Goal: Task Accomplishment & Management: Manage account settings

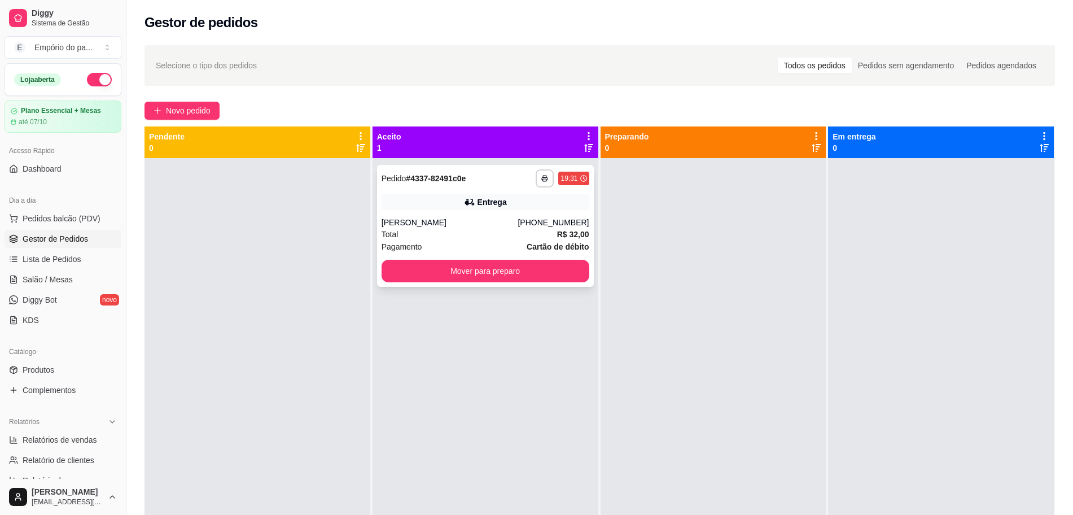
click at [479, 225] on div "[PERSON_NAME]" at bounding box center [450, 222] width 137 height 11
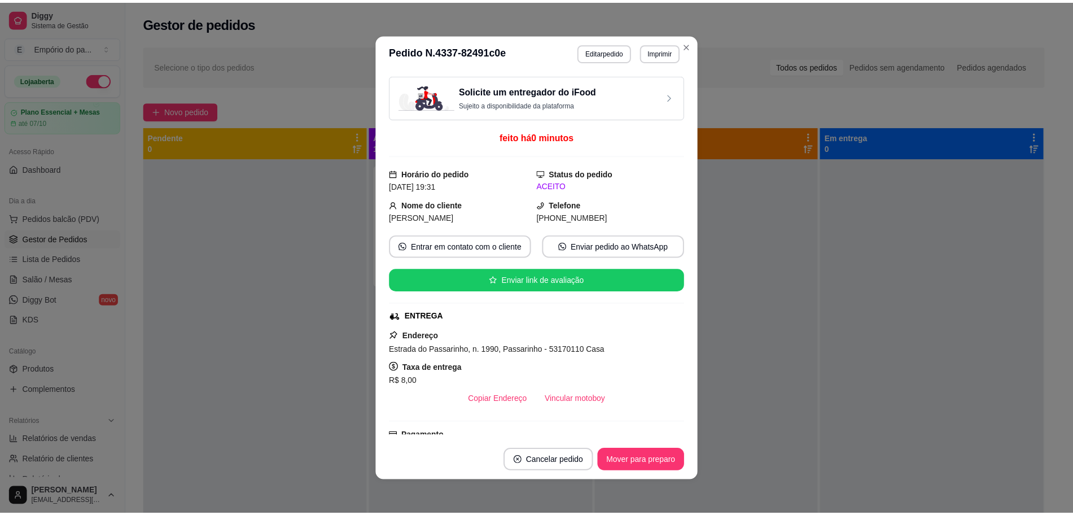
scroll to position [193, 0]
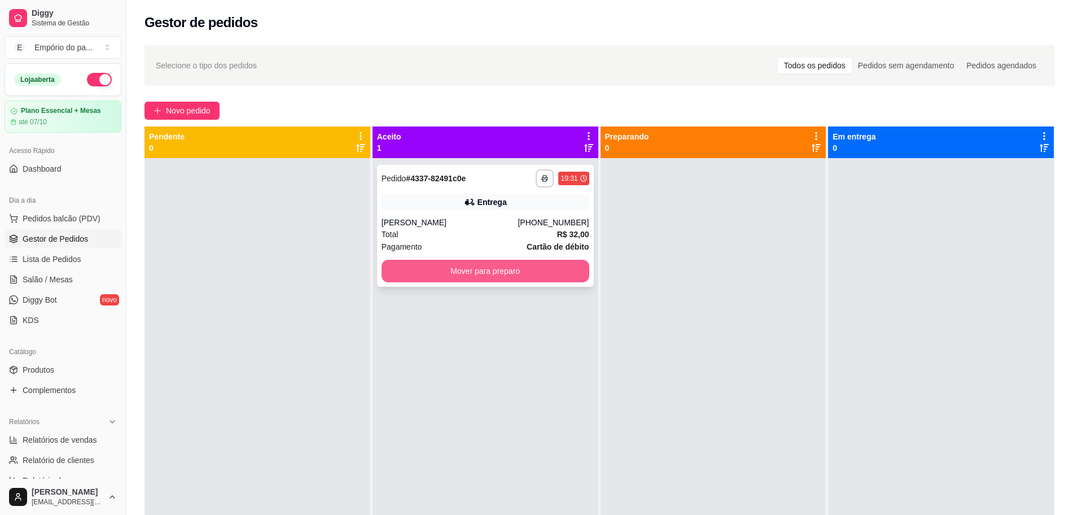
click at [502, 269] on button "Mover para preparo" at bounding box center [486, 271] width 208 height 23
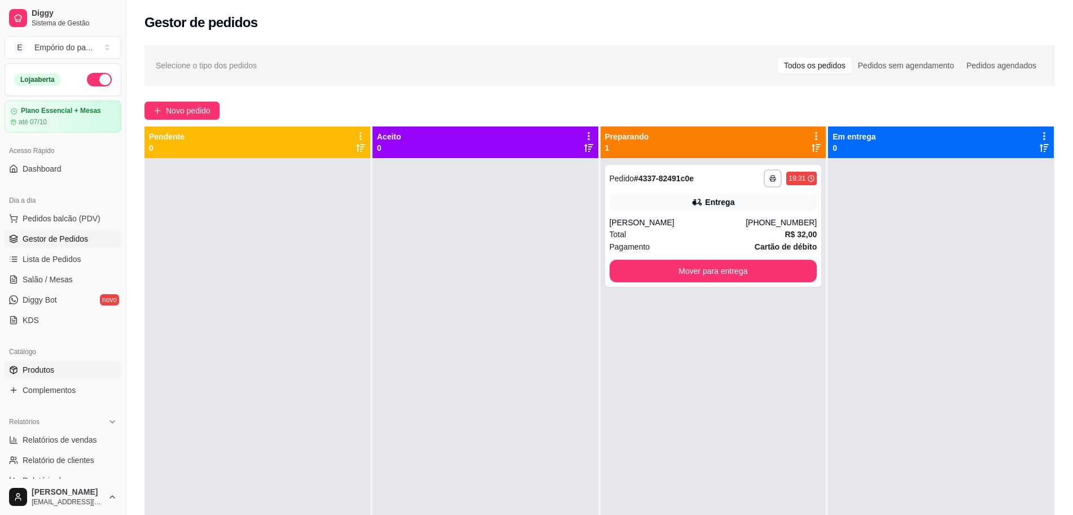
click at [62, 364] on link "Produtos" at bounding box center [63, 370] width 117 height 18
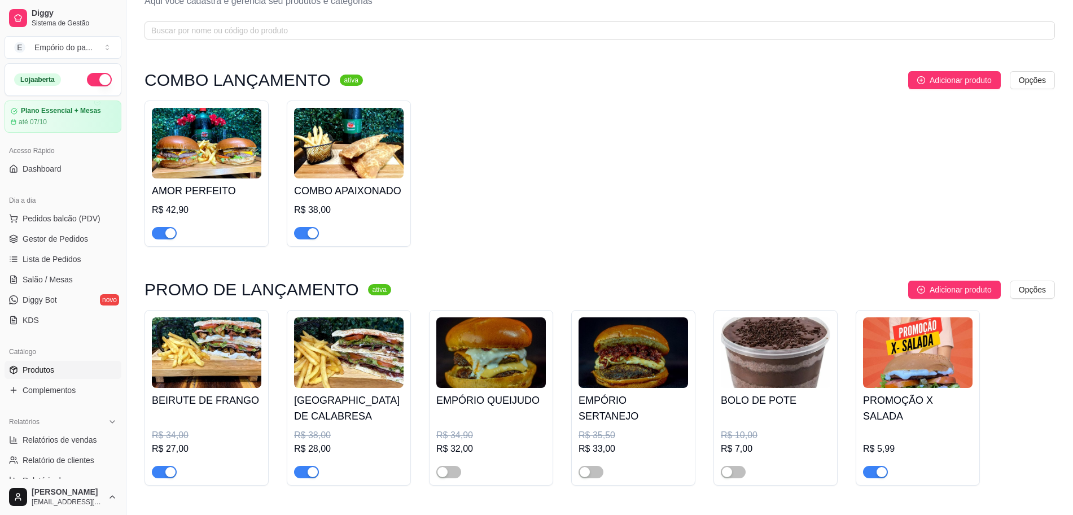
scroll to position [423, 0]
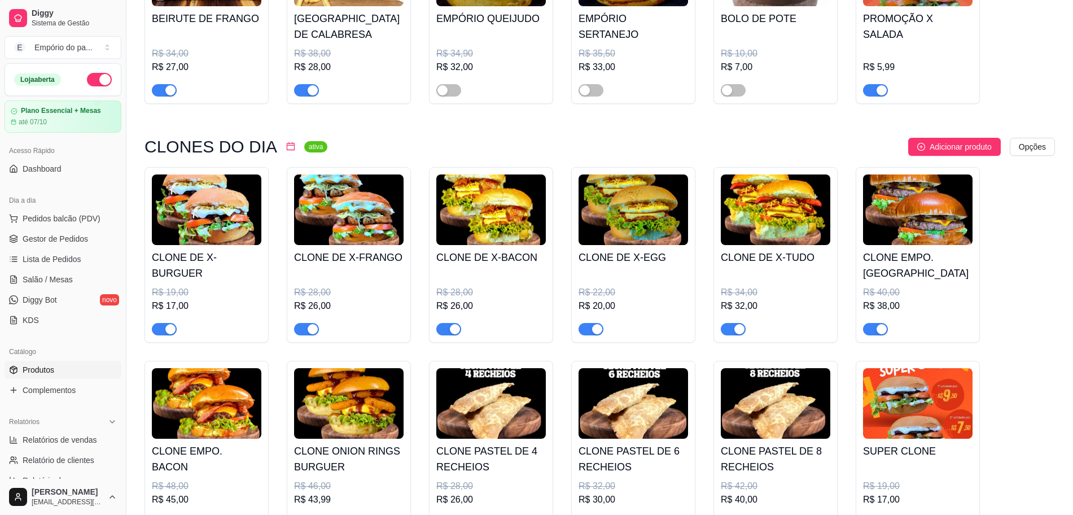
click at [317, 313] on div "R$ 26,00" at bounding box center [349, 306] width 110 height 14
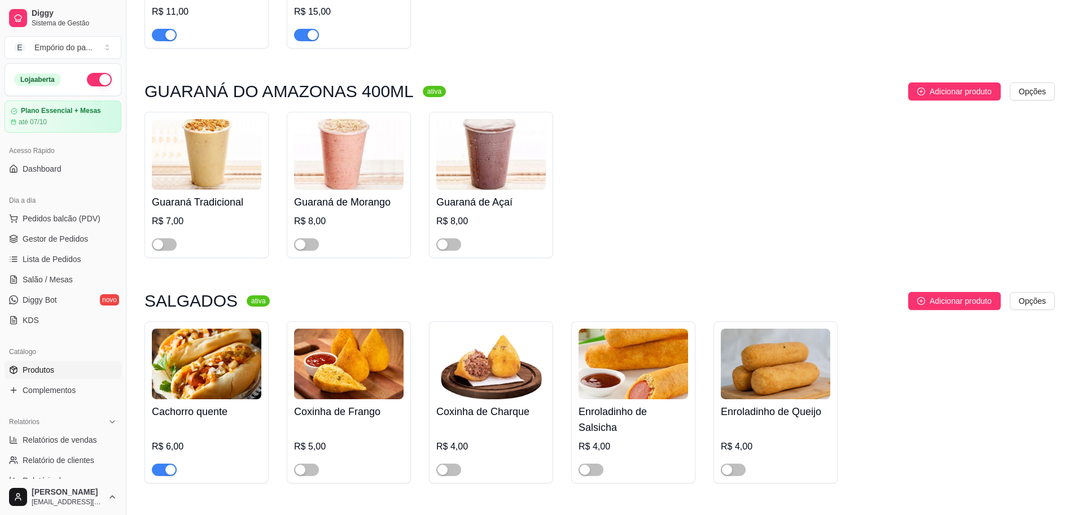
scroll to position [4093, 0]
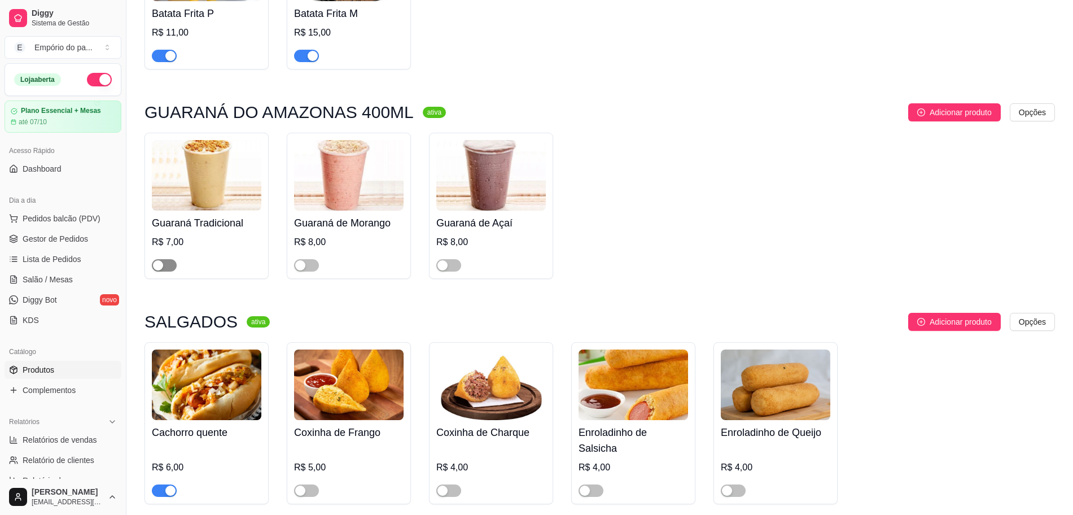
click at [160, 260] on div "button" at bounding box center [158, 265] width 10 height 10
click at [311, 259] on span "button" at bounding box center [306, 265] width 25 height 12
click at [457, 259] on span "button" at bounding box center [448, 265] width 25 height 12
click at [65, 237] on span "Gestor de Pedidos" at bounding box center [55, 238] width 65 height 11
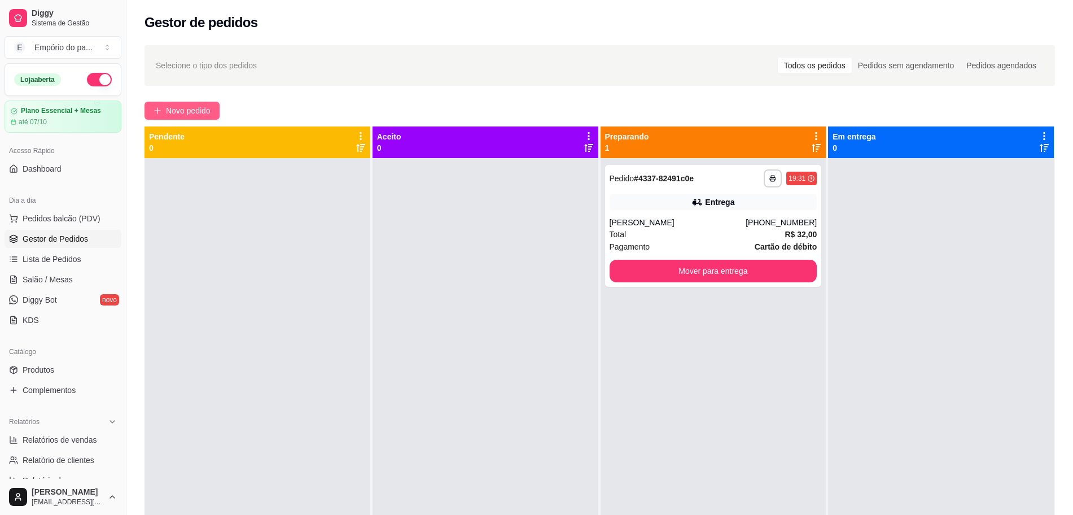
click at [197, 103] on button "Novo pedido" at bounding box center [182, 111] width 75 height 18
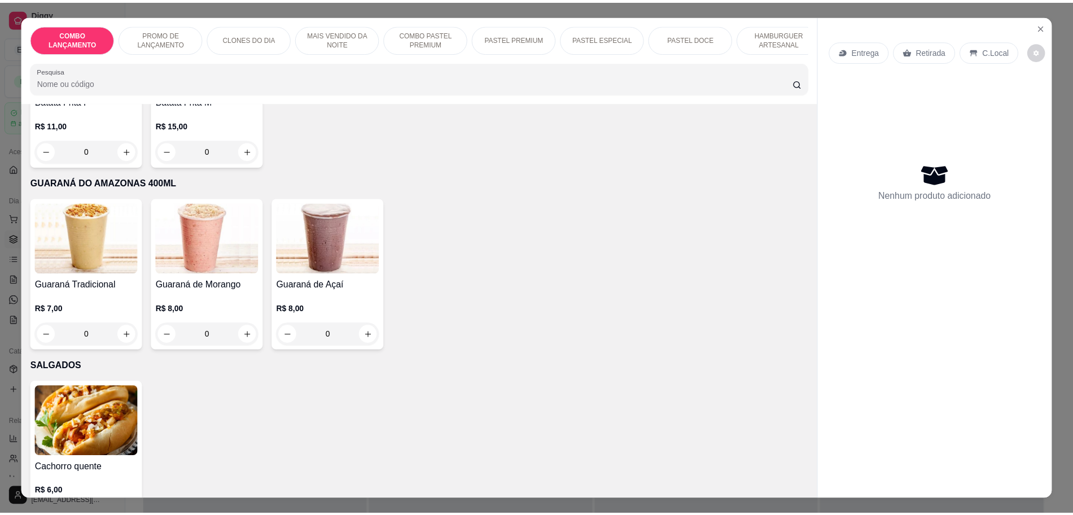
scroll to position [3318, 0]
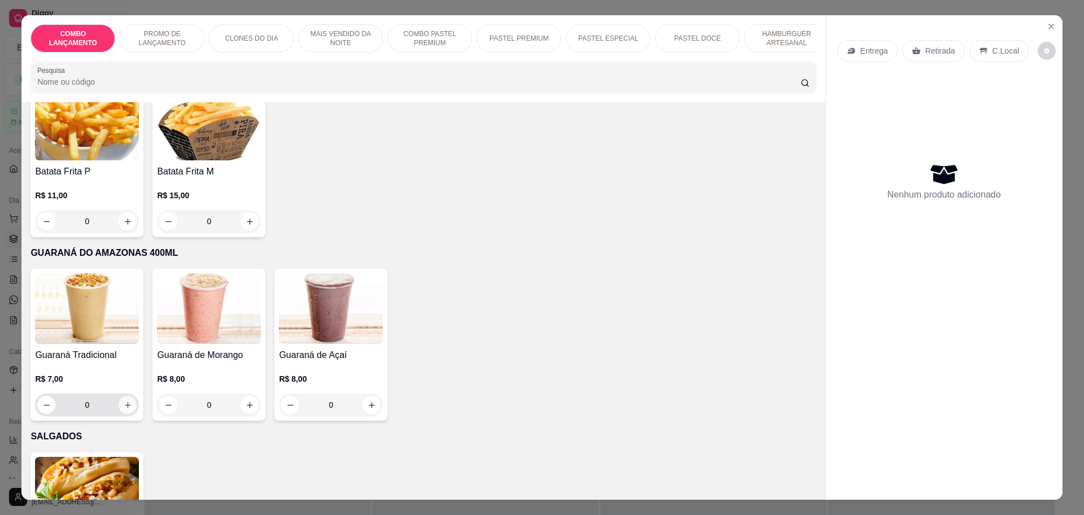
click at [124, 401] on icon "increase-product-quantity" at bounding box center [128, 405] width 8 height 8
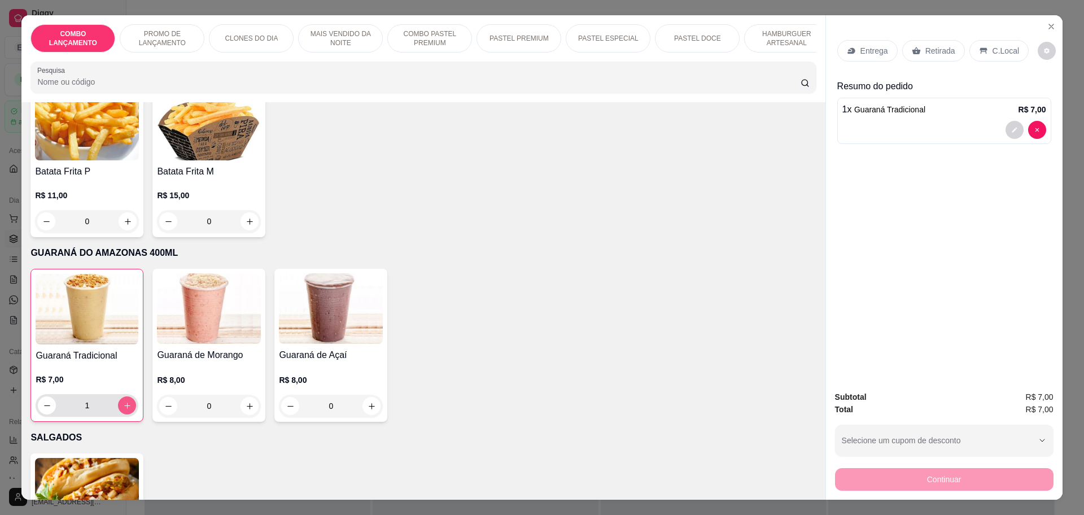
type input "1"
click at [246, 402] on icon "increase-product-quantity" at bounding box center [250, 406] width 8 height 8
type input "1"
click at [934, 49] on p "Retirada" at bounding box center [940, 50] width 30 height 11
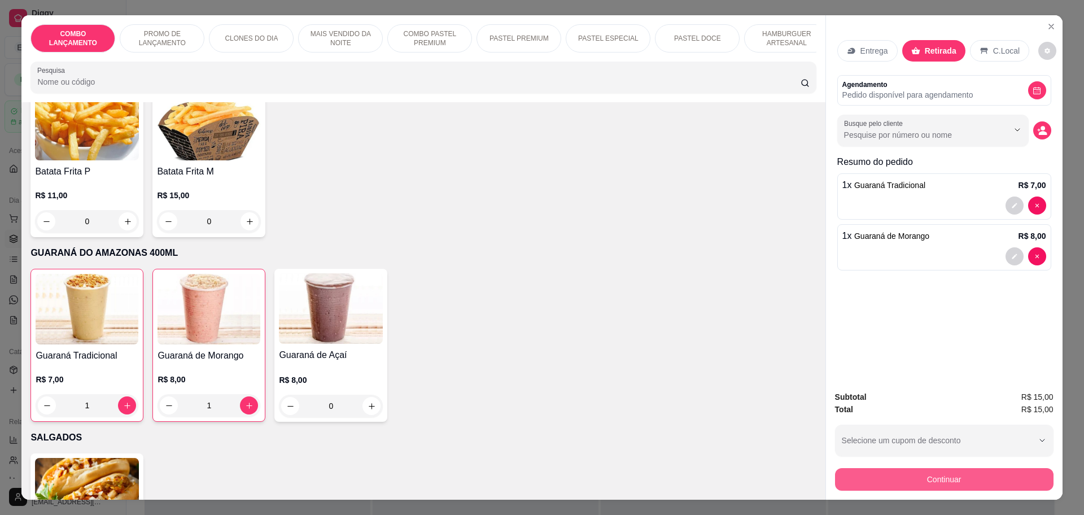
click at [867, 478] on button "Continuar" at bounding box center [944, 479] width 218 height 23
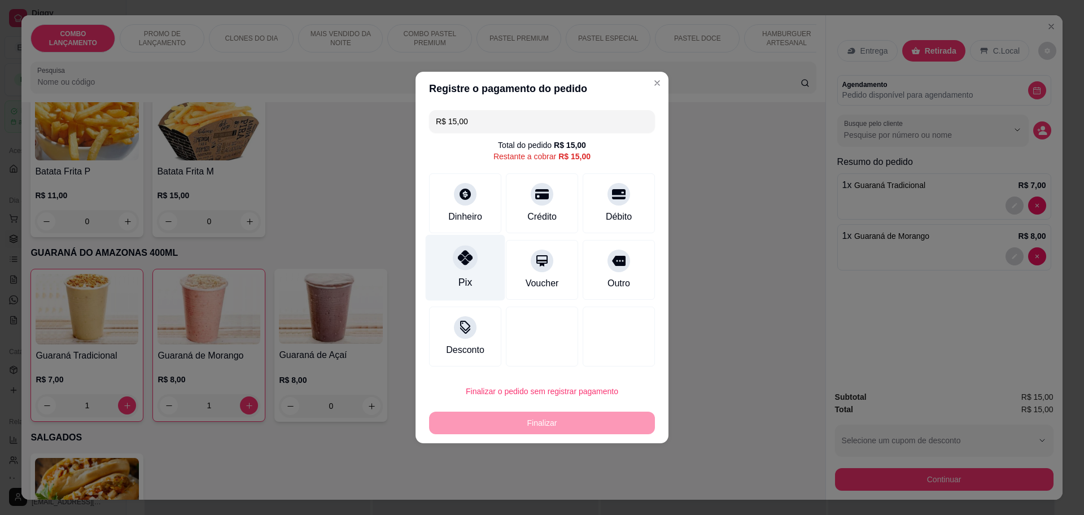
click at [473, 278] on div "Pix" at bounding box center [466, 268] width 80 height 66
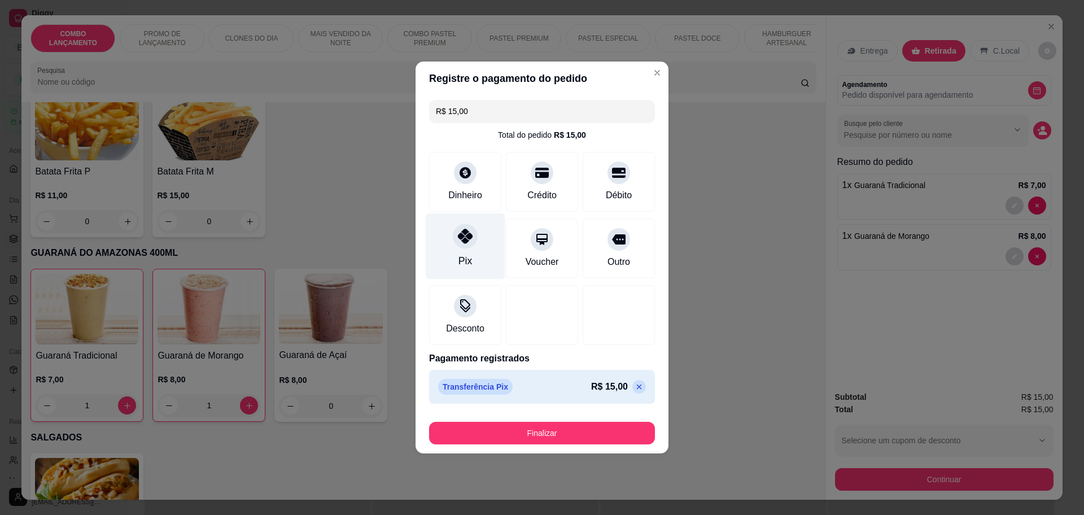
type input "R$ 0,00"
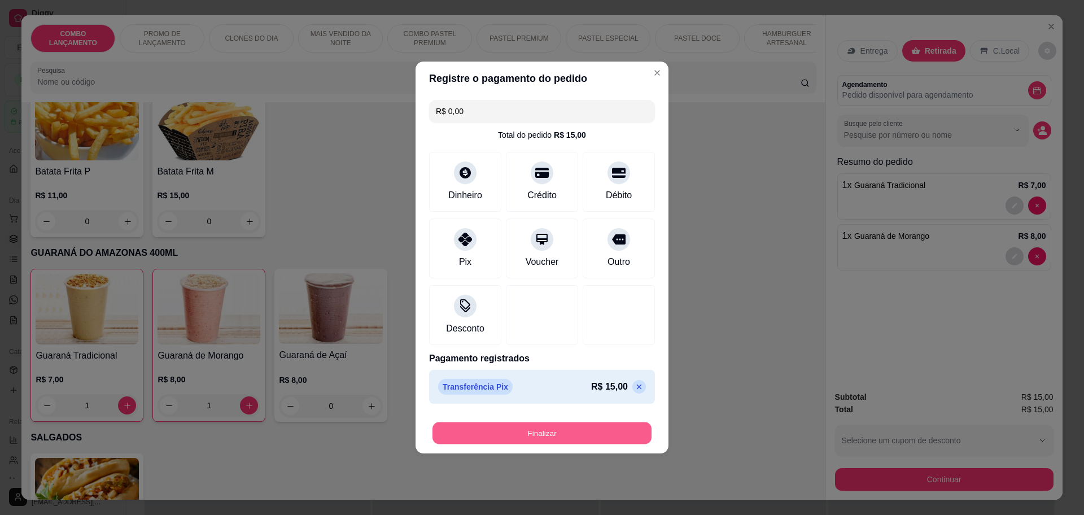
click at [506, 425] on button "Finalizar" at bounding box center [541, 433] width 219 height 22
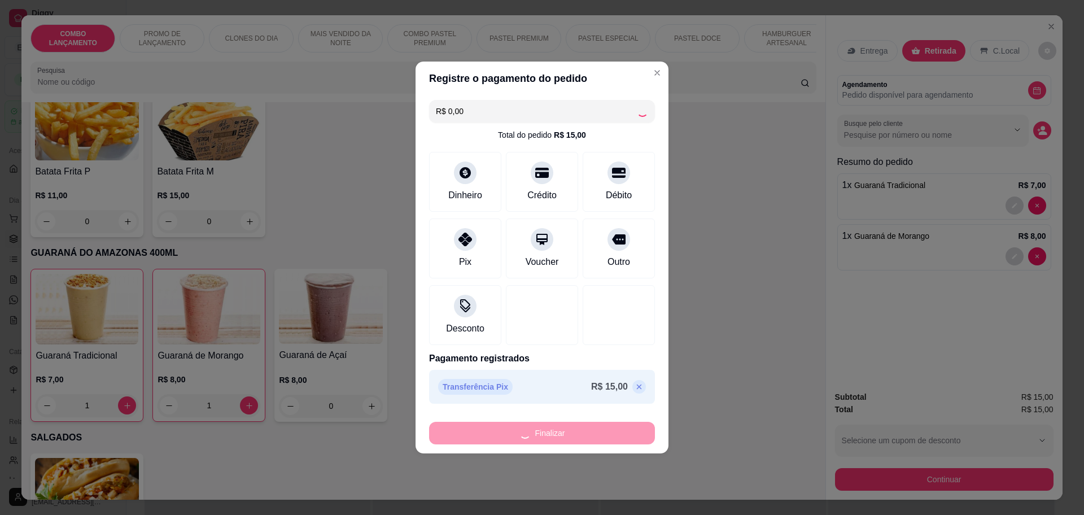
type input "0"
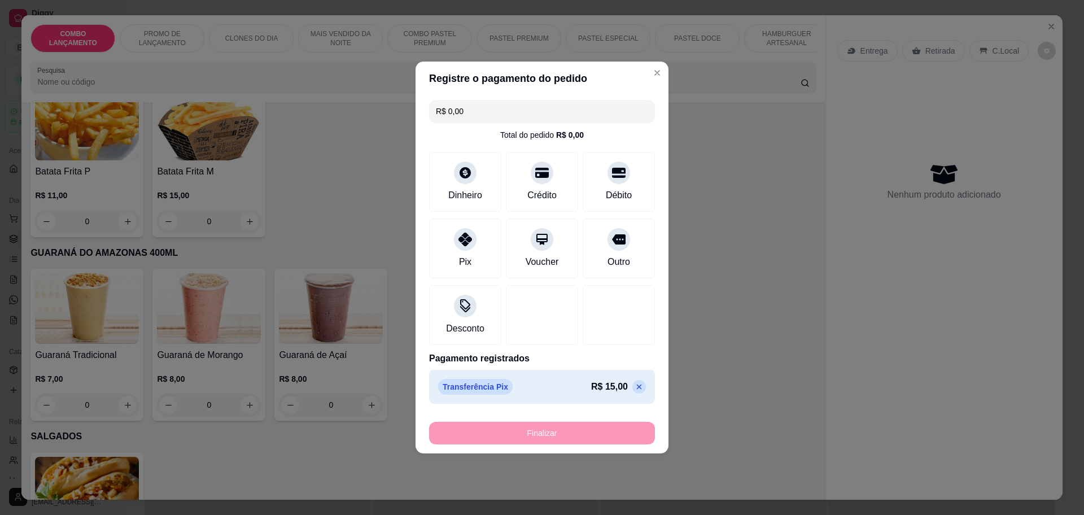
type input "-R$ 15,00"
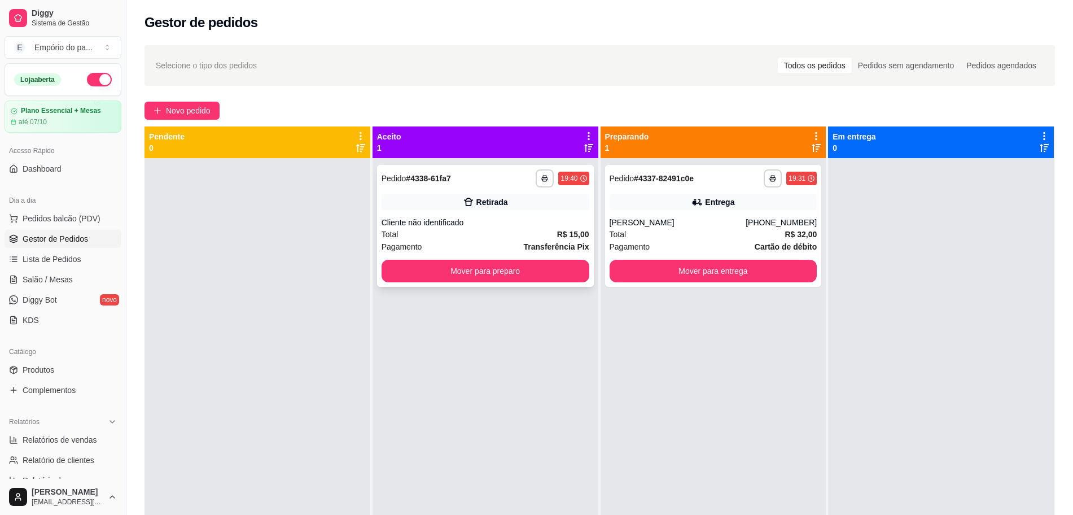
click at [447, 227] on div "Cliente não identificado" at bounding box center [486, 222] width 208 height 11
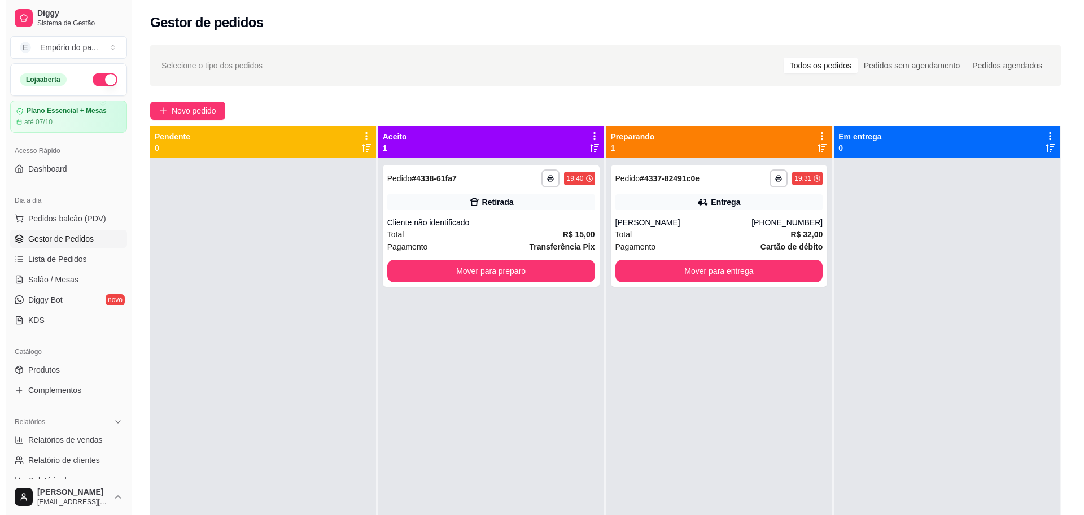
scroll to position [32, 0]
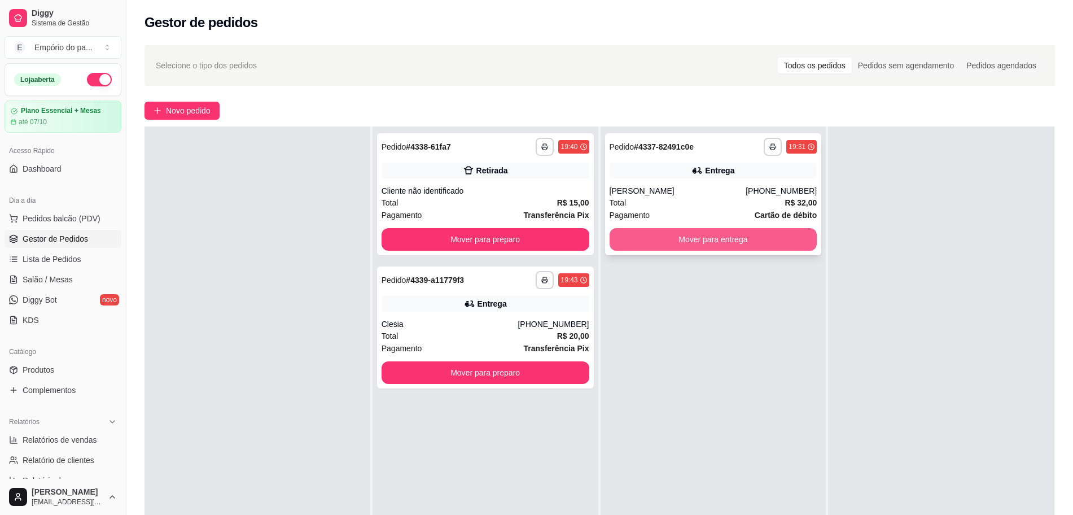
click at [744, 238] on button "Mover para entrega" at bounding box center [714, 239] width 208 height 23
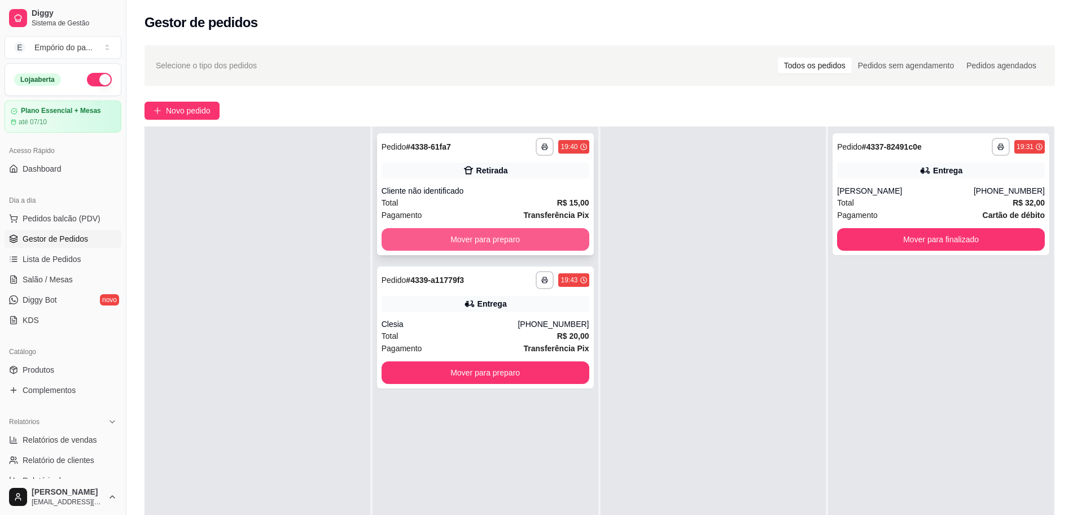
click at [477, 231] on button "Mover para preparo" at bounding box center [486, 239] width 208 height 23
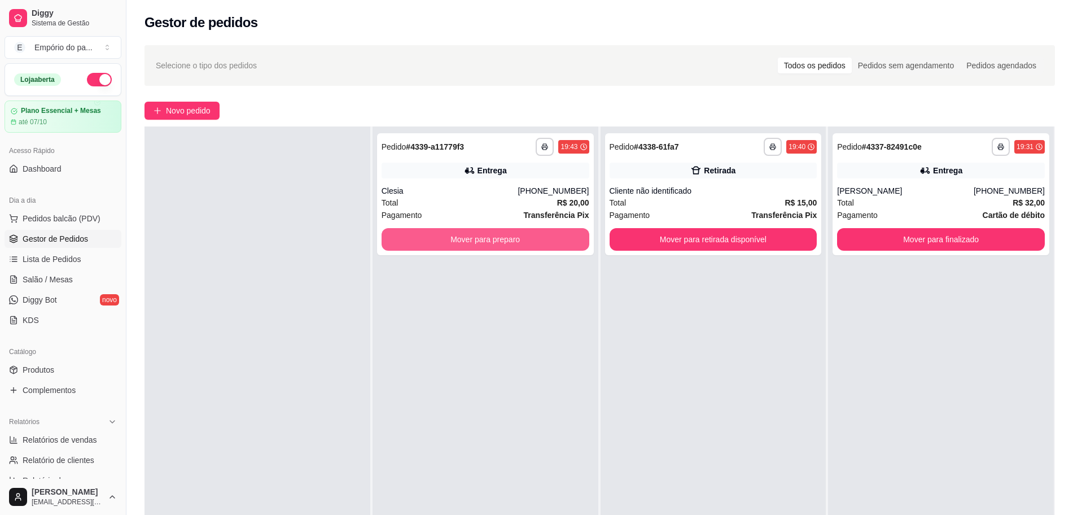
click at [476, 236] on button "Mover para preparo" at bounding box center [486, 239] width 208 height 23
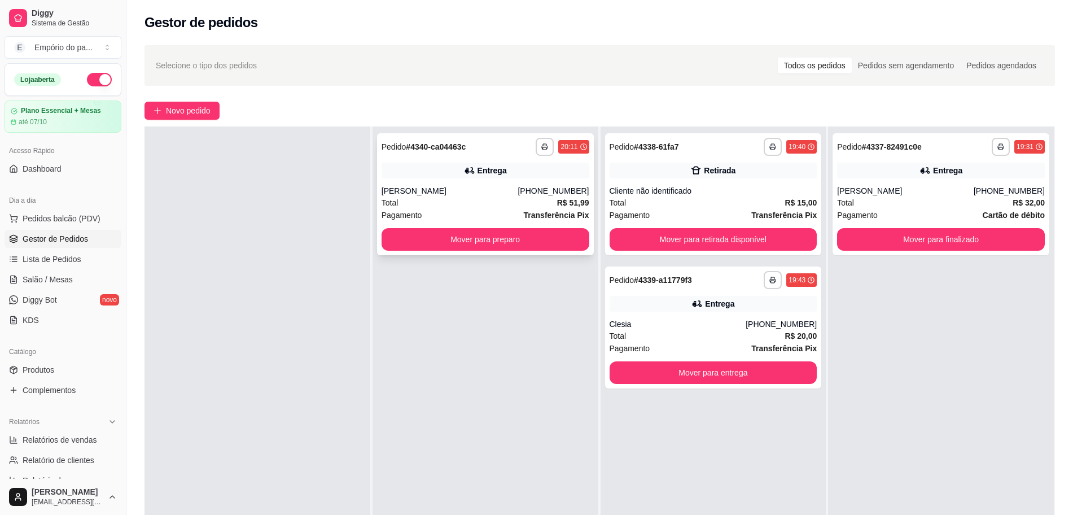
click at [472, 202] on div "Total R$ 51,99" at bounding box center [486, 202] width 208 height 12
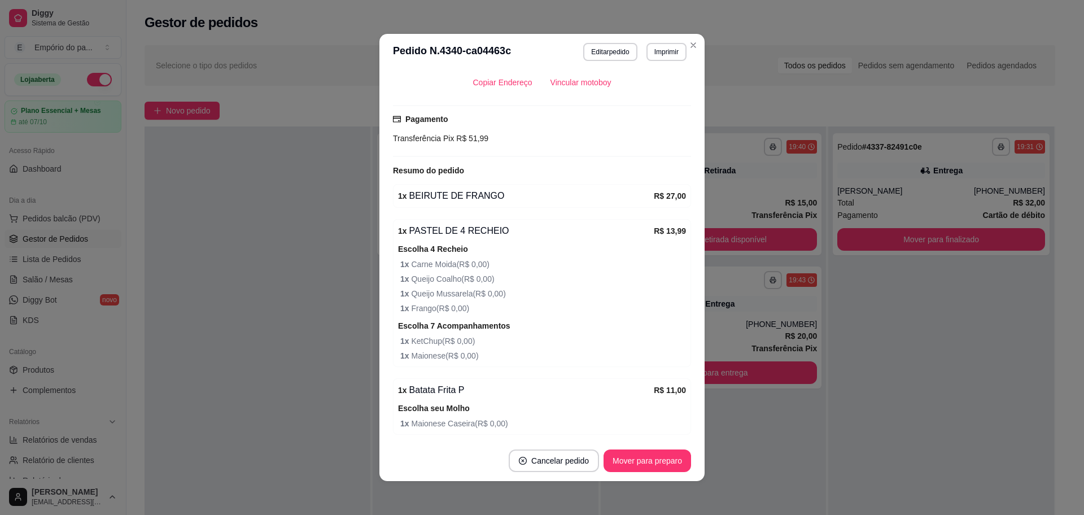
scroll to position [386, 0]
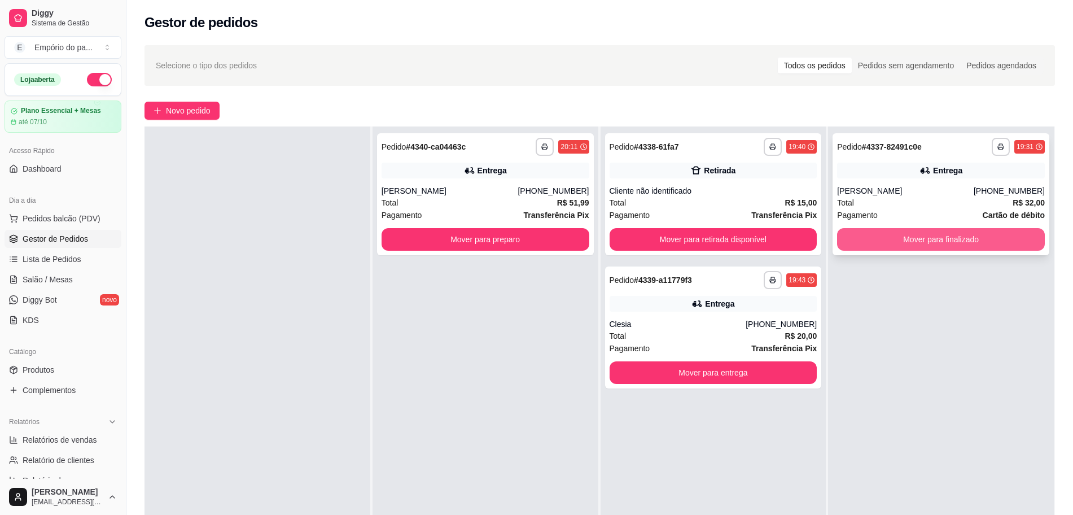
click at [956, 239] on button "Mover para finalizado" at bounding box center [941, 239] width 208 height 23
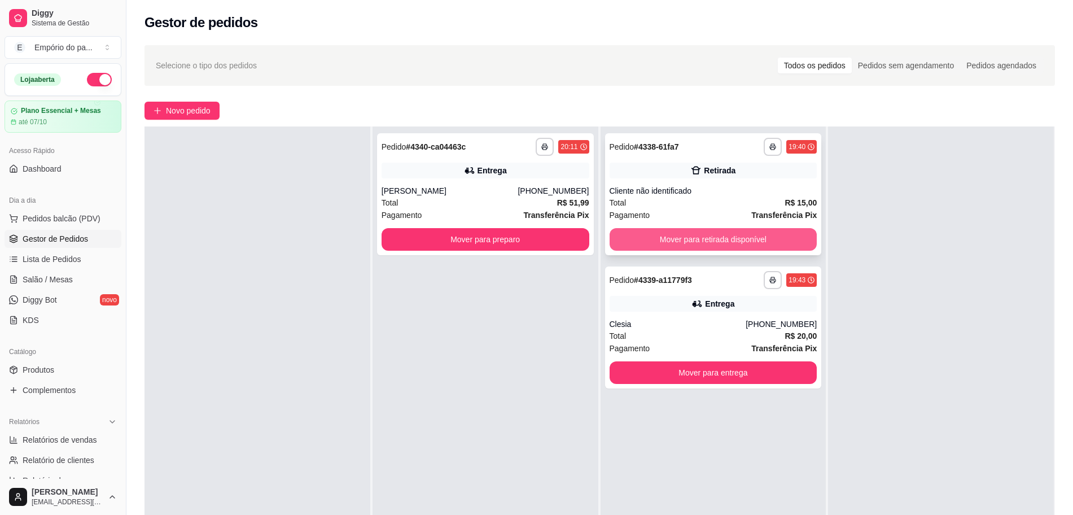
click at [648, 234] on button "Mover para retirada disponível" at bounding box center [714, 239] width 208 height 23
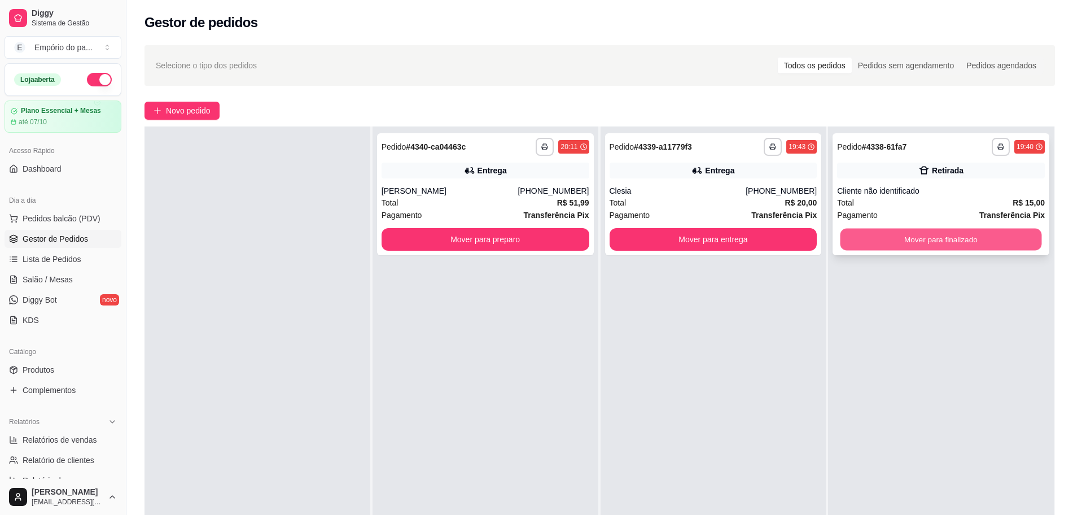
click at [950, 242] on button "Mover para finalizado" at bounding box center [942, 240] width 202 height 22
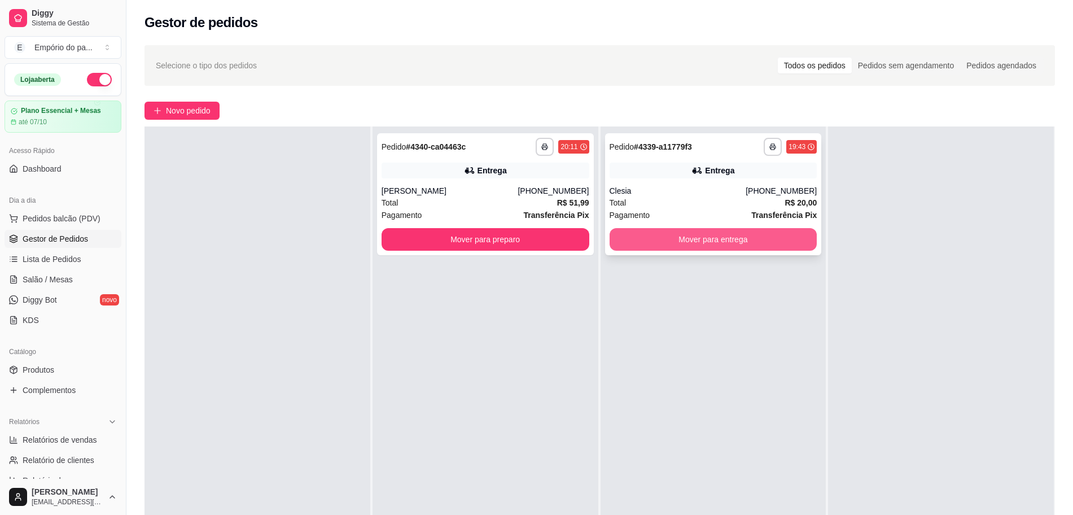
click at [734, 242] on button "Mover para entrega" at bounding box center [714, 239] width 208 height 23
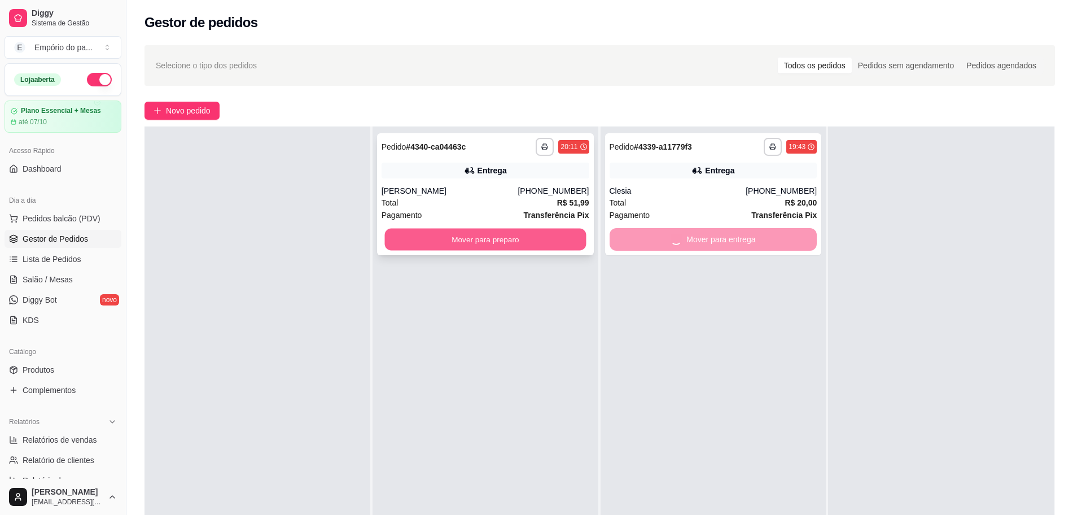
click at [535, 233] on button "Mover para preparo" at bounding box center [485, 240] width 202 height 22
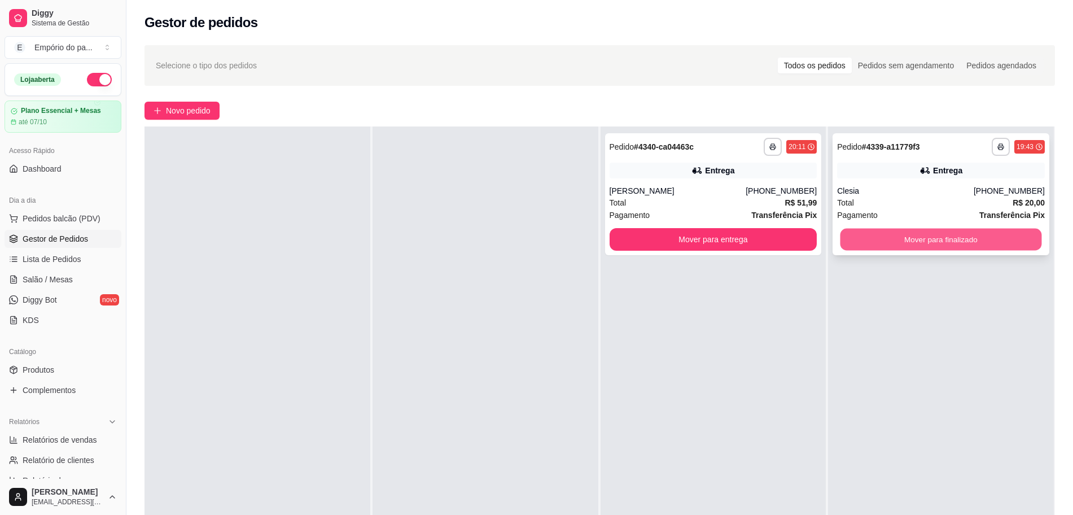
click at [922, 242] on button "Mover para finalizado" at bounding box center [942, 240] width 202 height 22
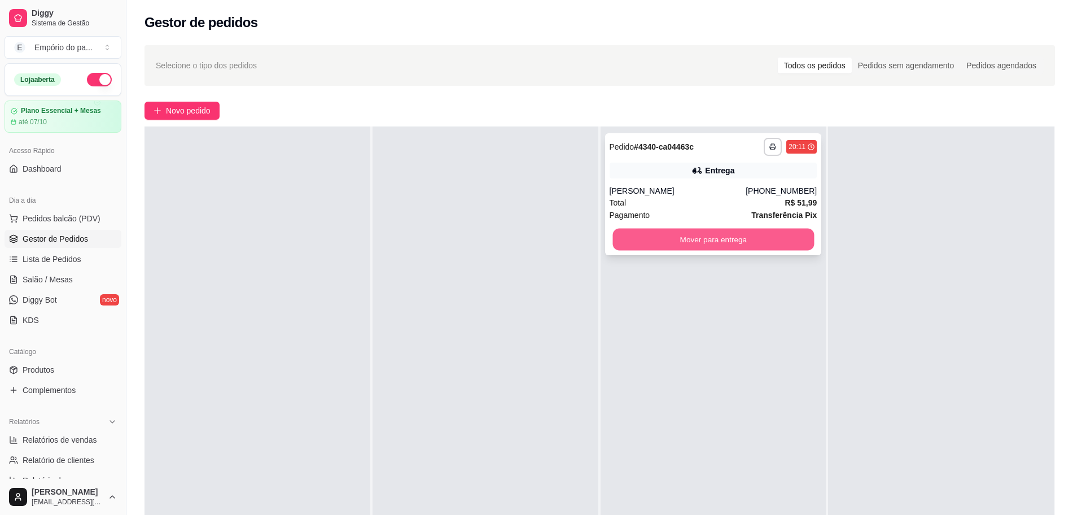
click at [714, 242] on button "Mover para entrega" at bounding box center [714, 240] width 202 height 22
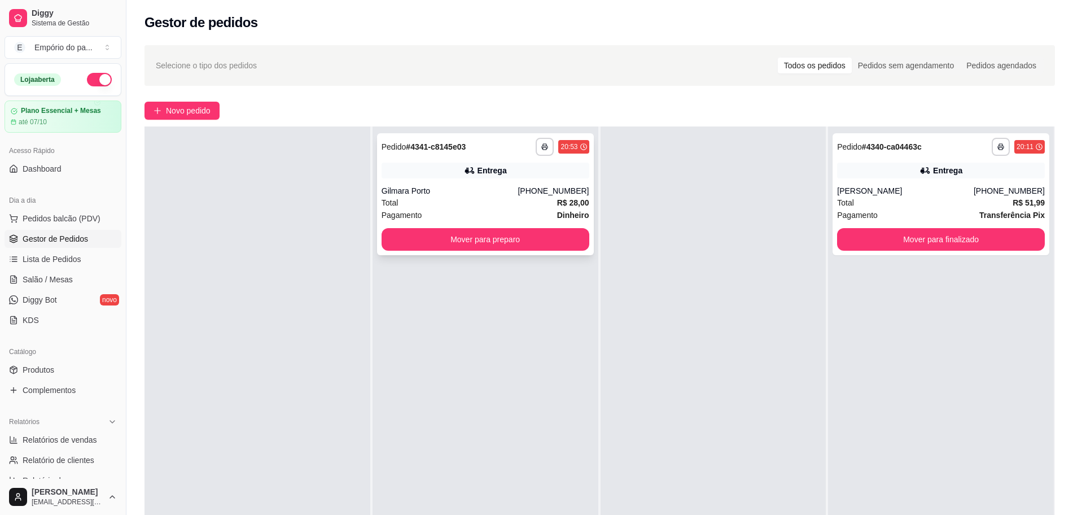
click at [440, 211] on div "Pagamento Dinheiro" at bounding box center [486, 215] width 208 height 12
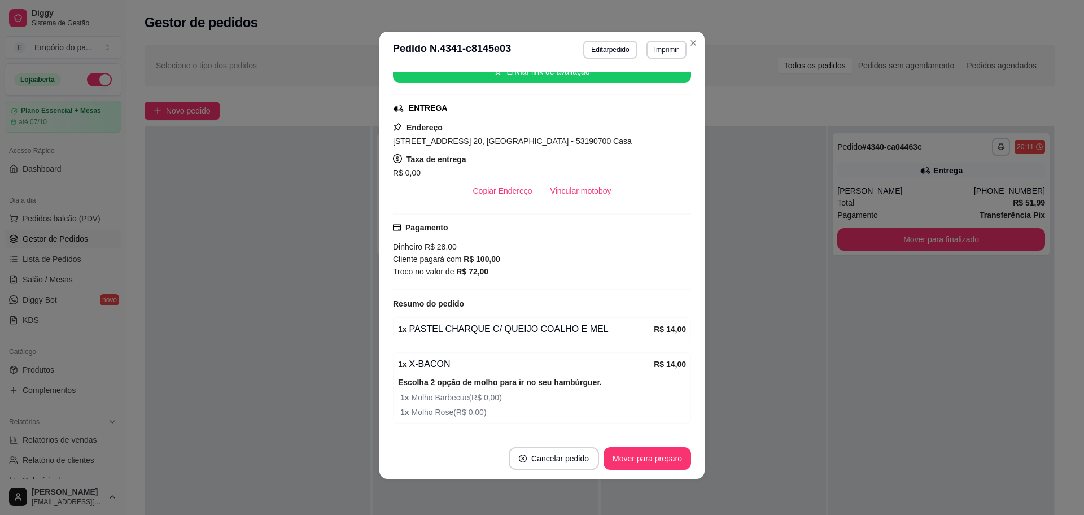
scroll to position [182, 0]
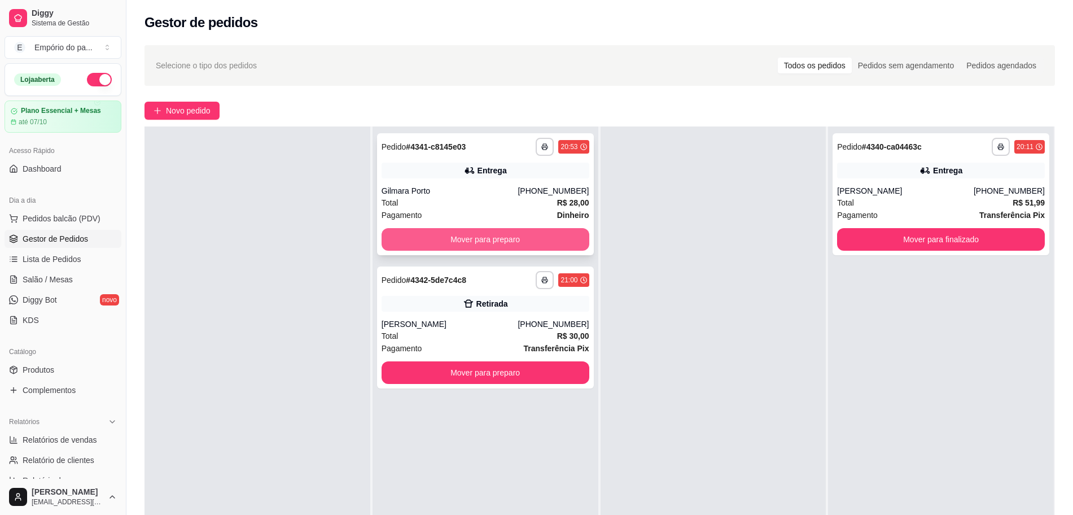
click at [480, 242] on button "Mover para preparo" at bounding box center [486, 239] width 208 height 23
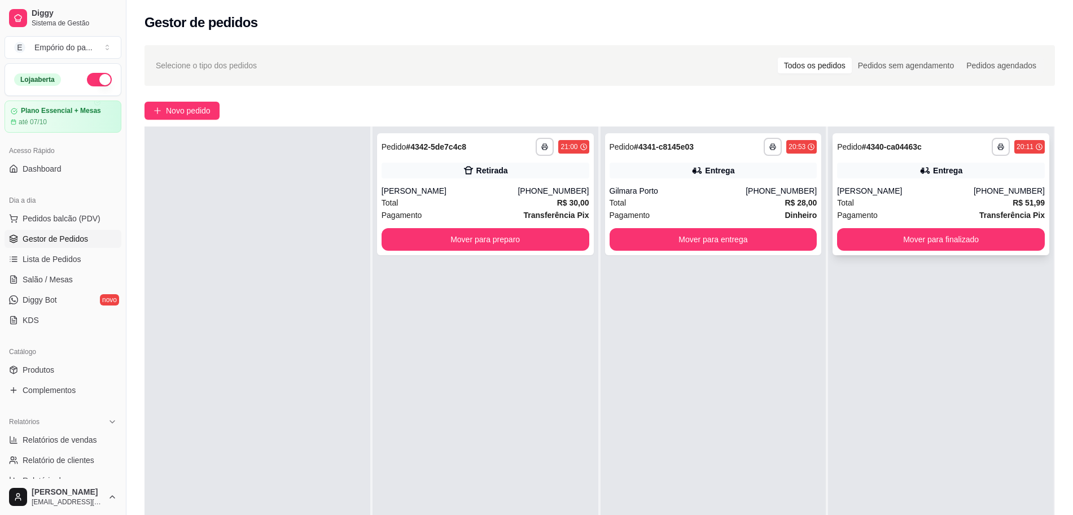
click at [923, 211] on div "Pagamento Transferência Pix" at bounding box center [941, 215] width 208 height 12
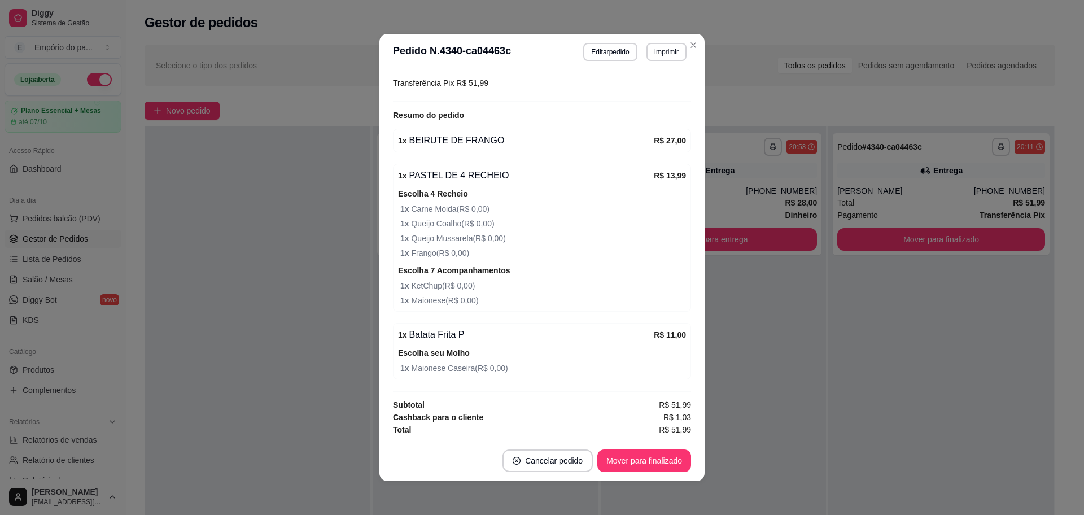
scroll to position [386, 0]
click at [658, 456] on button "Mover para finalizado" at bounding box center [644, 460] width 94 height 23
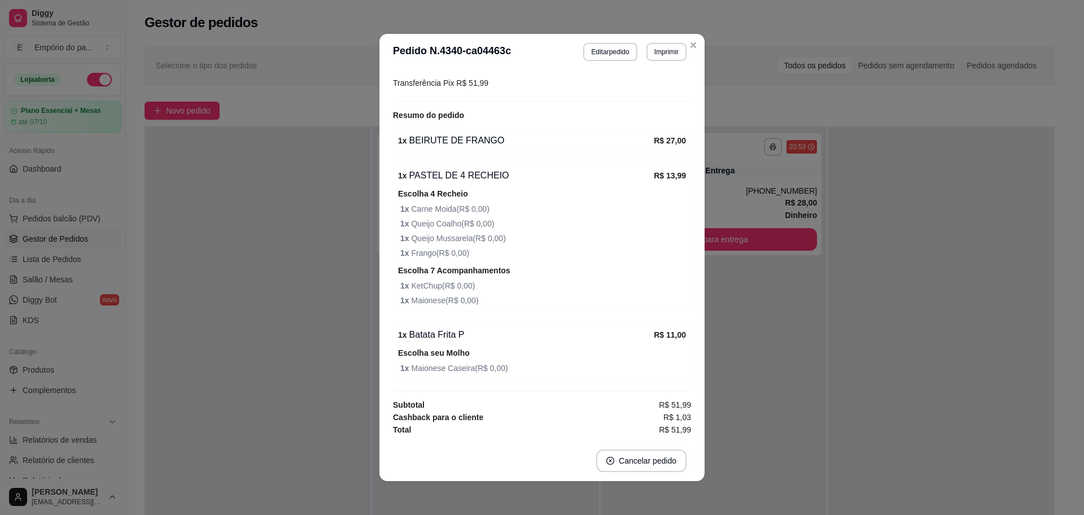
scroll to position [348, 0]
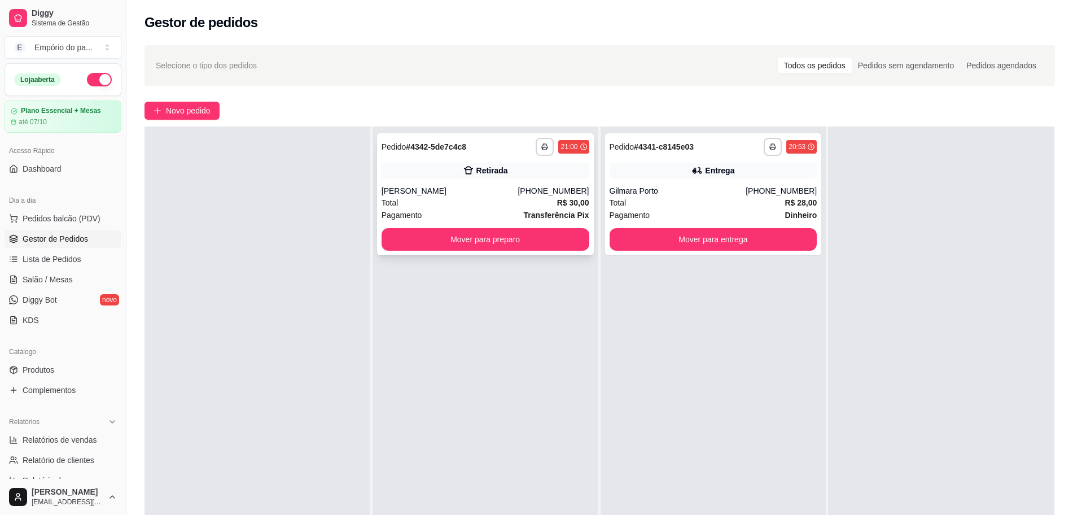
click at [480, 213] on div "Pagamento Transferência Pix" at bounding box center [486, 215] width 208 height 12
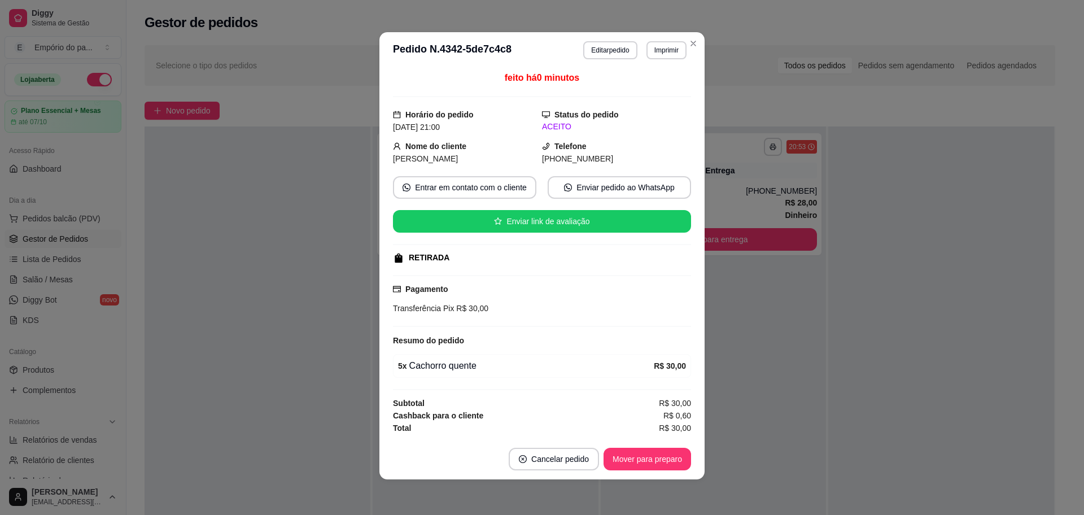
scroll to position [2, 0]
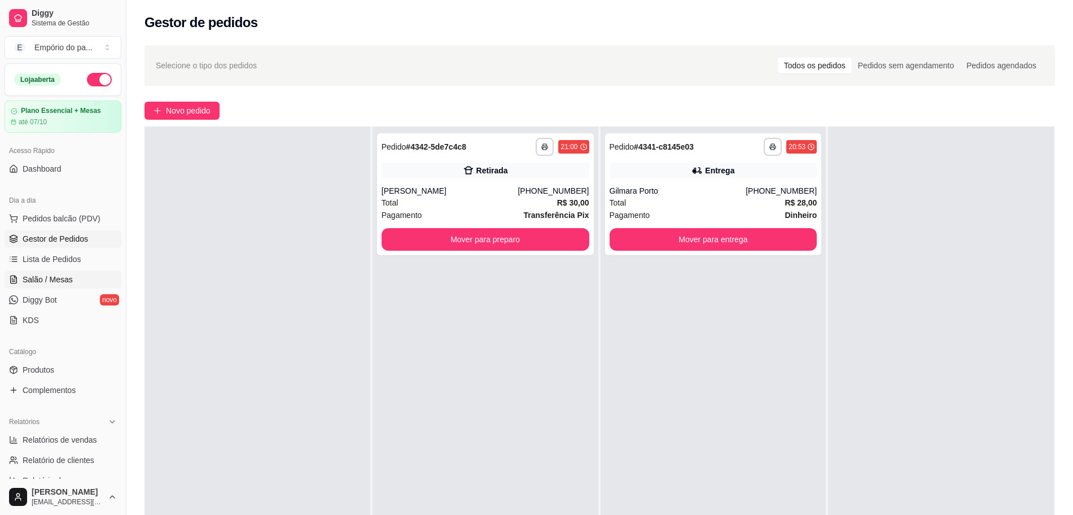
click at [45, 276] on span "Salão / Mesas" at bounding box center [48, 279] width 50 height 11
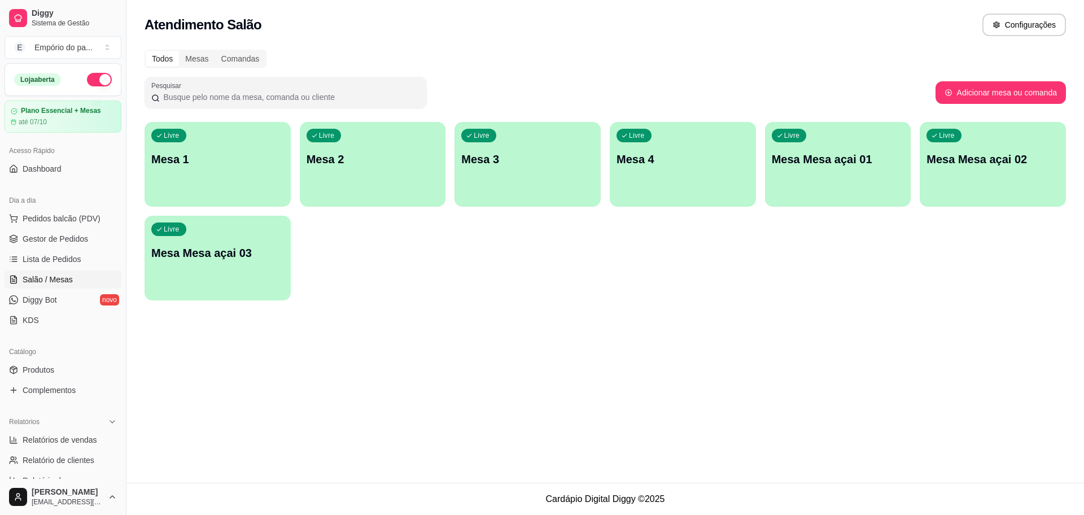
click at [556, 152] on p "Mesa 3" at bounding box center [527, 159] width 133 height 16
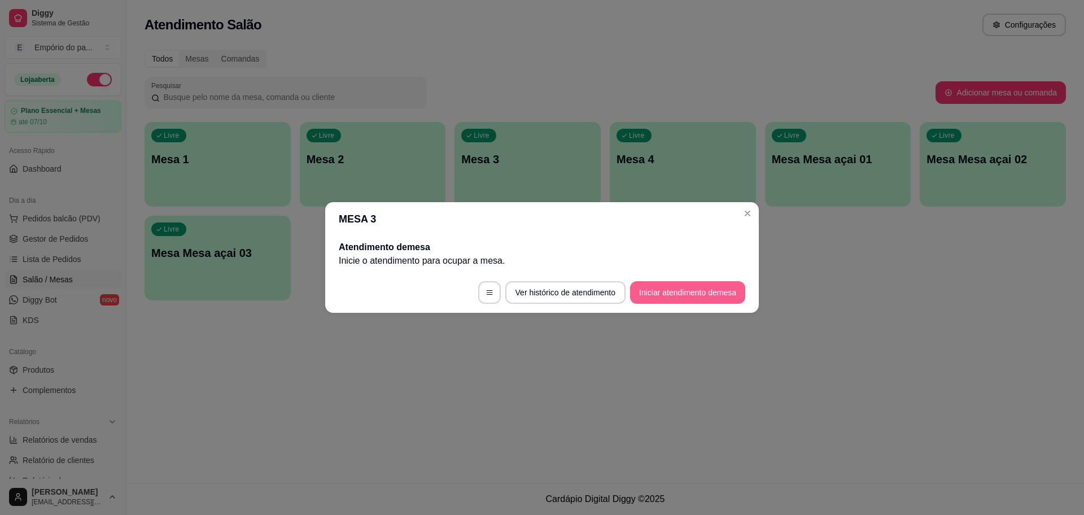
click at [675, 294] on button "Iniciar atendimento de mesa" at bounding box center [687, 292] width 115 height 23
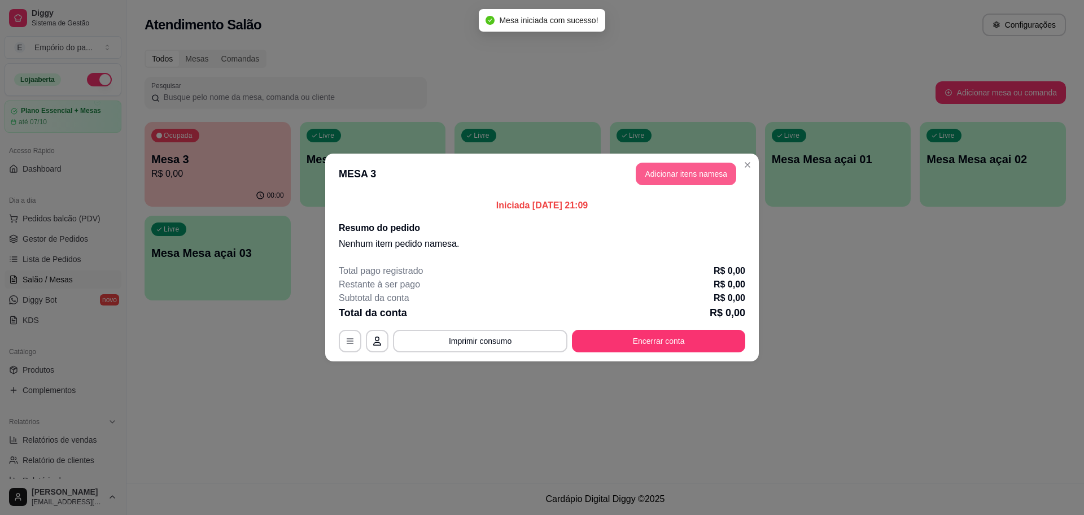
click at [688, 173] on button "Adicionar itens na mesa" at bounding box center [686, 174] width 100 height 23
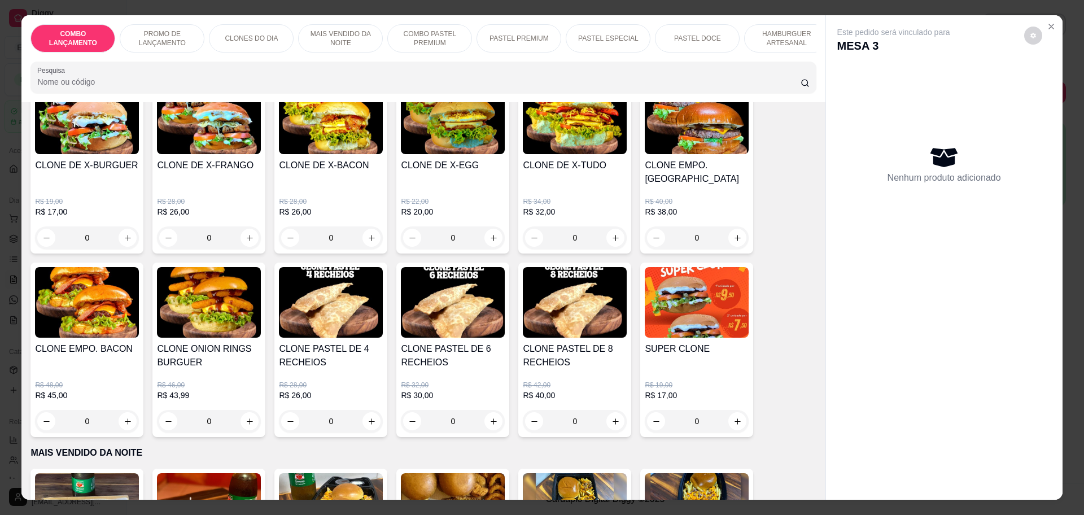
scroll to position [423, 0]
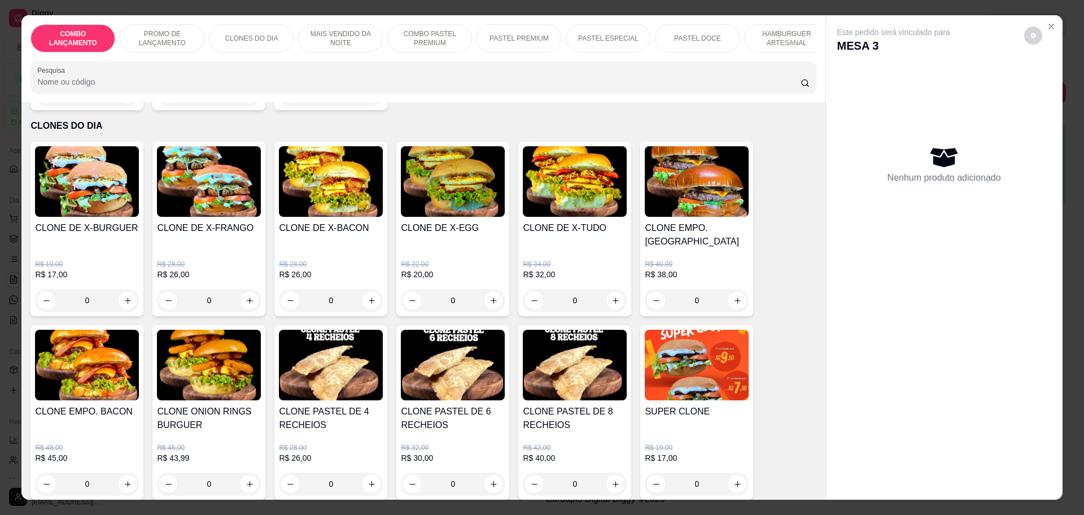
click at [487, 289] on div "0" at bounding box center [453, 300] width 104 height 23
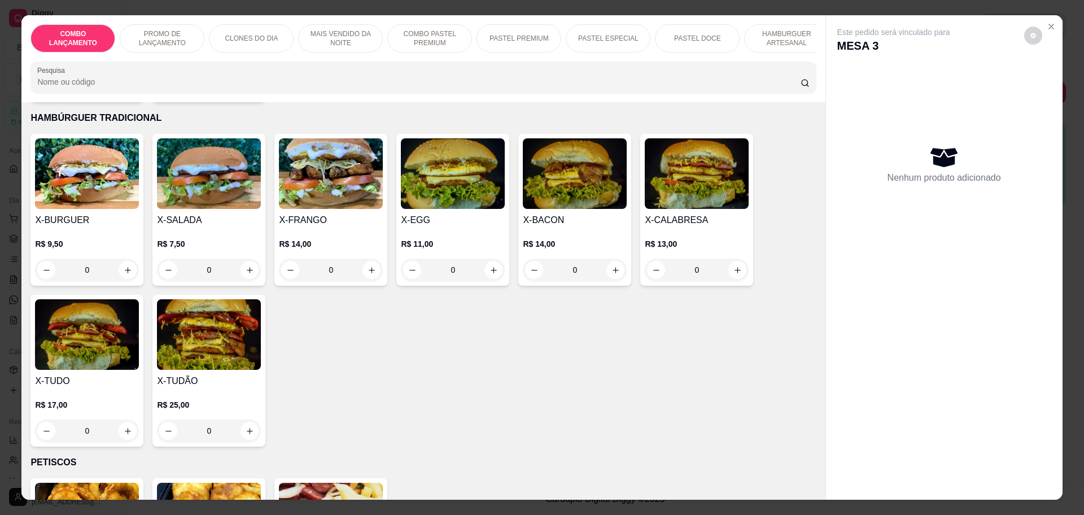
scroll to position [2400, 0]
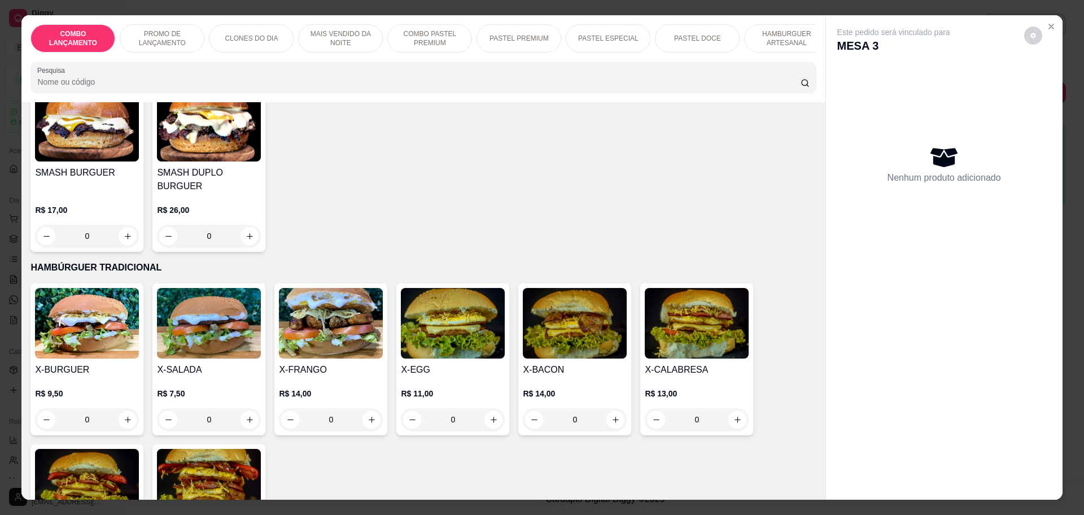
click at [492, 408] on div "0" at bounding box center [453, 419] width 104 height 23
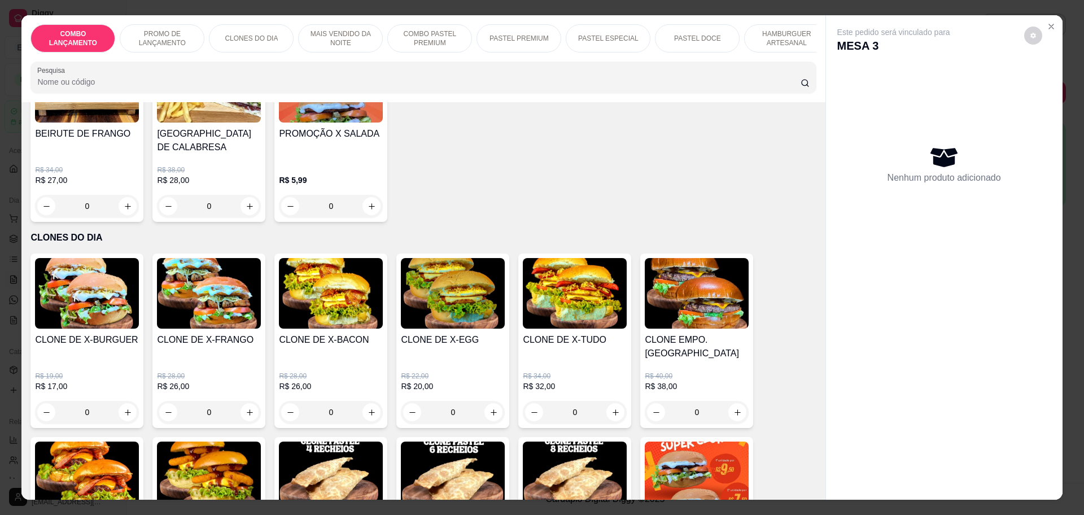
scroll to position [282, 0]
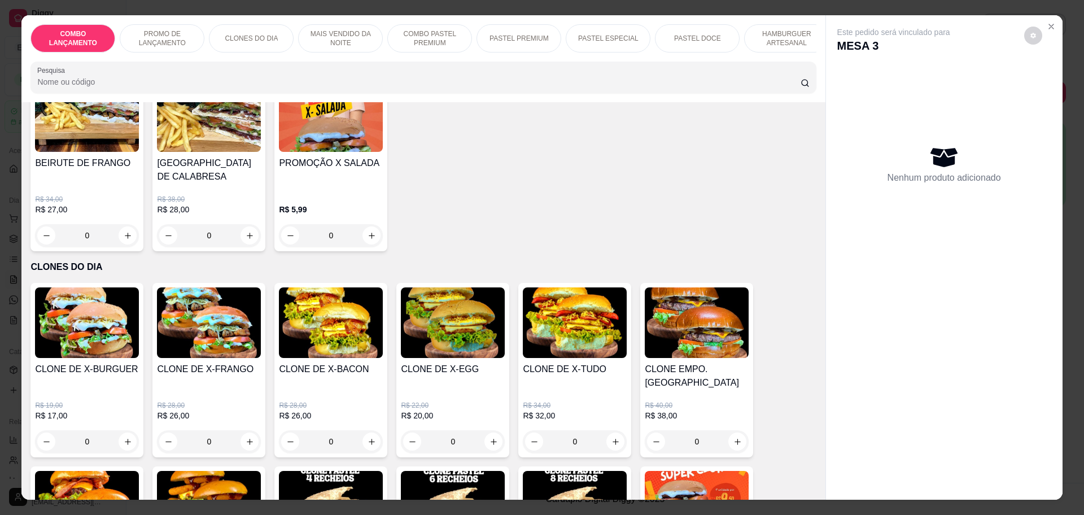
click at [487, 430] on div "0" at bounding box center [453, 441] width 104 height 23
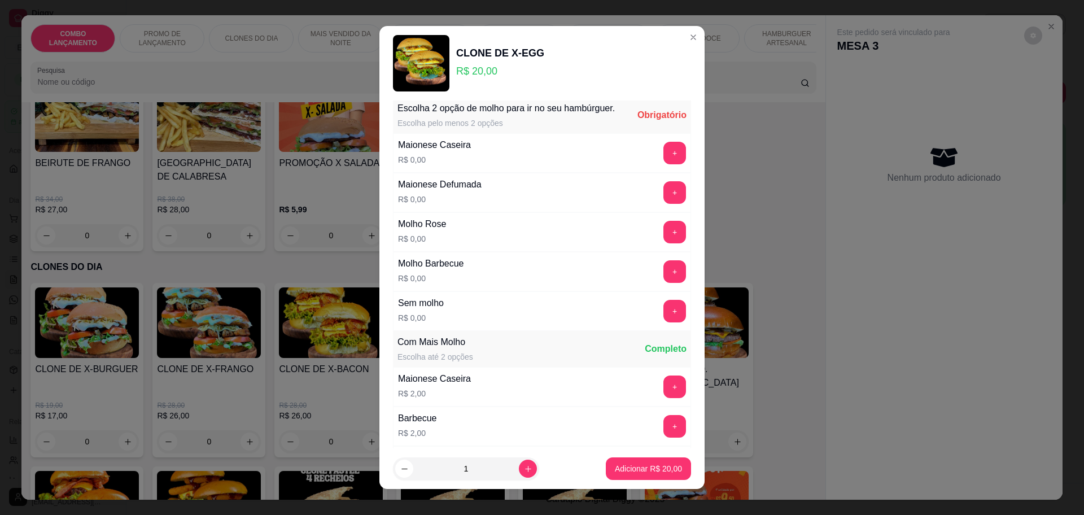
scroll to position [0, 0]
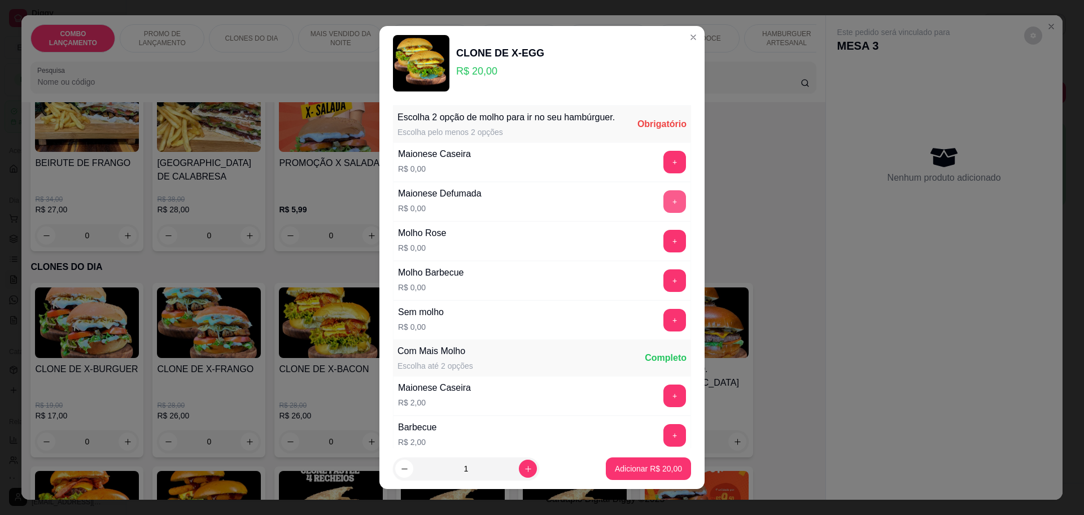
click at [663, 213] on button "+" at bounding box center [674, 201] width 23 height 23
click at [663, 291] on button "+" at bounding box center [674, 280] width 23 height 23
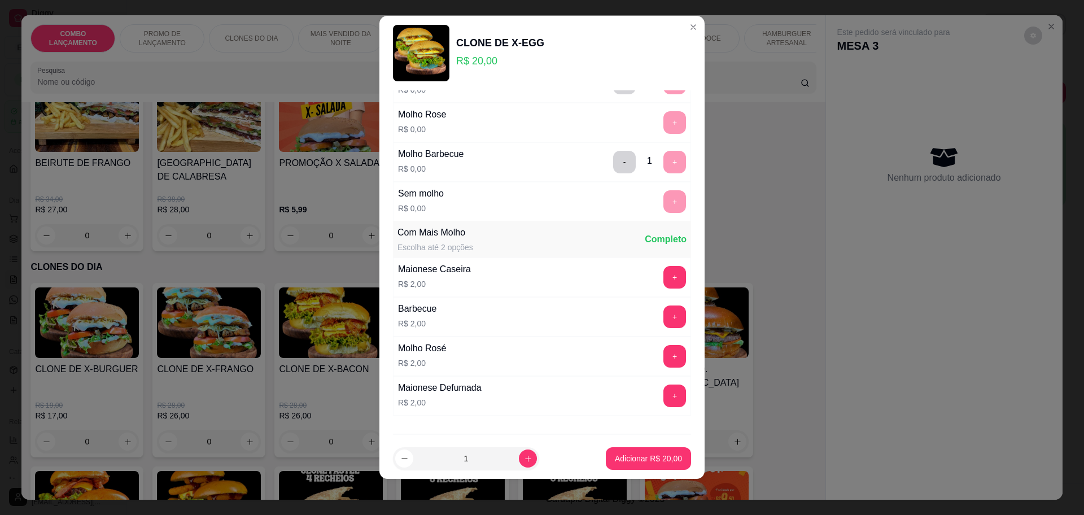
scroll to position [170, 0]
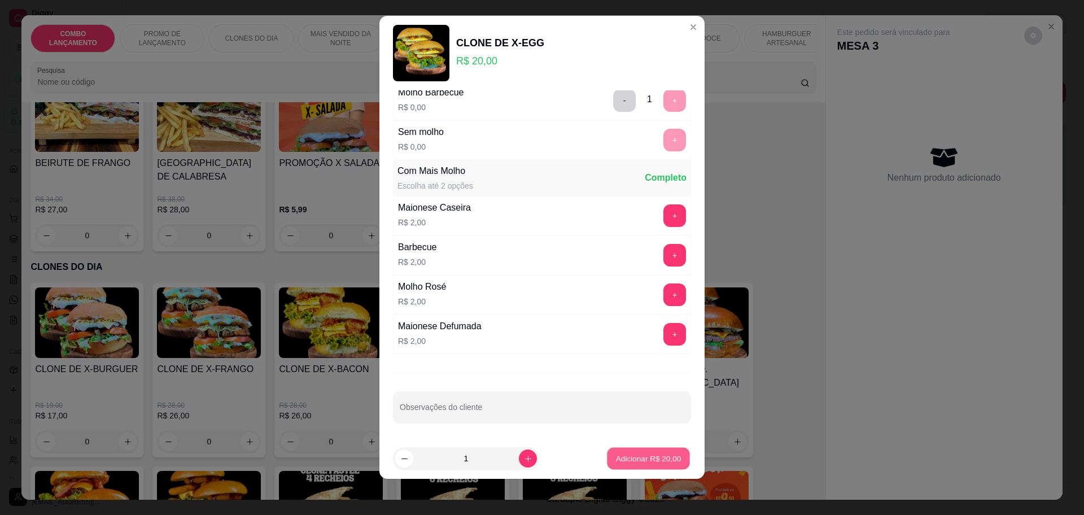
click at [637, 460] on p "Adicionar R$ 20,00" at bounding box center [648, 458] width 65 height 11
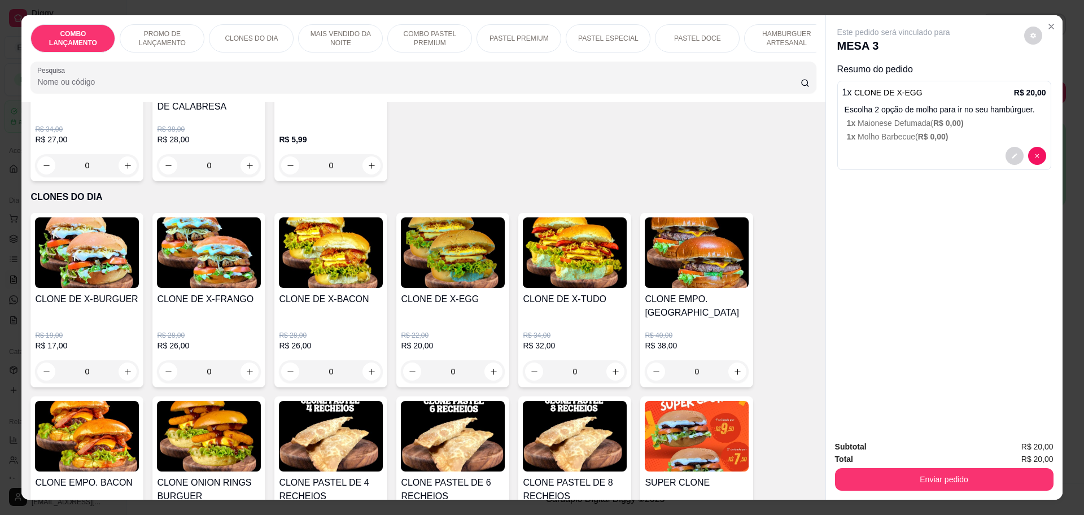
scroll to position [353, 0]
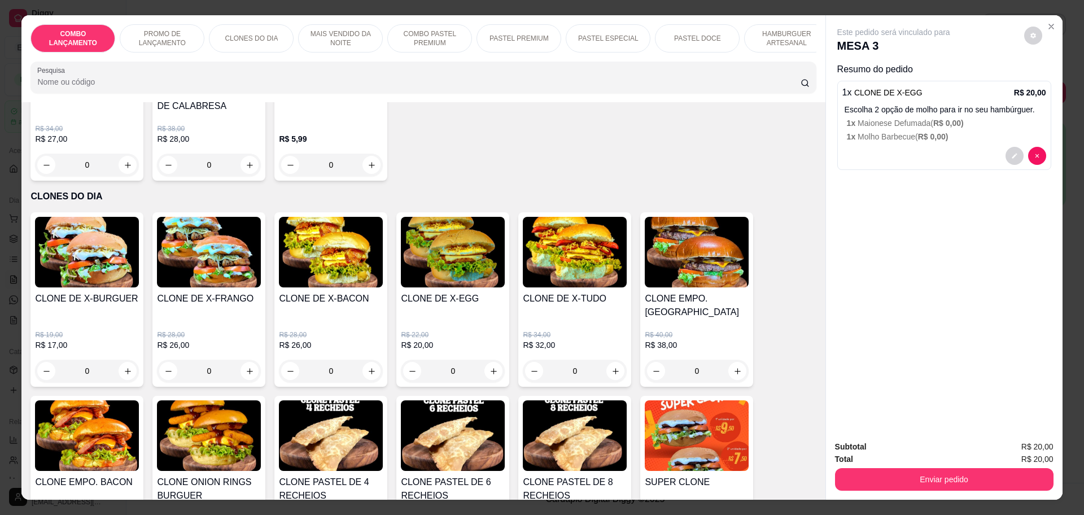
click at [611, 360] on div "0" at bounding box center [575, 371] width 104 height 23
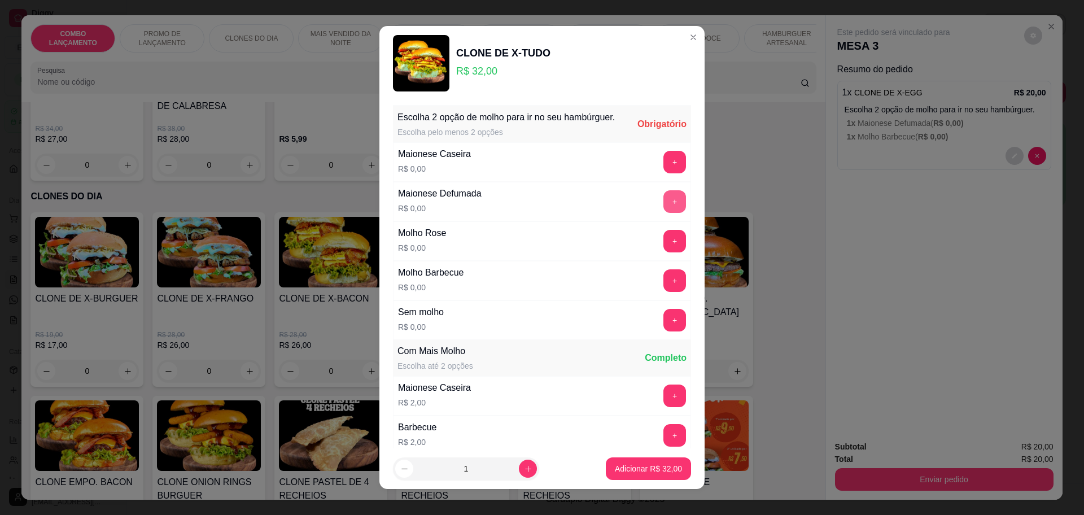
click at [663, 208] on button "+" at bounding box center [674, 201] width 23 height 23
click at [664, 173] on button "+" at bounding box center [675, 162] width 22 height 22
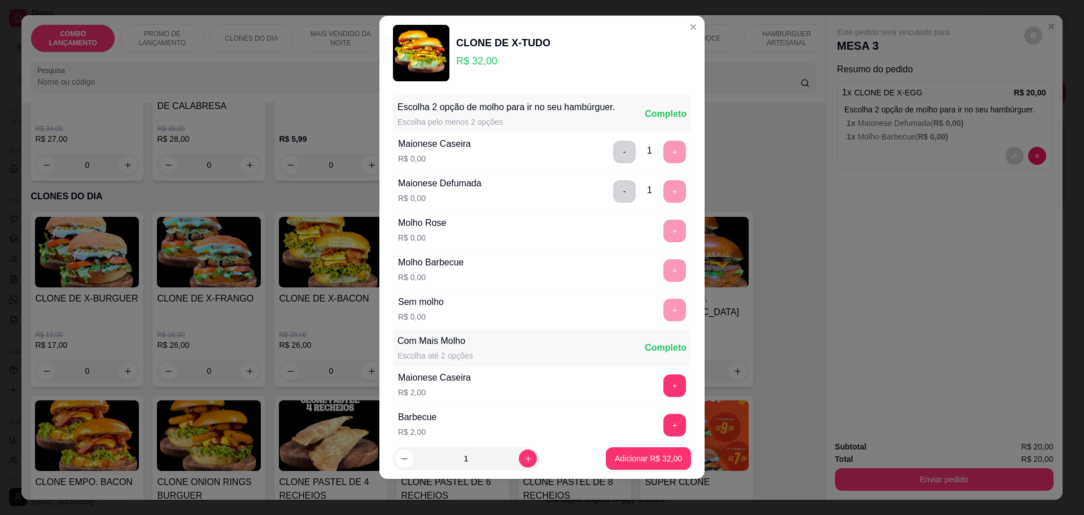
scroll to position [170, 0]
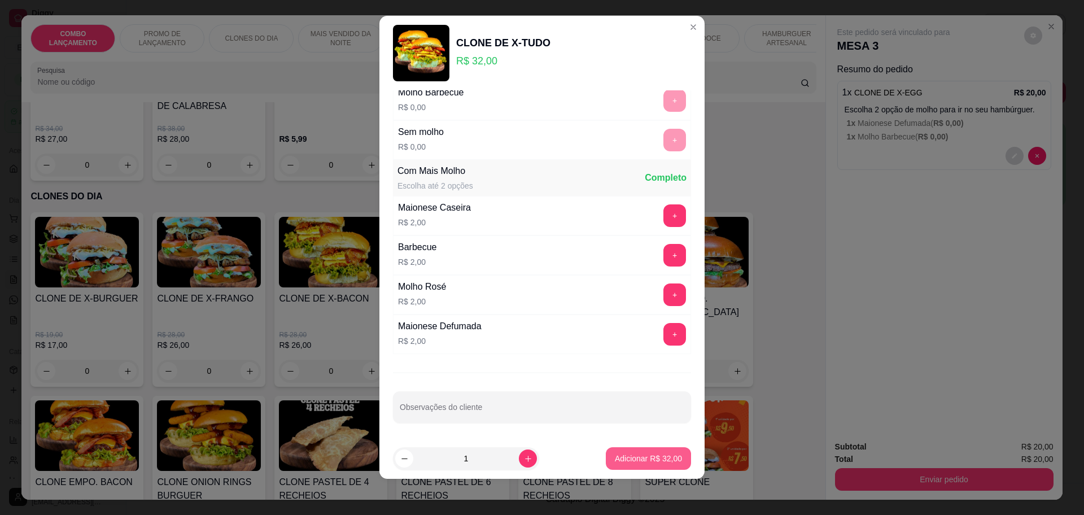
click at [644, 454] on p "Adicionar R$ 32,00" at bounding box center [648, 458] width 67 height 11
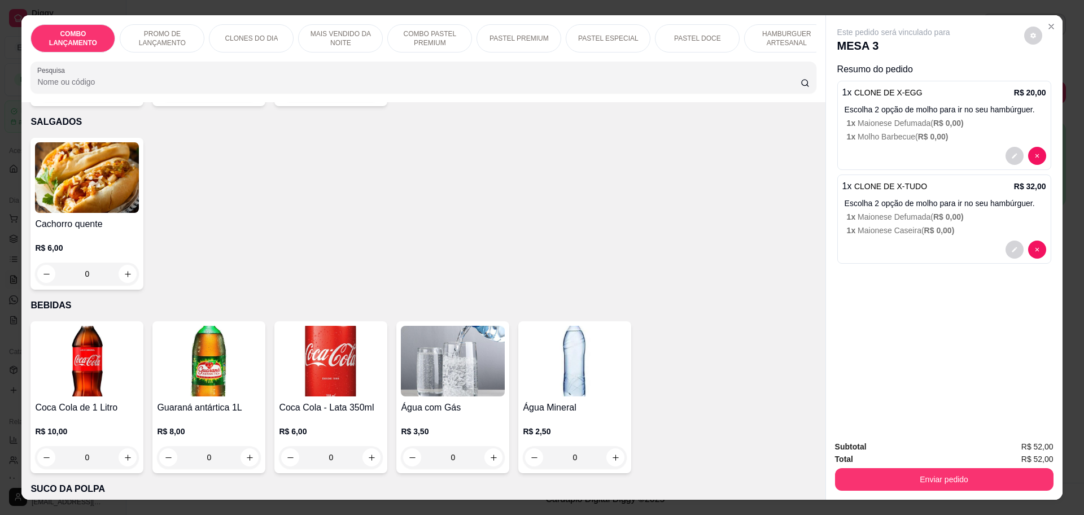
scroll to position [3728, 0]
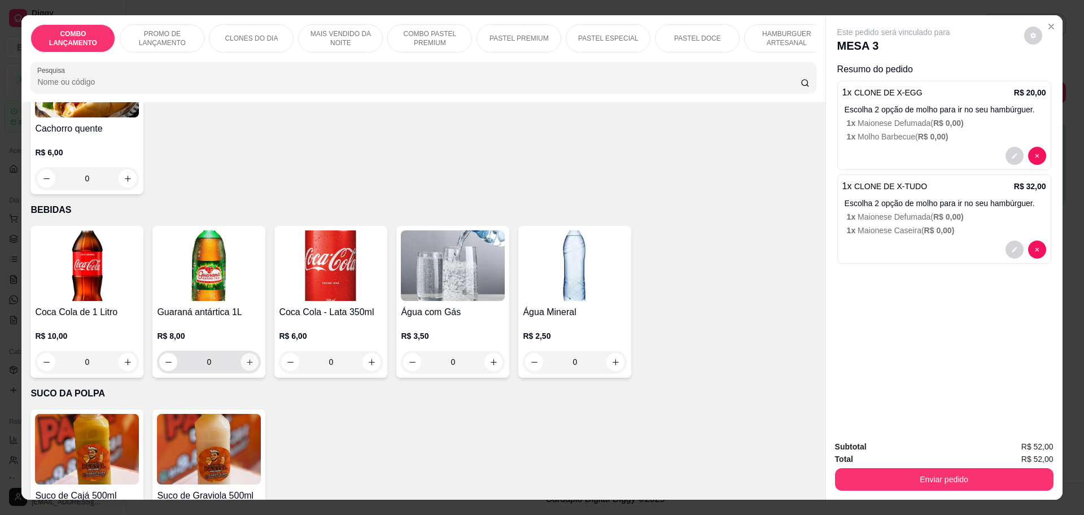
click at [246, 358] on icon "increase-product-quantity" at bounding box center [250, 362] width 8 height 8
type input "1"
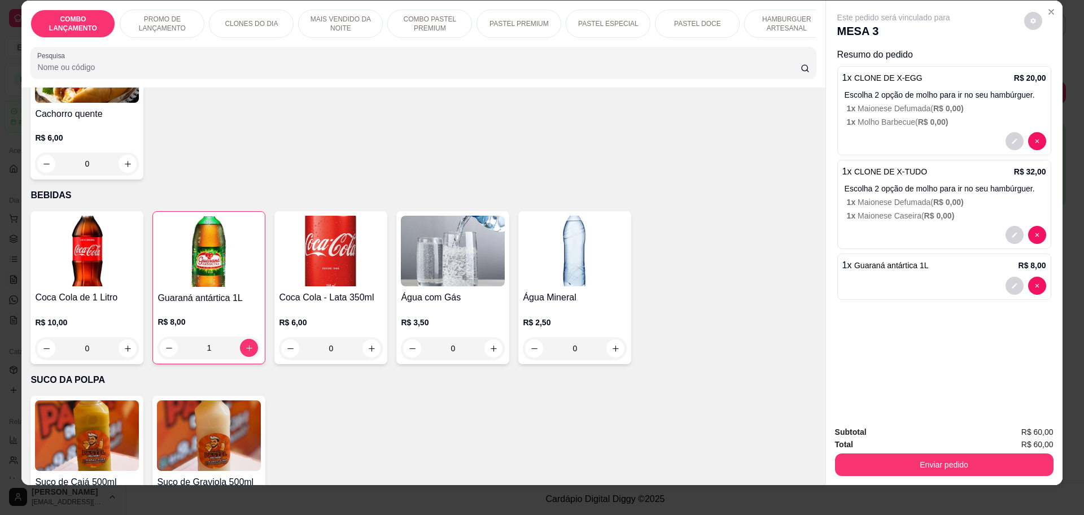
scroll to position [21, 0]
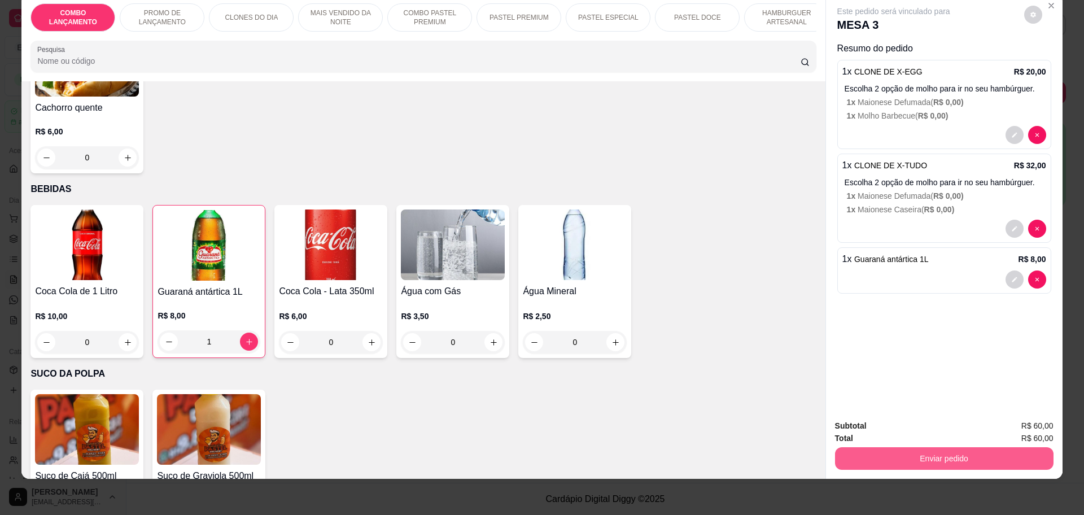
click at [945, 459] on button "Enviar pedido" at bounding box center [944, 458] width 218 height 23
click at [945, 429] on button "Não registrar e enviar pedido" at bounding box center [905, 430] width 117 height 21
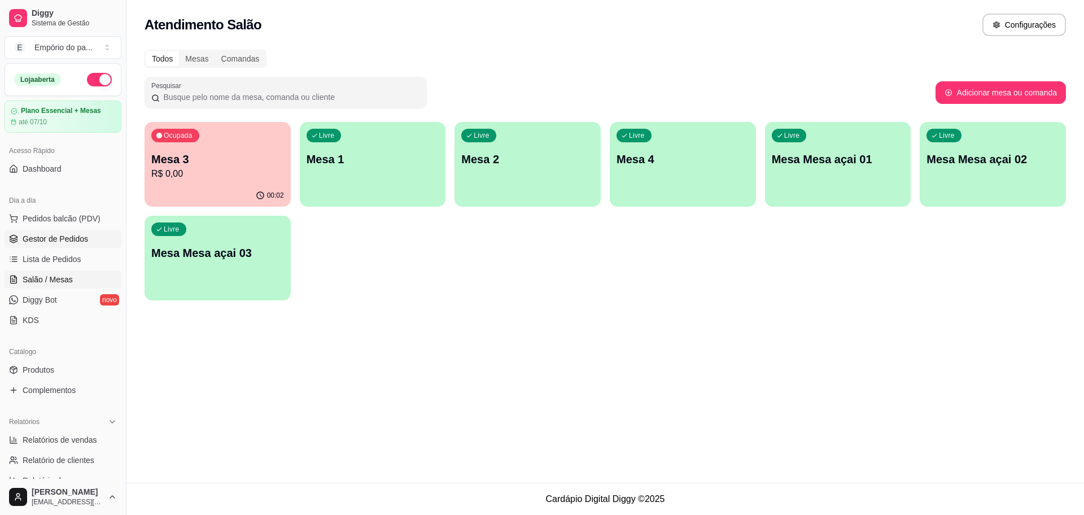
click at [73, 242] on span "Gestor de Pedidos" at bounding box center [55, 238] width 65 height 11
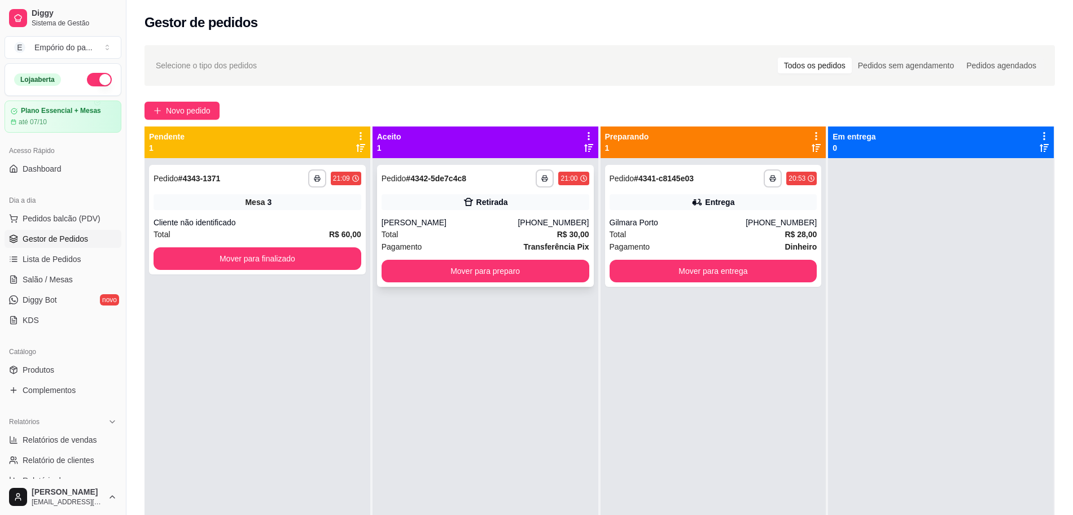
click at [498, 232] on div "Total R$ 30,00" at bounding box center [486, 234] width 208 height 12
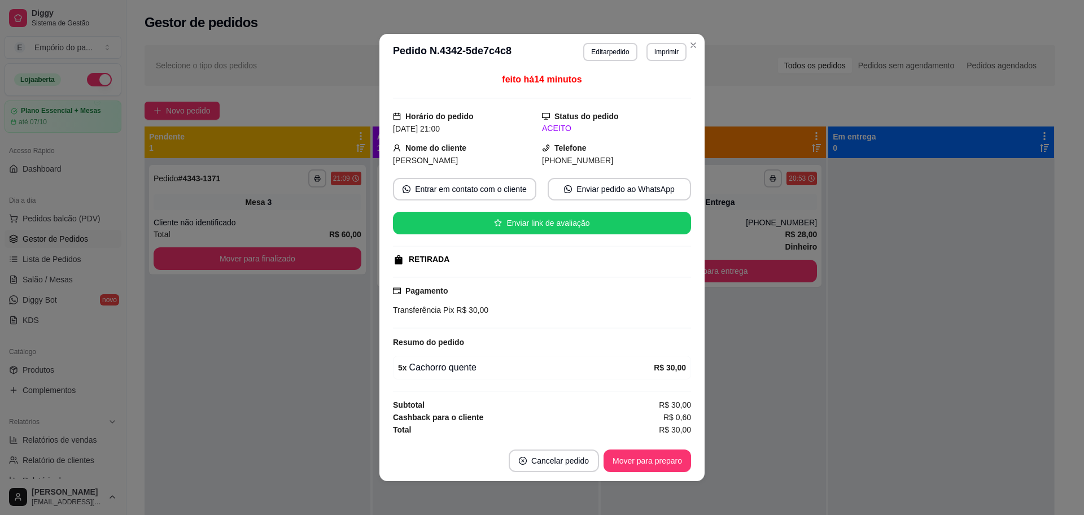
scroll to position [2, 0]
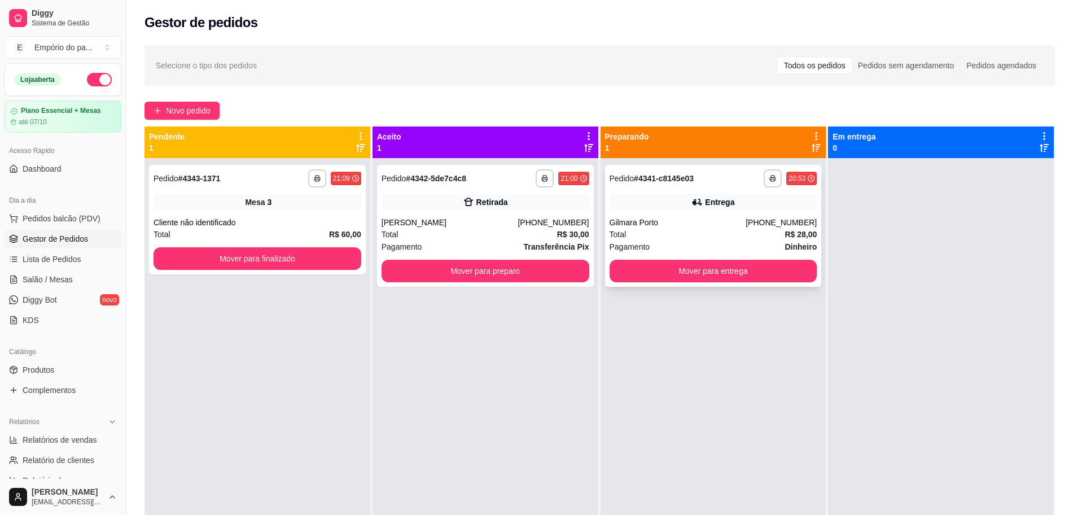
click at [724, 242] on div "Pagamento Dinheiro" at bounding box center [714, 247] width 208 height 12
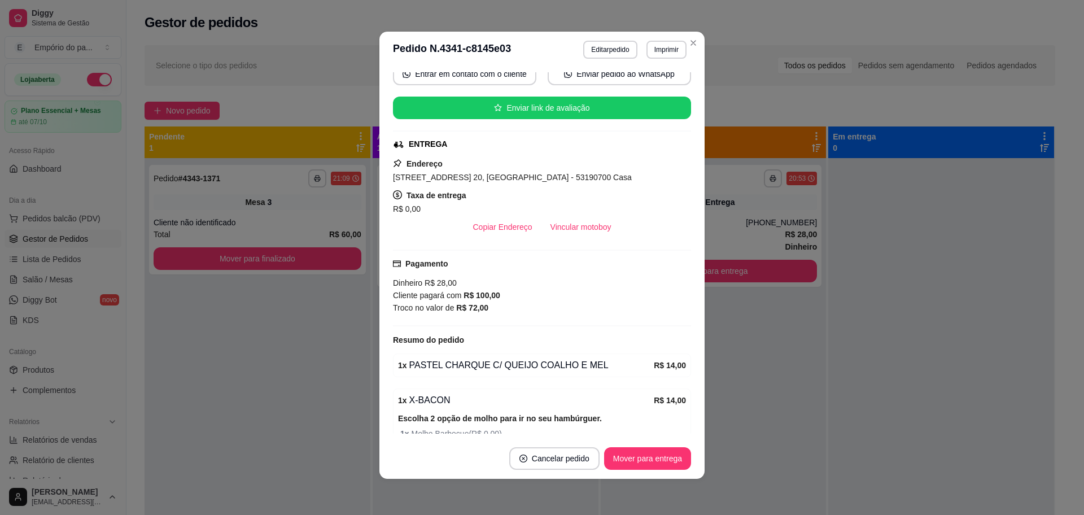
scroll to position [252, 0]
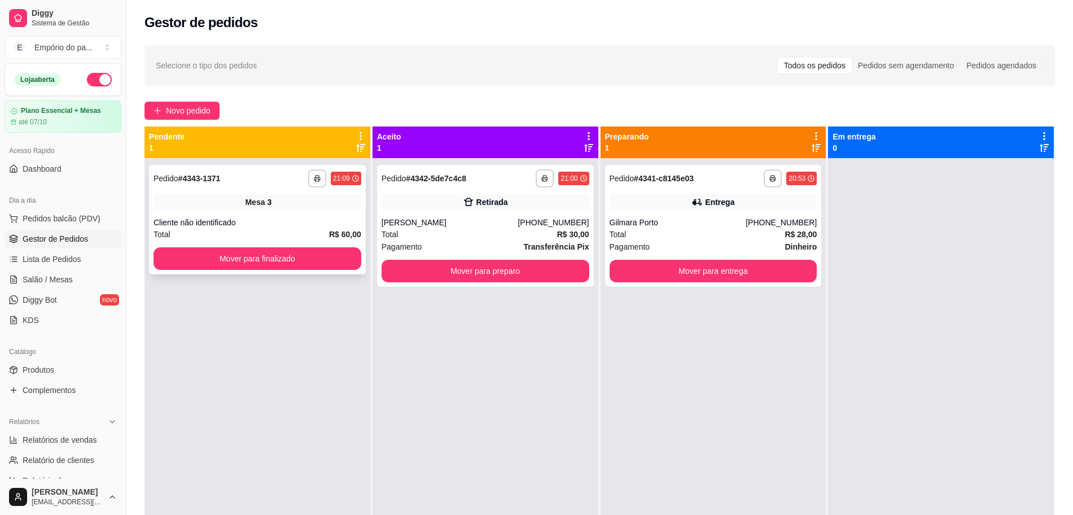
click at [285, 218] on div "Cliente não identificado" at bounding box center [258, 222] width 208 height 11
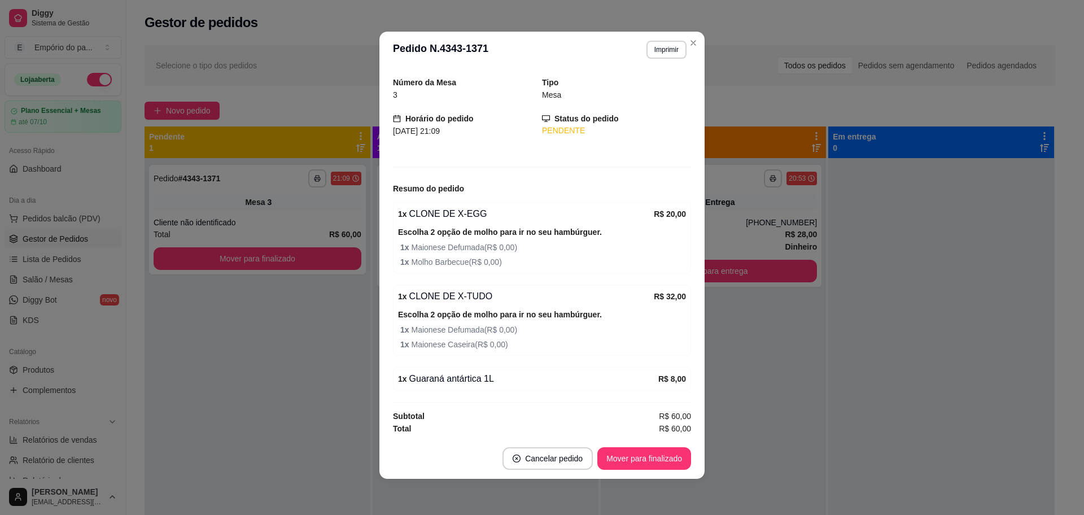
scroll to position [34, 0]
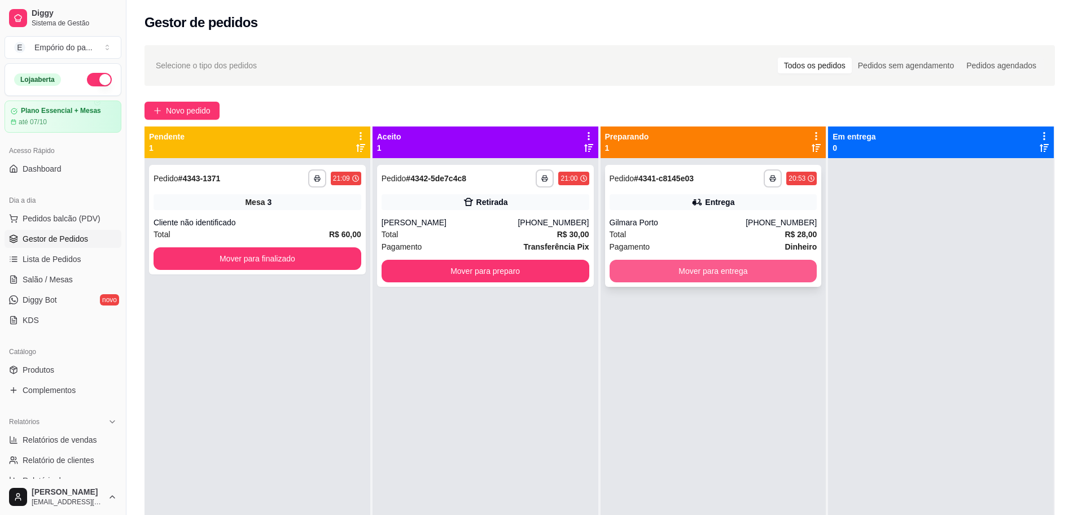
click at [719, 279] on button "Mover para entrega" at bounding box center [714, 271] width 208 height 23
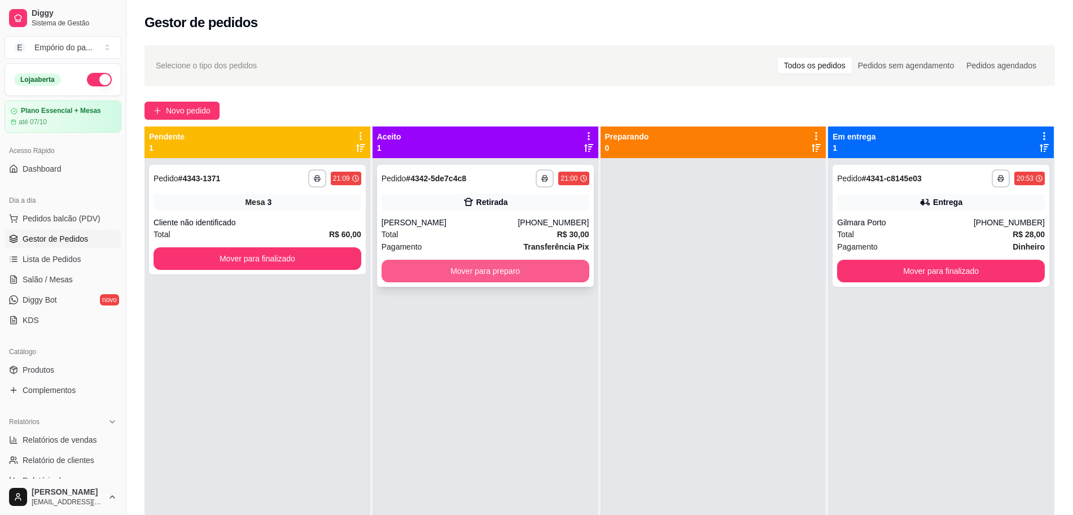
click at [522, 281] on button "Mover para preparo" at bounding box center [486, 271] width 208 height 23
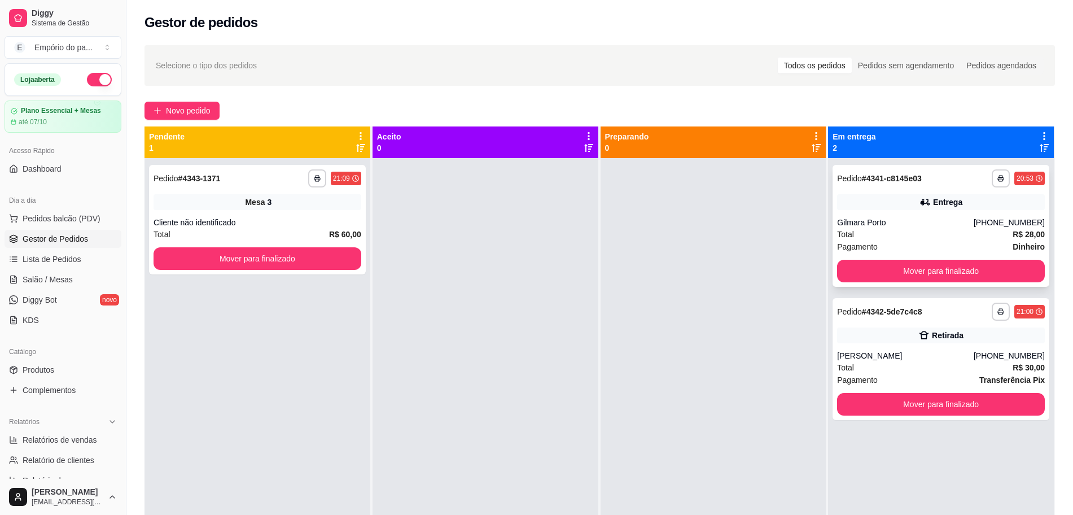
click at [898, 224] on div "Gilmara Porto" at bounding box center [905, 222] width 137 height 11
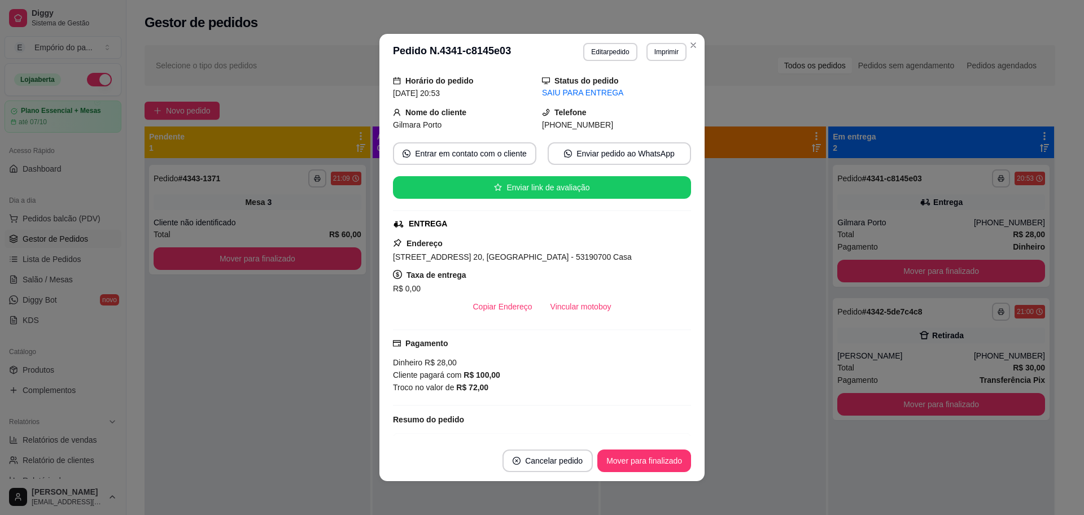
scroll to position [252, 0]
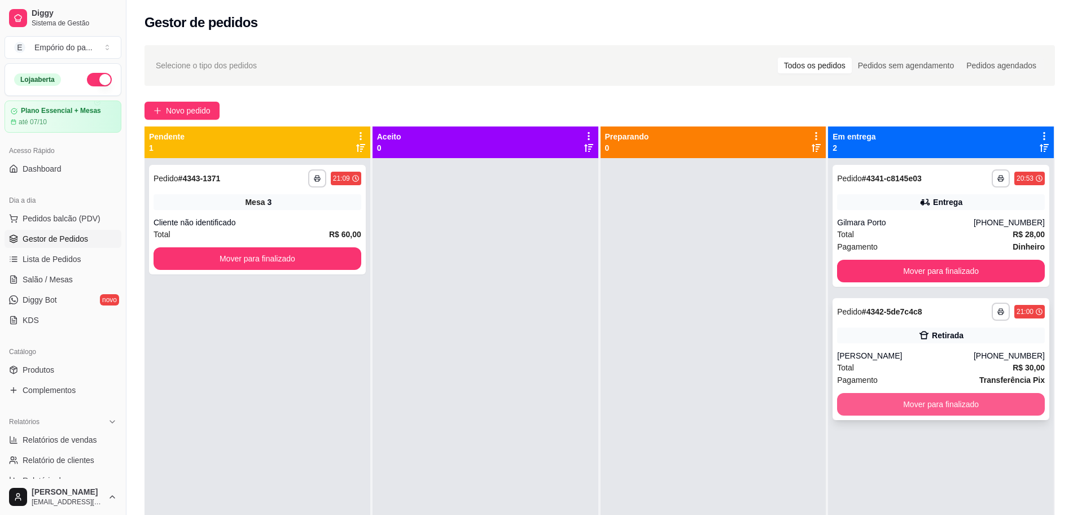
click at [916, 407] on button "Mover para finalizado" at bounding box center [941, 404] width 208 height 23
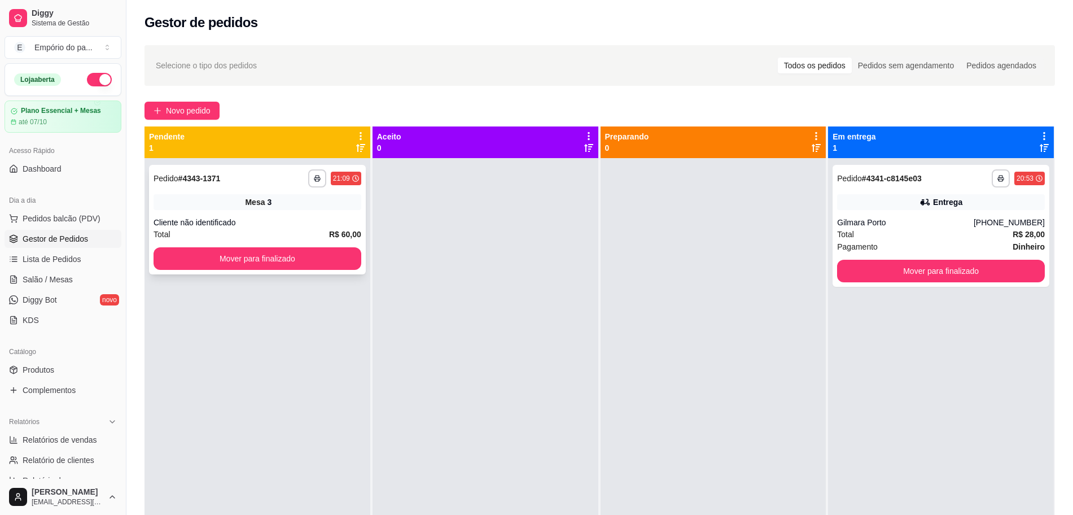
click at [226, 215] on div "**********" at bounding box center [257, 220] width 217 height 110
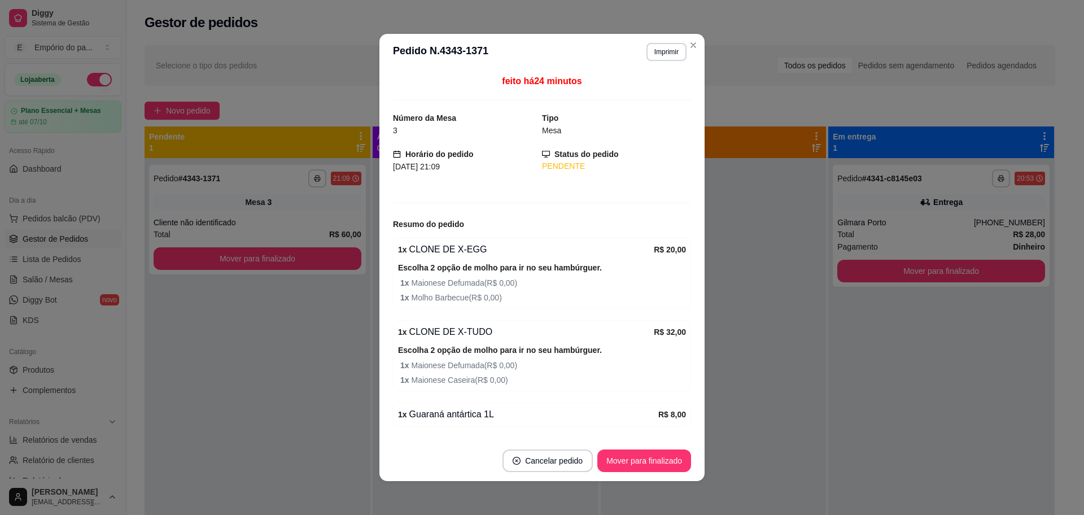
scroll to position [34, 0]
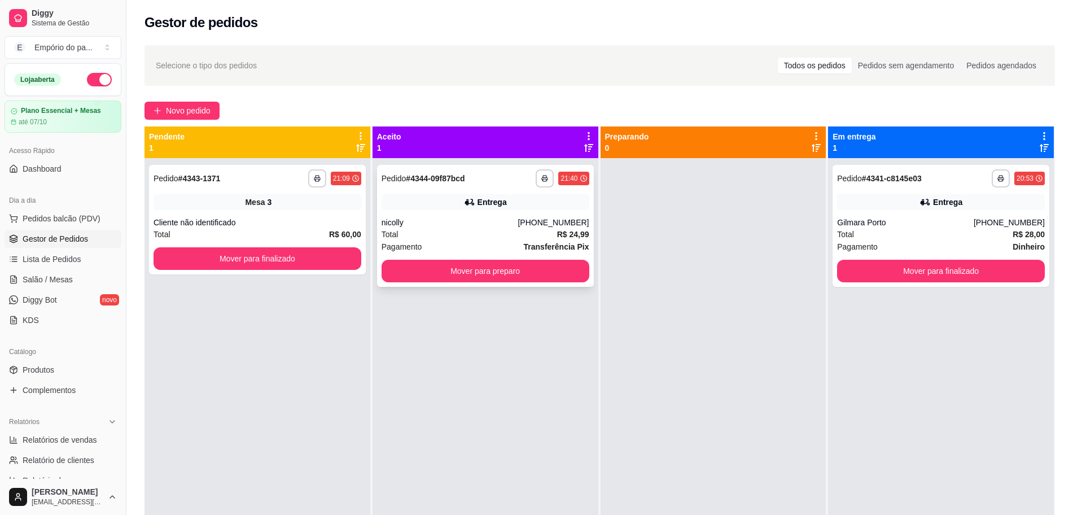
click at [431, 241] on div "Pagamento Transferência Pix" at bounding box center [486, 247] width 208 height 12
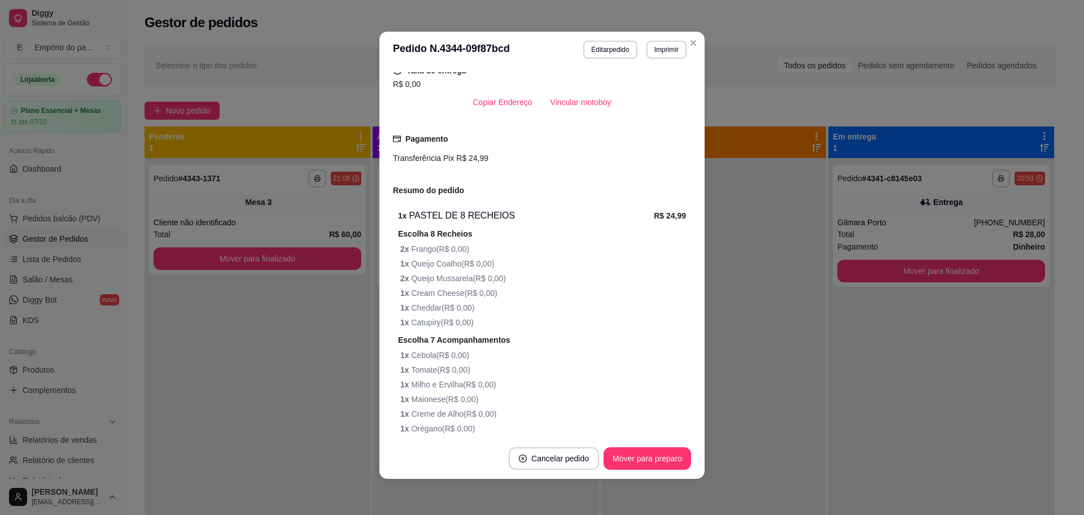
scroll to position [405, 0]
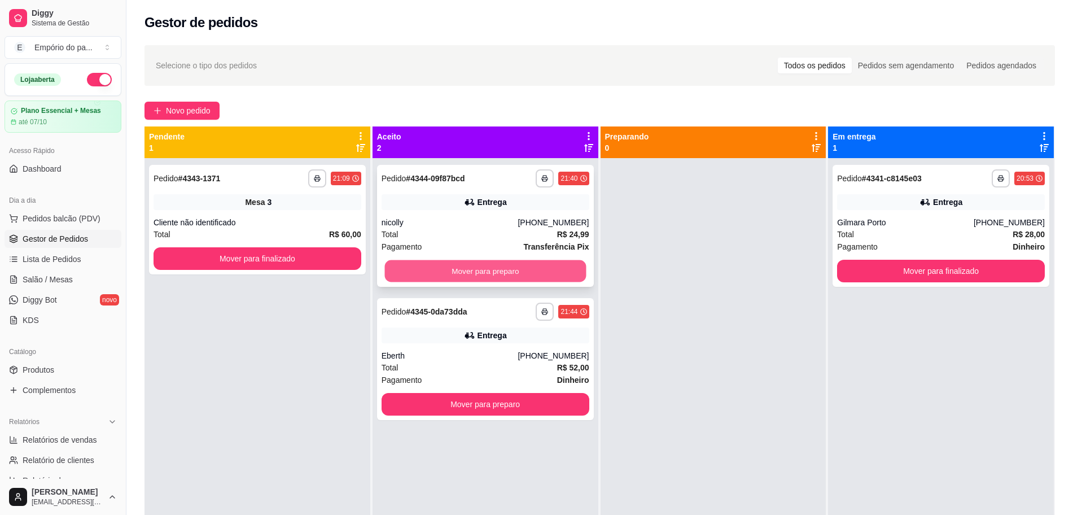
click at [463, 265] on button "Mover para preparo" at bounding box center [485, 271] width 202 height 22
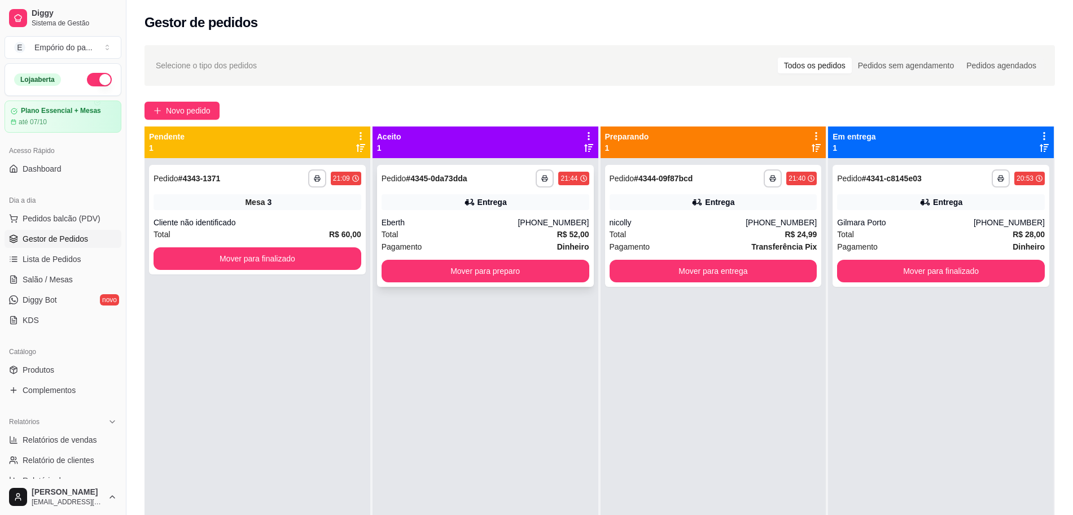
click at [463, 247] on div "Pagamento Dinheiro" at bounding box center [486, 247] width 208 height 12
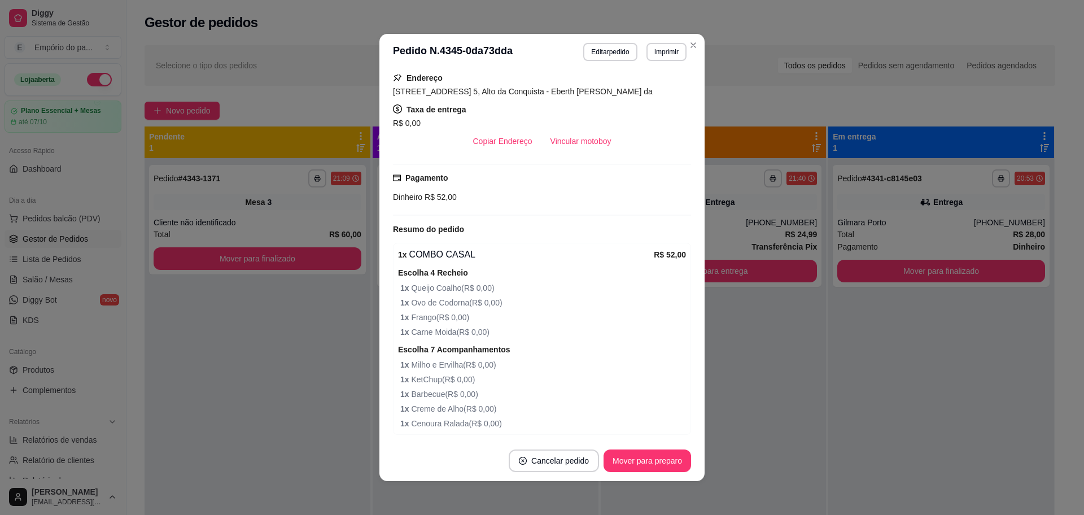
scroll to position [313, 0]
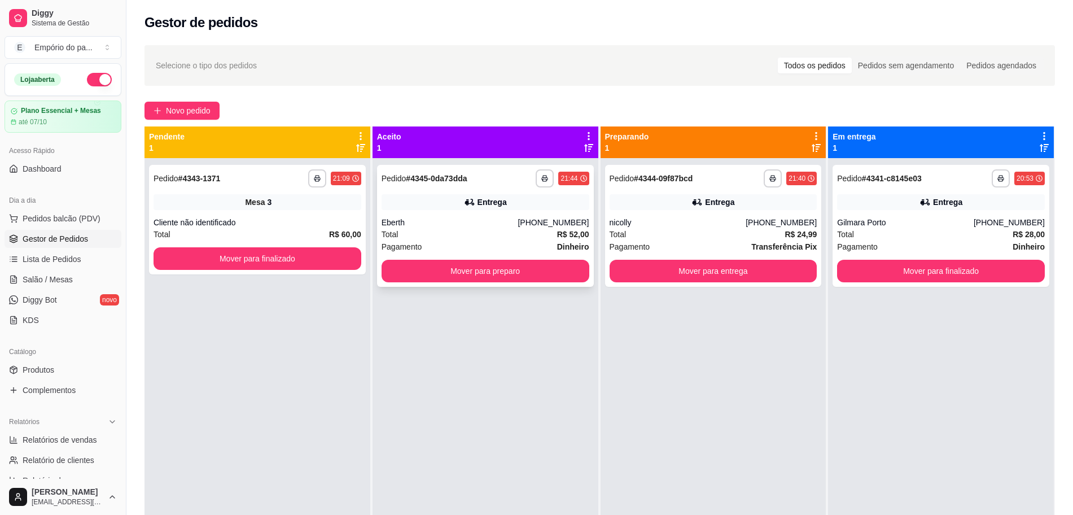
click at [419, 213] on div "**********" at bounding box center [485, 226] width 217 height 122
click at [888, 234] on div "Total R$ 28,00" at bounding box center [941, 234] width 208 height 12
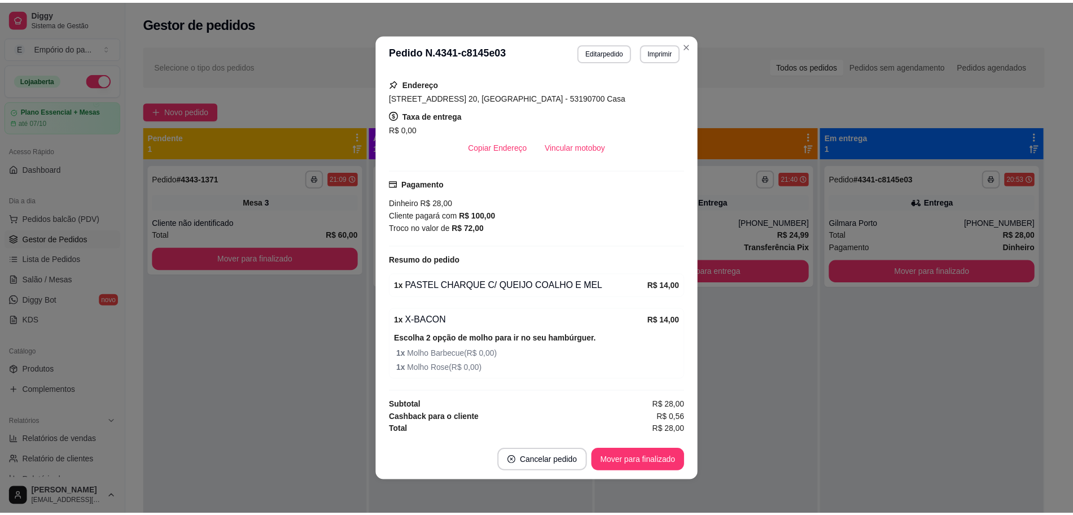
scroll to position [2, 0]
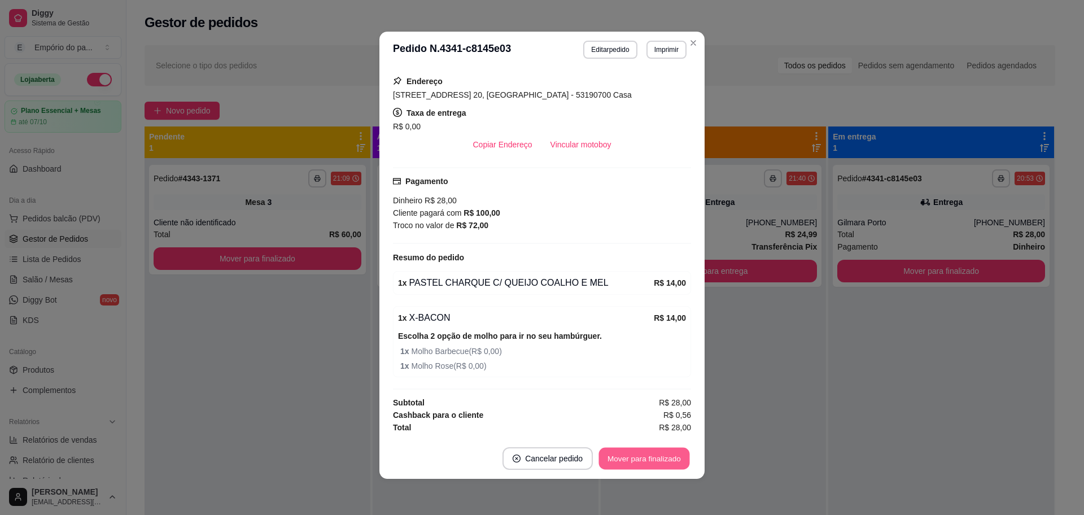
click at [662, 458] on button "Mover para finalizado" at bounding box center [644, 459] width 91 height 22
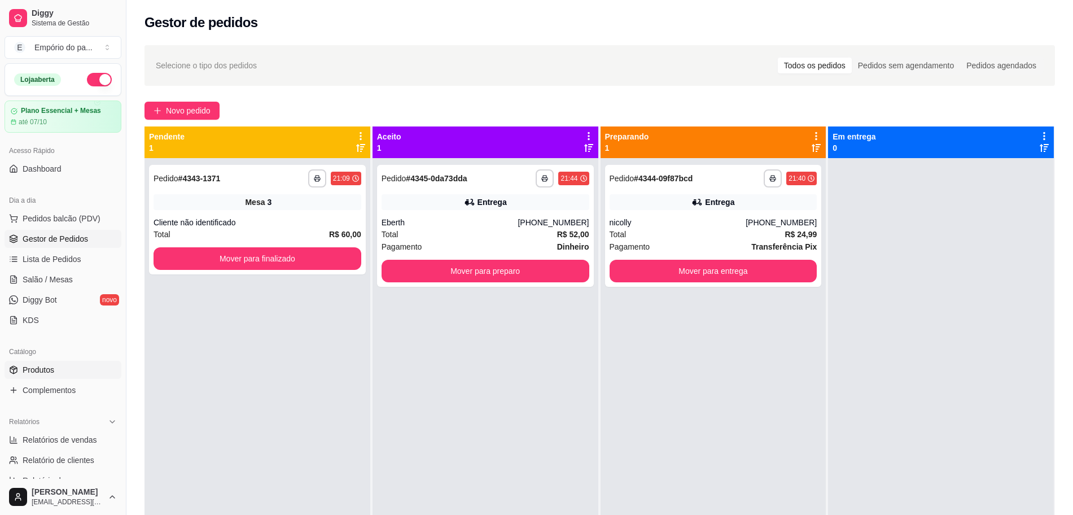
click at [25, 372] on span "Produtos" at bounding box center [39, 369] width 32 height 11
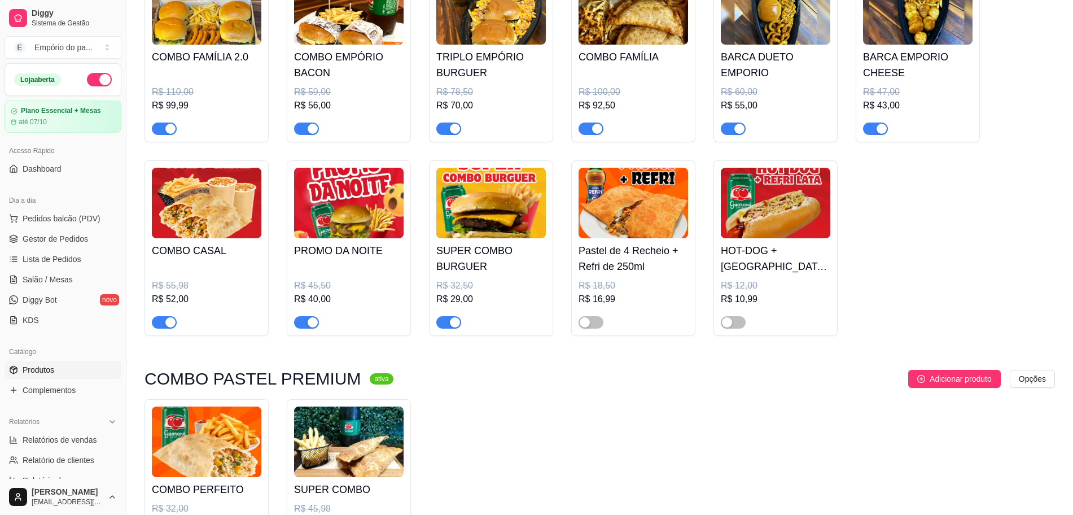
scroll to position [1059, 0]
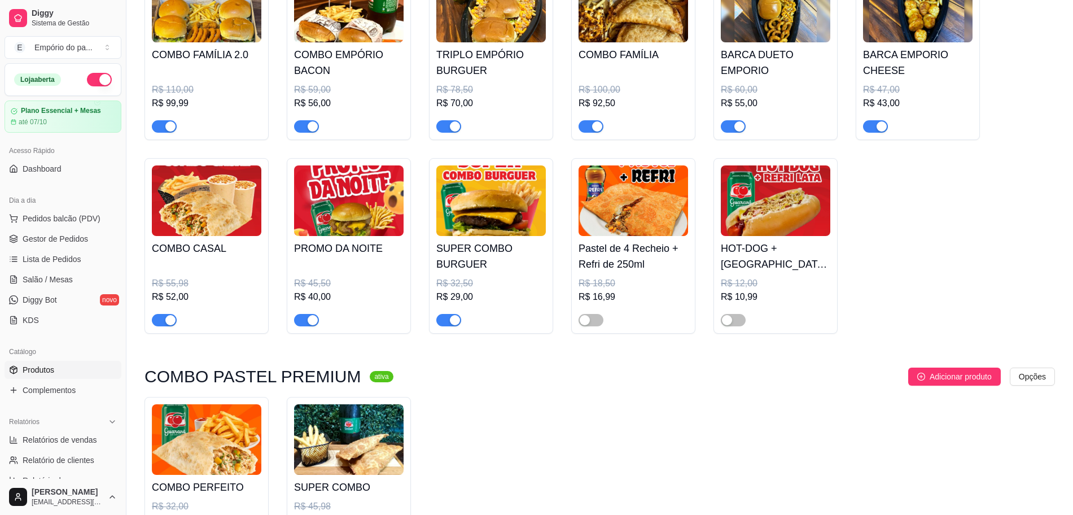
click at [168, 317] on span "button" at bounding box center [164, 320] width 25 height 12
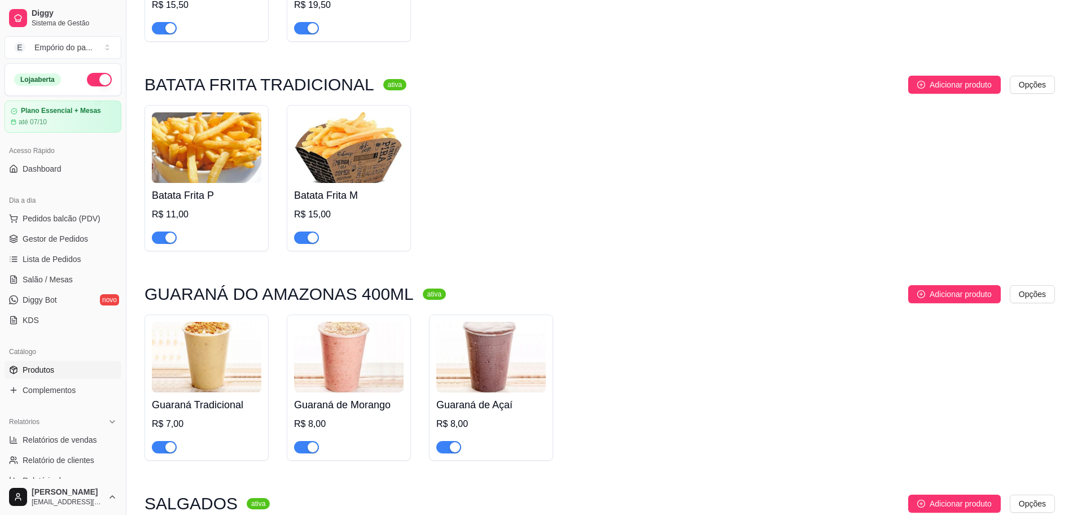
scroll to position [4054, 0]
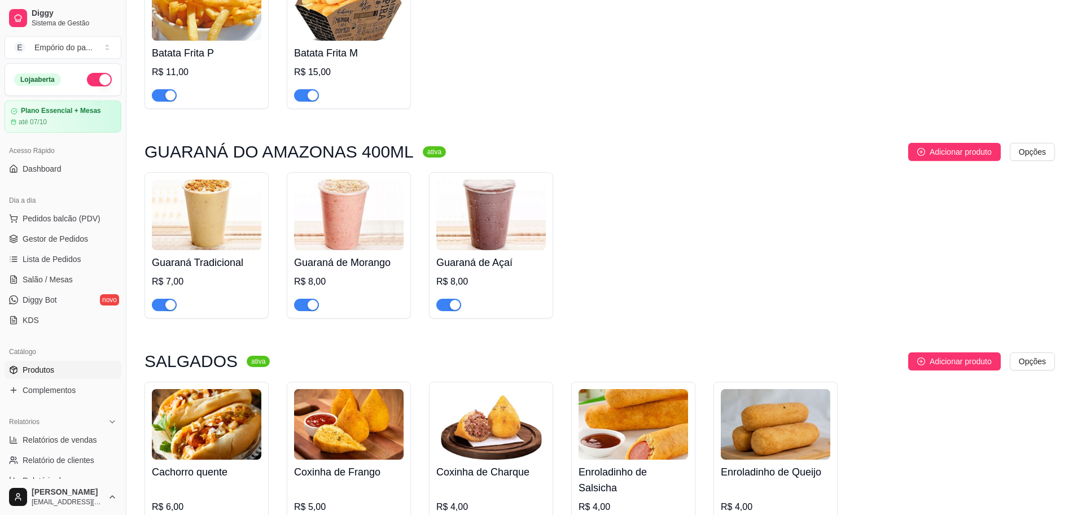
click at [167, 300] on div "button" at bounding box center [170, 305] width 10 height 10
click at [305, 299] on span "button" at bounding box center [306, 305] width 25 height 12
click at [449, 299] on span "button" at bounding box center [448, 305] width 25 height 12
click at [40, 239] on span "Gestor de Pedidos" at bounding box center [55, 238] width 65 height 11
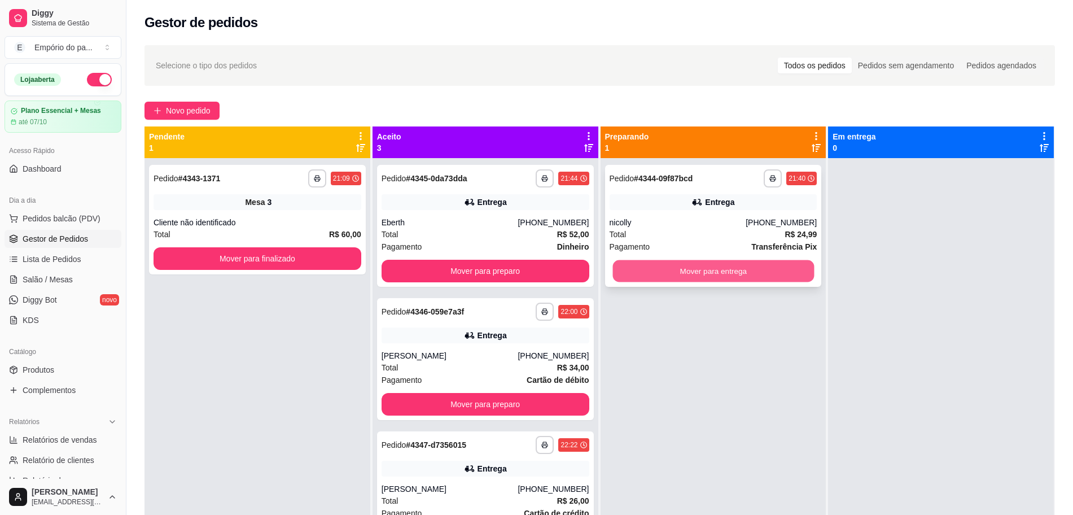
click at [654, 273] on button "Mover para entrega" at bounding box center [714, 271] width 202 height 22
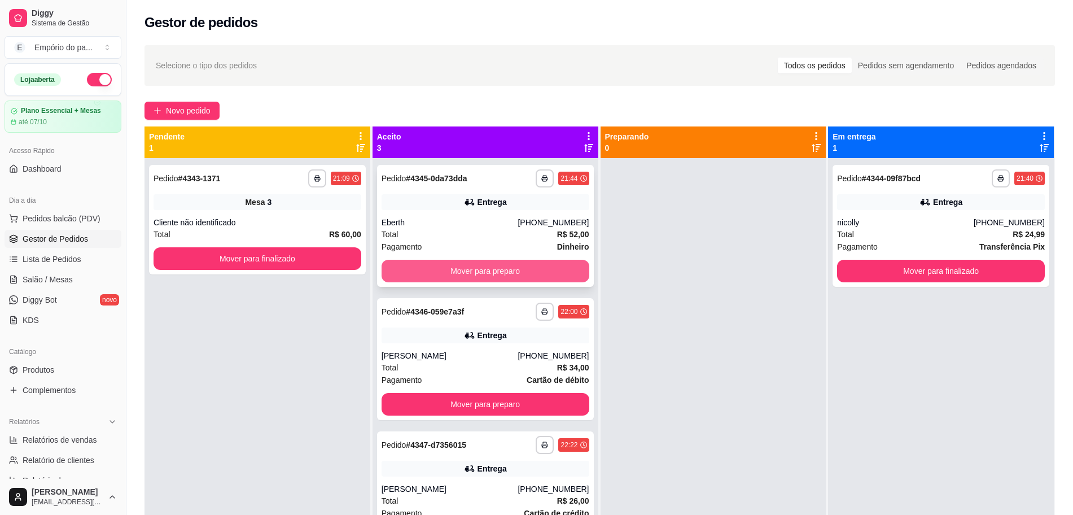
click at [550, 270] on button "Mover para preparo" at bounding box center [486, 271] width 208 height 23
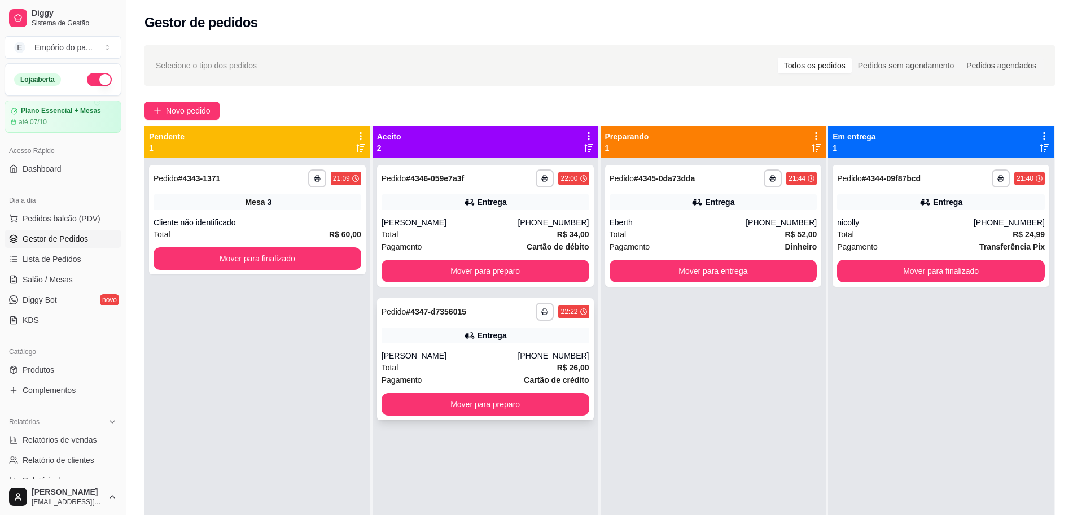
click at [426, 370] on div "Total R$ 26,00" at bounding box center [486, 367] width 208 height 12
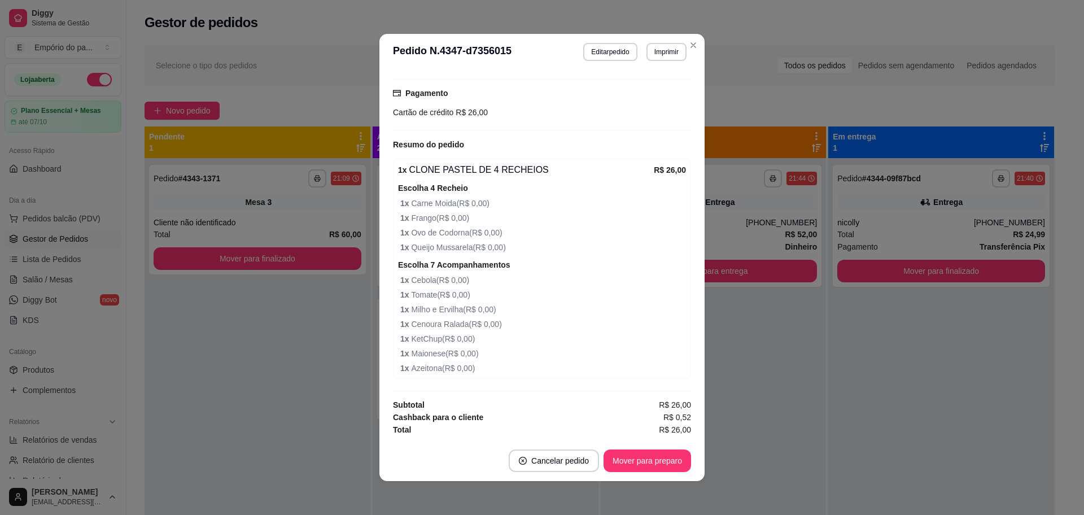
scroll to position [301, 0]
click at [675, 48] on button "Imprimir" at bounding box center [666, 52] width 40 height 18
click at [636, 94] on button "IMPRESSORA" at bounding box center [641, 91] width 82 height 18
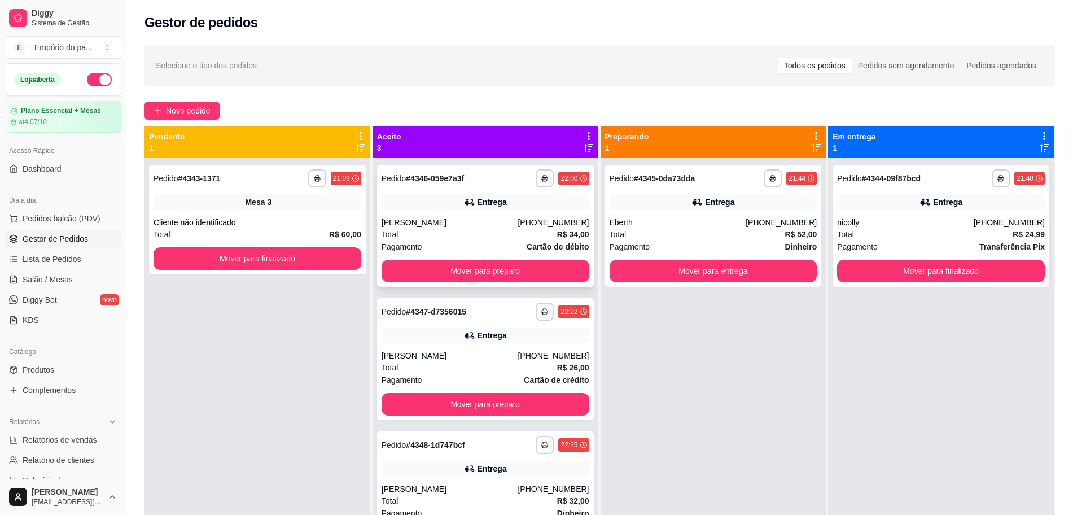
click at [477, 221] on div "[PERSON_NAME]" at bounding box center [450, 222] width 137 height 11
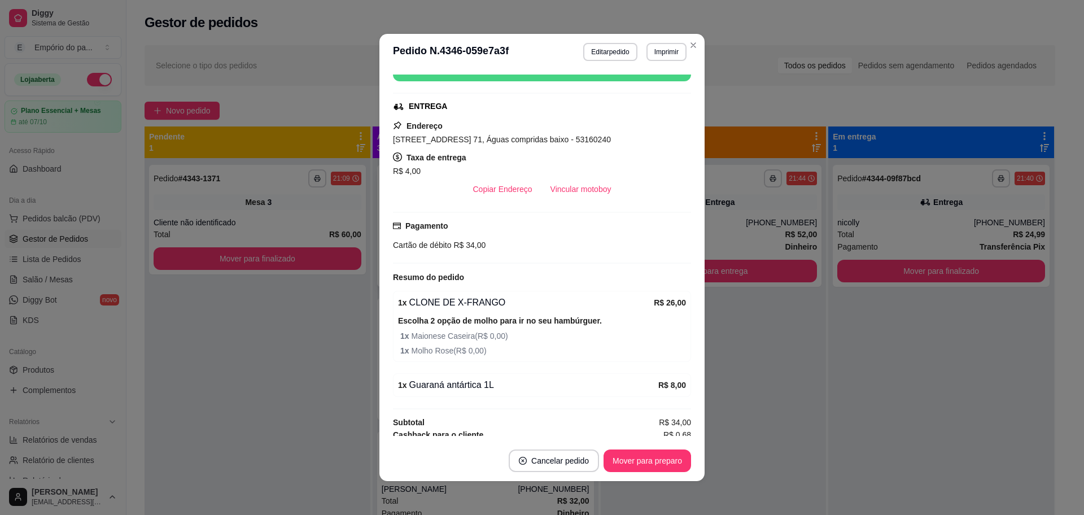
scroll to position [228, 0]
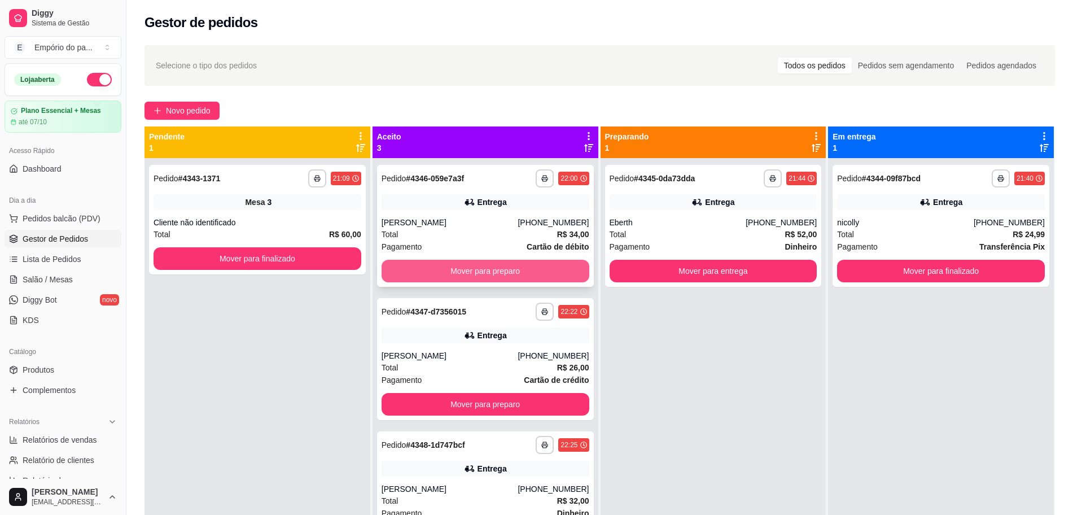
click at [417, 272] on button "Mover para preparo" at bounding box center [486, 271] width 208 height 23
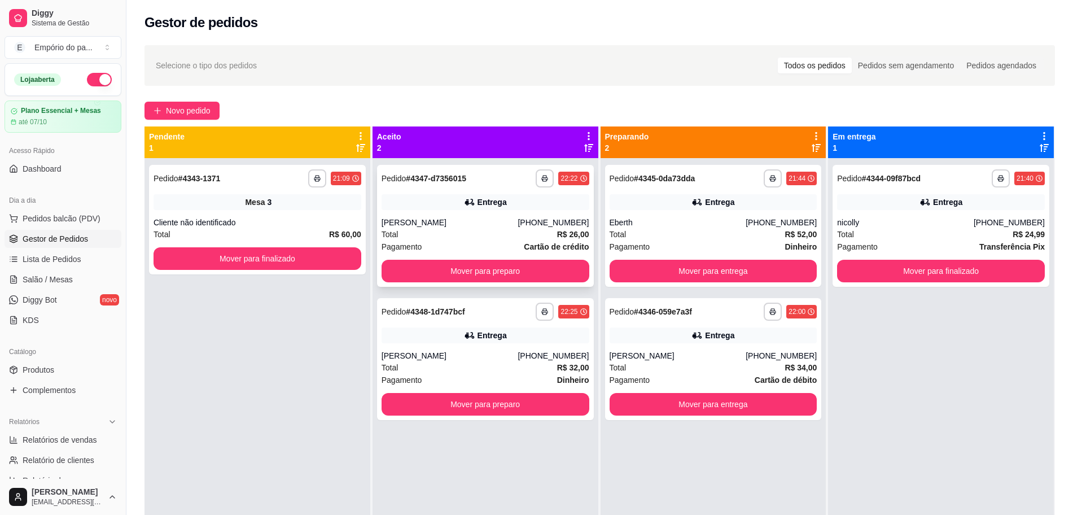
click at [448, 237] on div "Total R$ 26,00" at bounding box center [486, 234] width 208 height 12
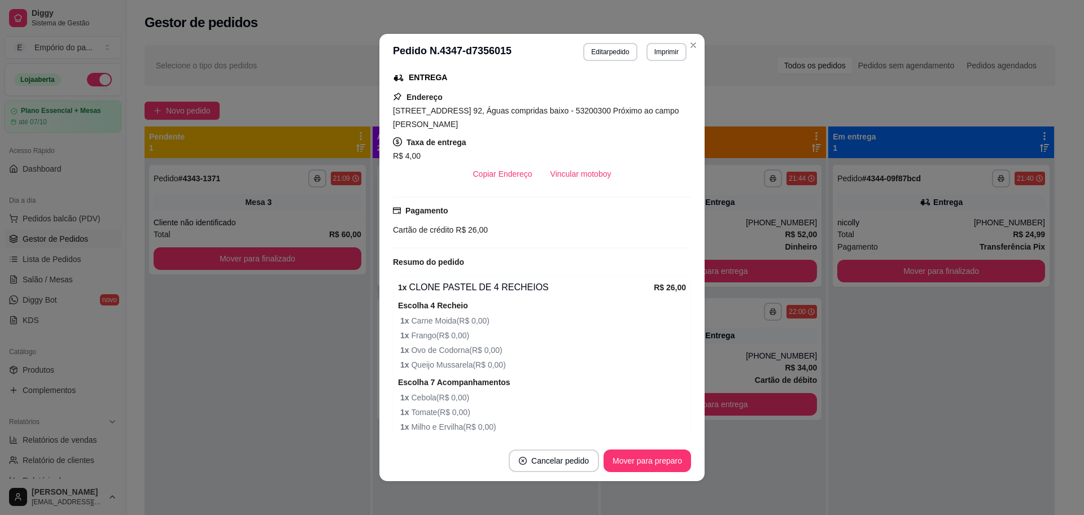
scroll to position [356, 0]
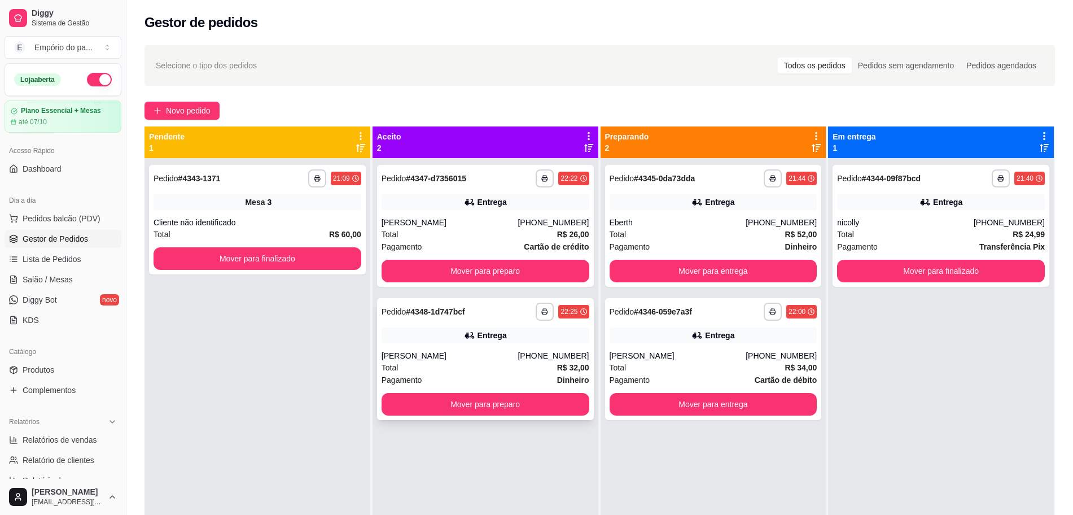
click at [451, 366] on div "Total R$ 32,00" at bounding box center [486, 367] width 208 height 12
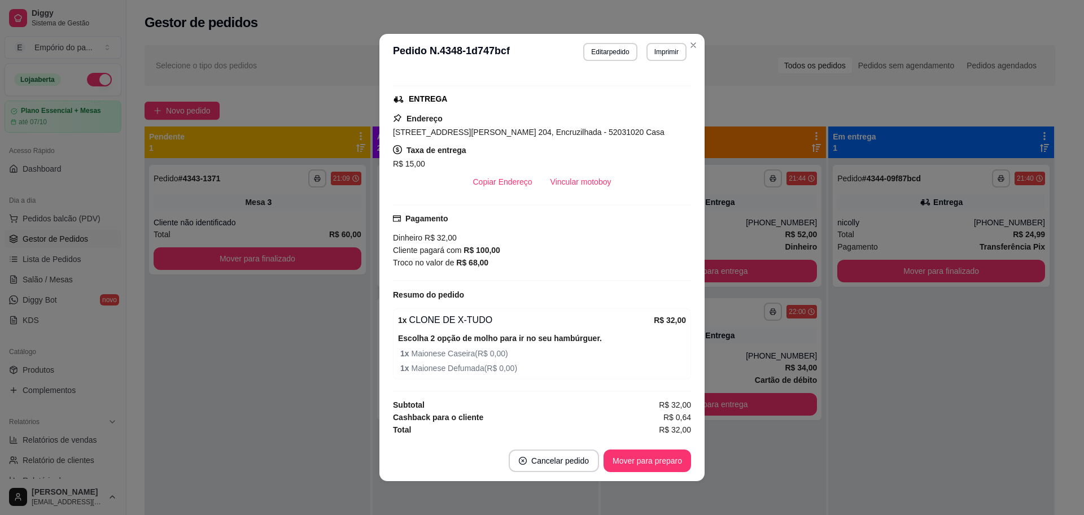
scroll to position [2, 0]
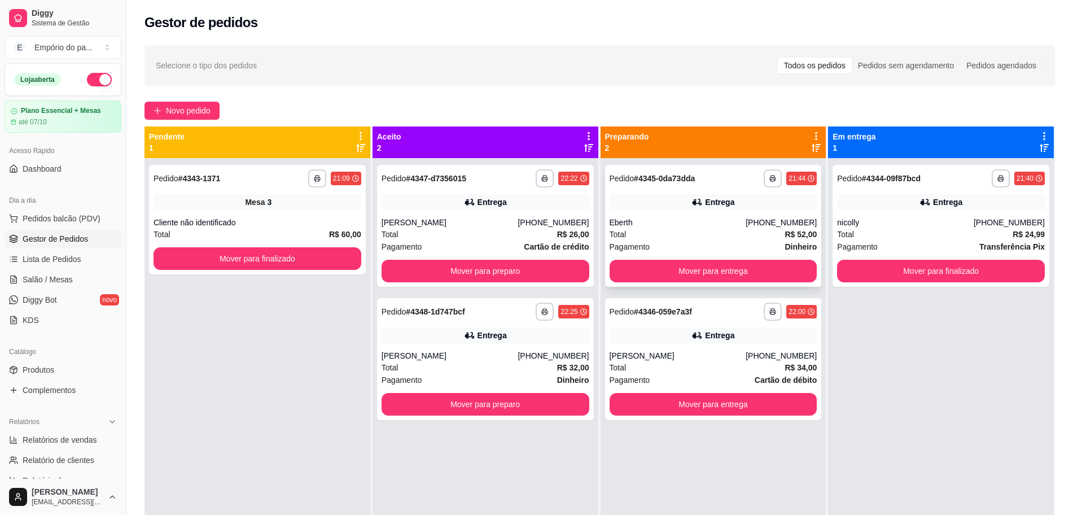
click at [698, 237] on div "Total R$ 52,00" at bounding box center [714, 234] width 208 height 12
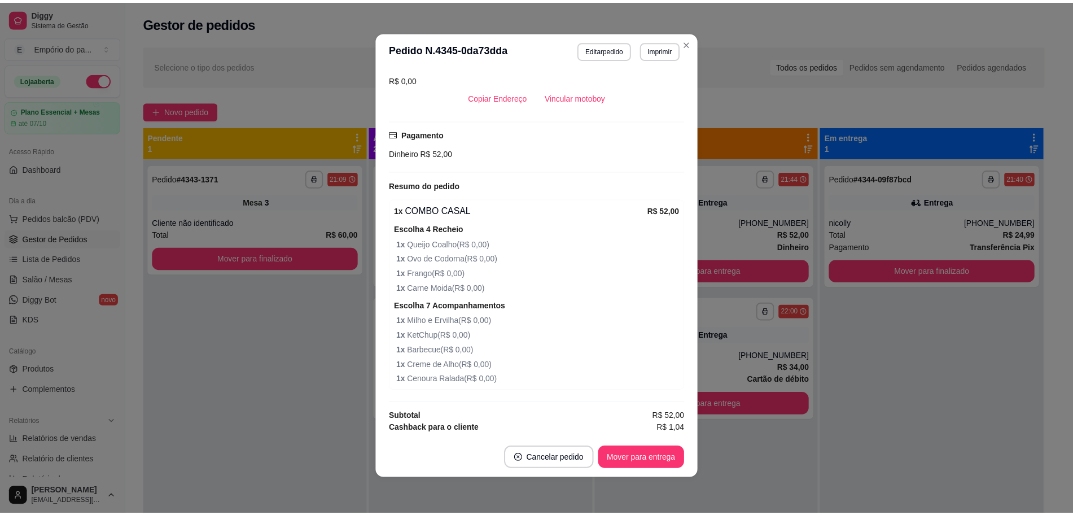
scroll to position [313, 0]
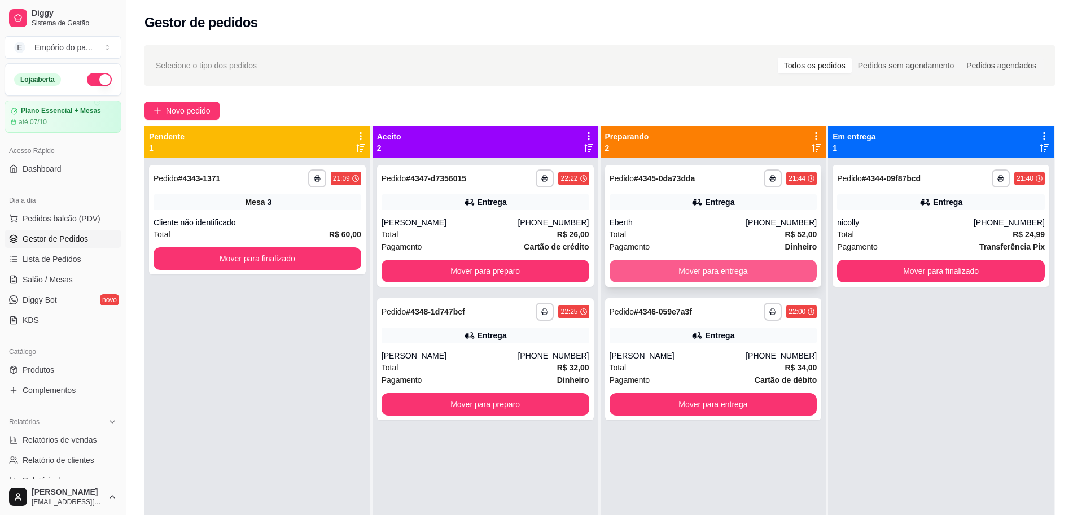
click at [613, 272] on button "Mover para entrega" at bounding box center [714, 271] width 208 height 23
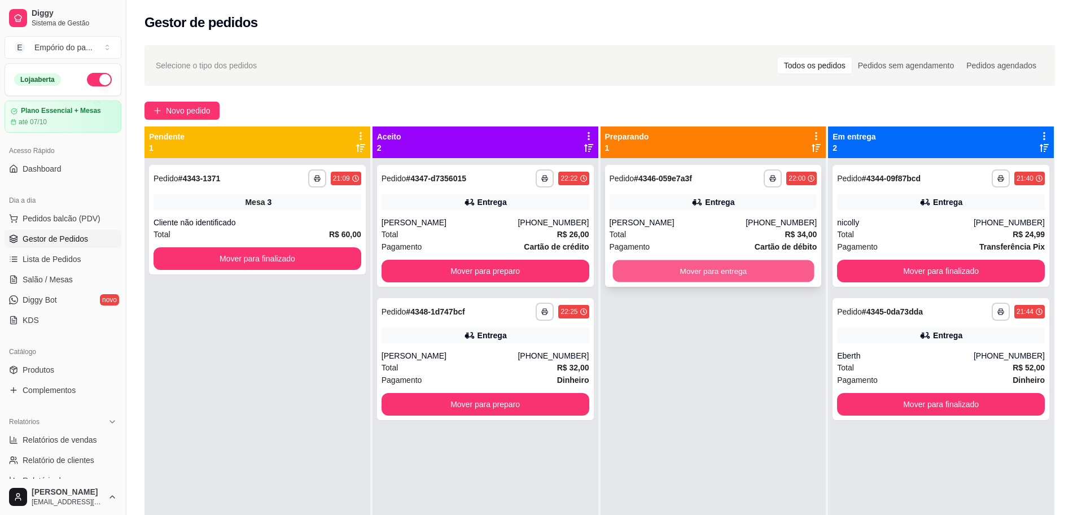
click at [628, 273] on button "Mover para entrega" at bounding box center [714, 271] width 202 height 22
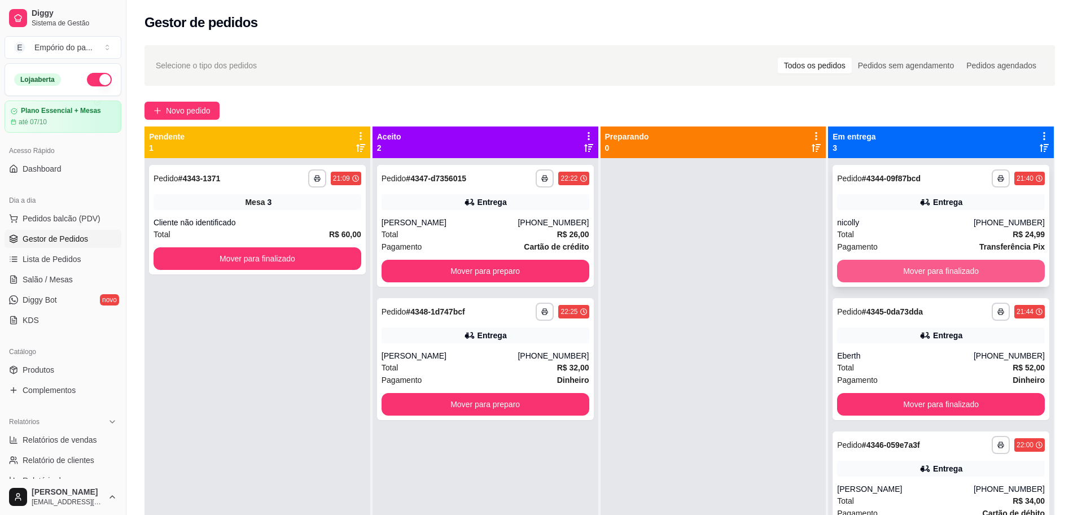
click at [877, 268] on button "Mover para finalizado" at bounding box center [941, 271] width 208 height 23
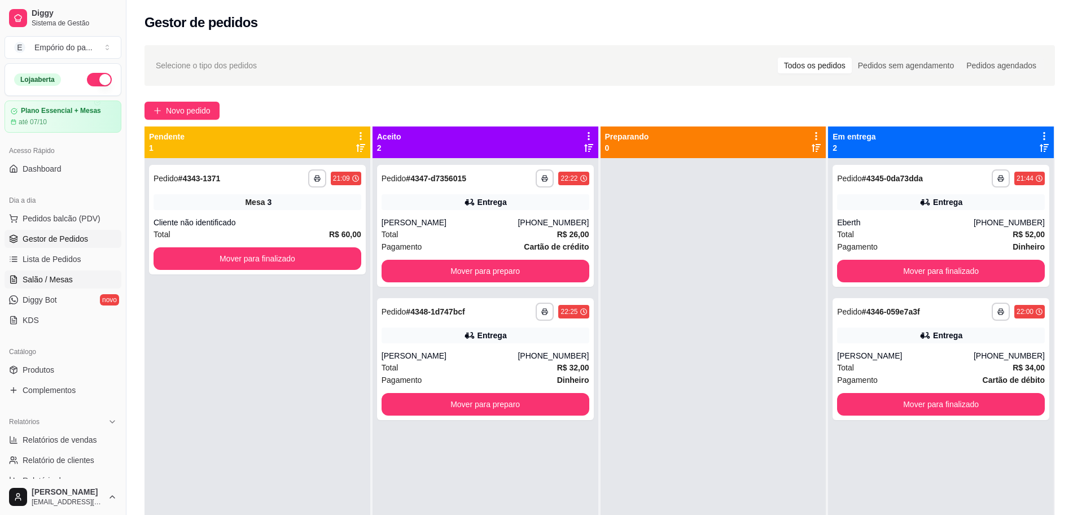
click at [62, 271] on link "Salão / Mesas" at bounding box center [63, 279] width 117 height 18
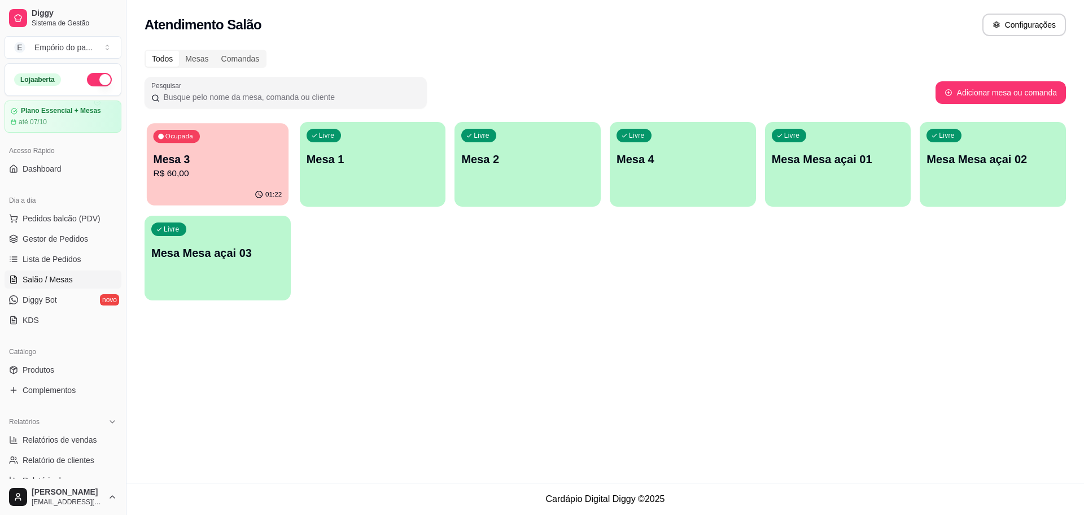
click at [254, 154] on p "Mesa 3" at bounding box center [218, 159] width 129 height 15
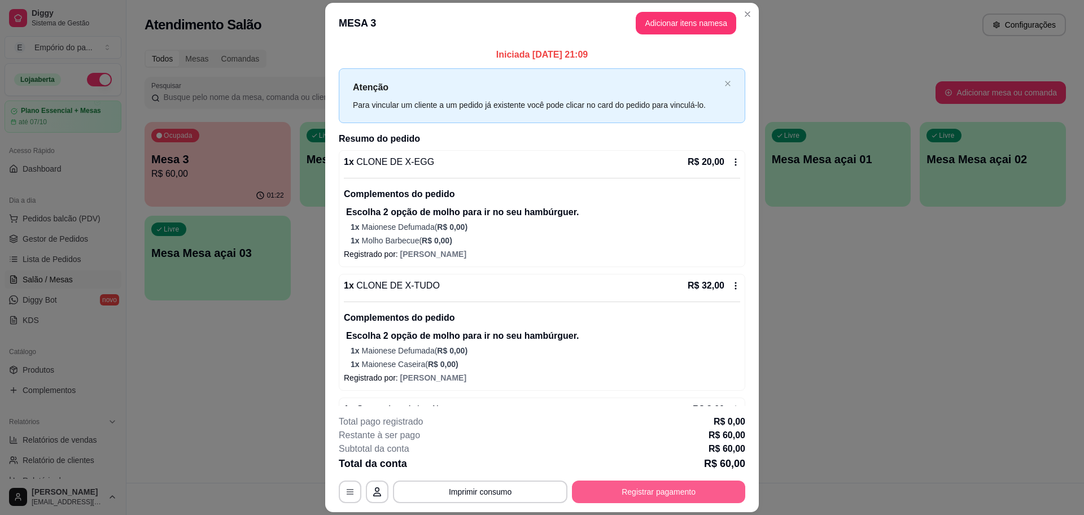
click at [680, 491] on button "Registrar pagamento" at bounding box center [658, 491] width 173 height 23
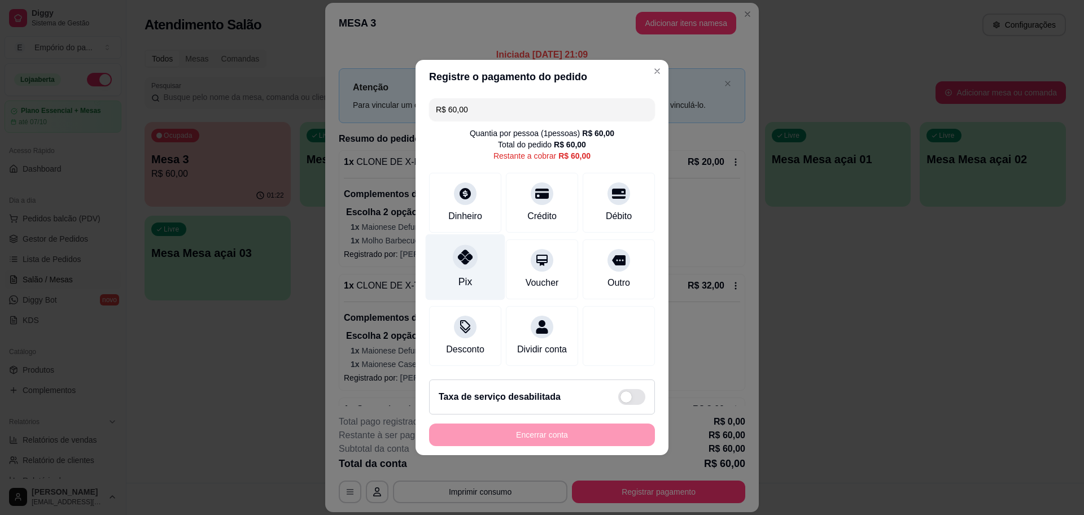
click at [465, 256] on icon at bounding box center [465, 257] width 15 height 15
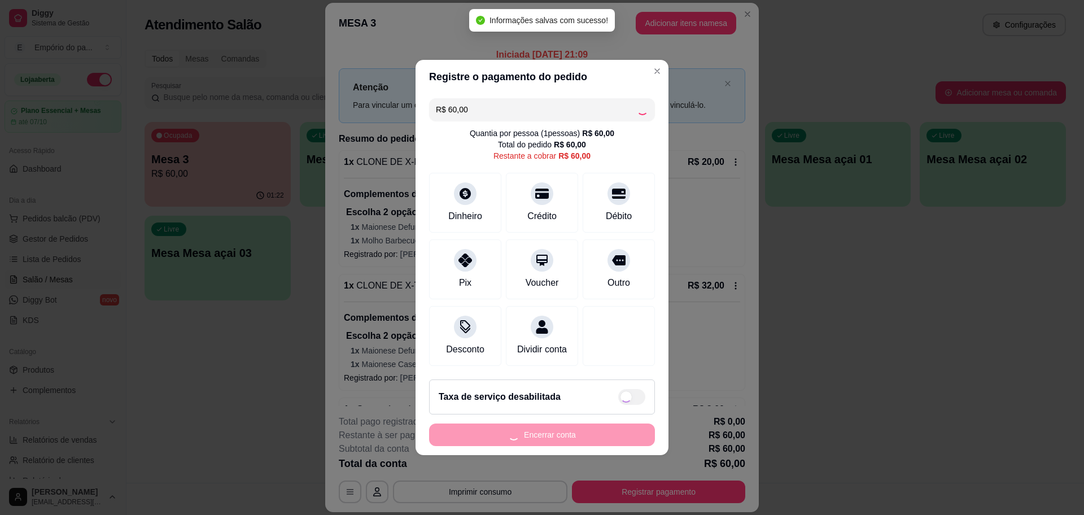
type input "R$ 0,00"
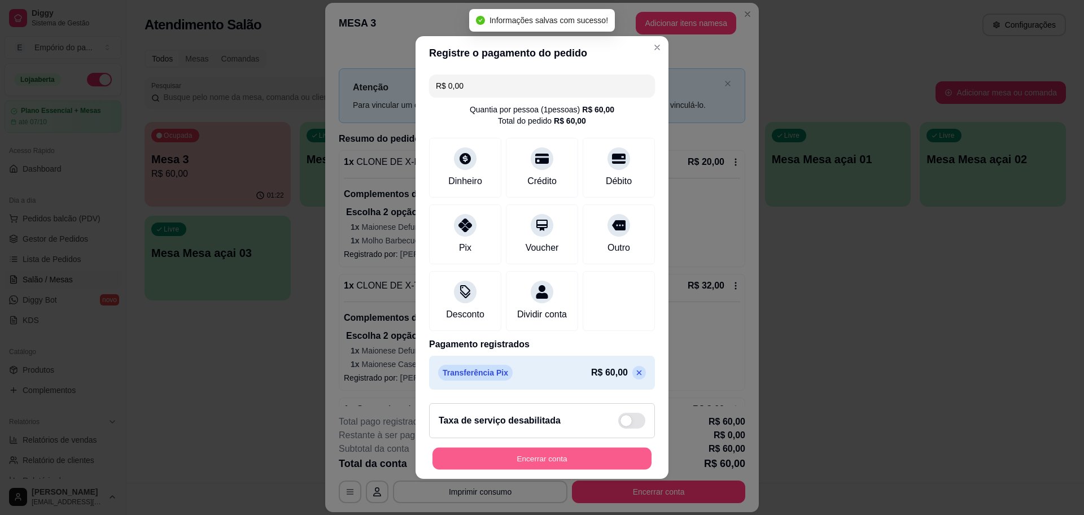
click at [613, 470] on button "Encerrar conta" at bounding box center [541, 459] width 219 height 22
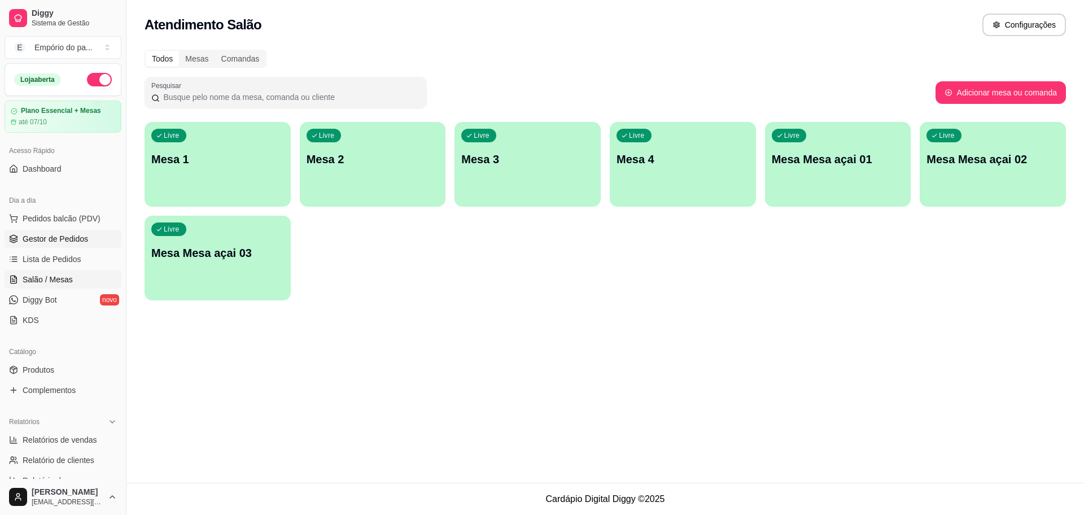
click at [74, 234] on span "Gestor de Pedidos" at bounding box center [55, 238] width 65 height 11
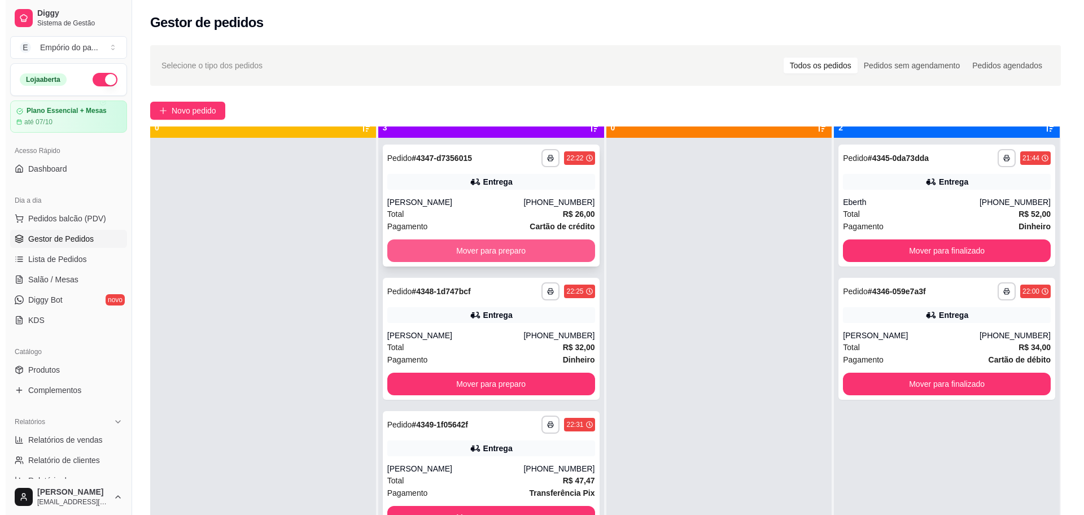
scroll to position [32, 0]
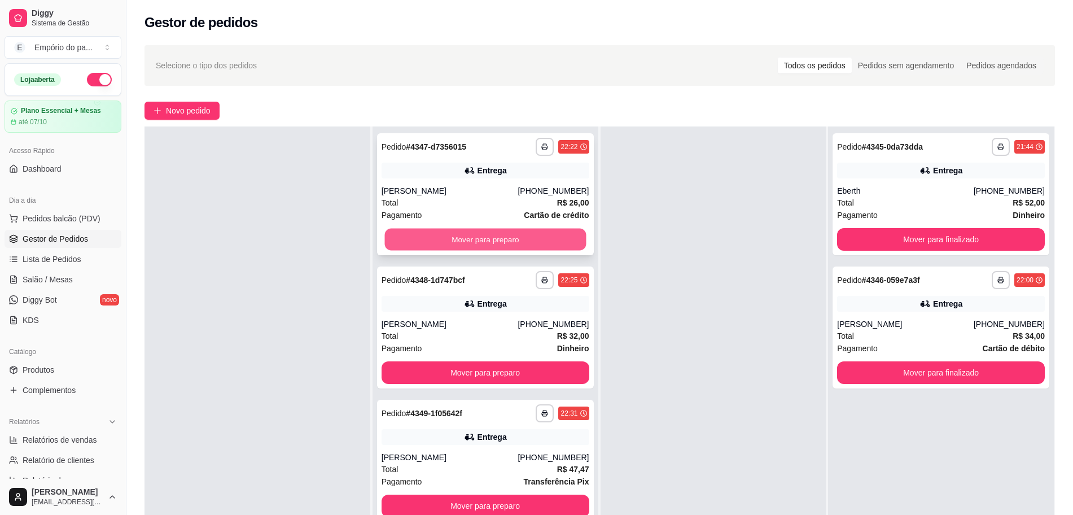
click at [480, 236] on button "Mover para preparo" at bounding box center [485, 240] width 202 height 22
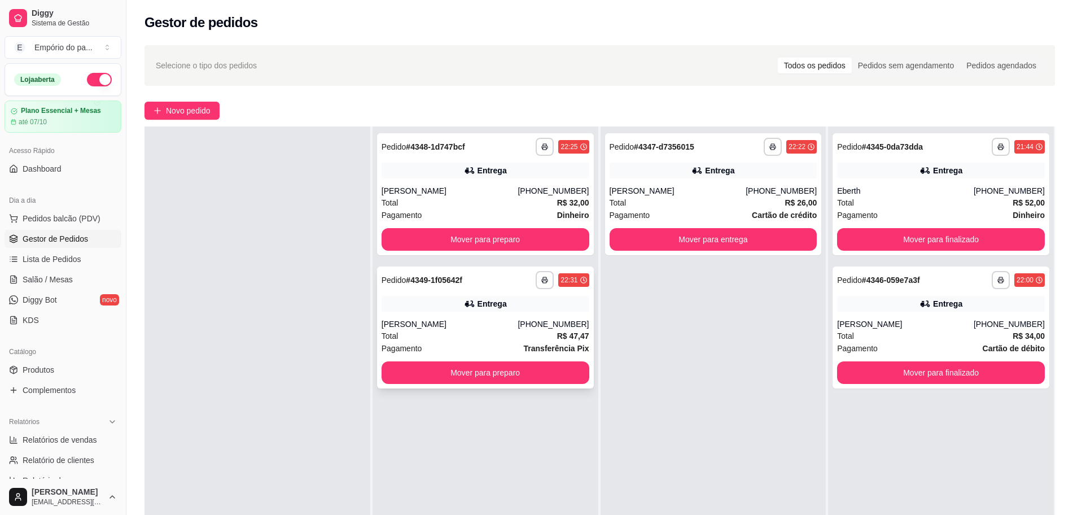
click at [464, 328] on div "[PERSON_NAME]" at bounding box center [450, 323] width 137 height 11
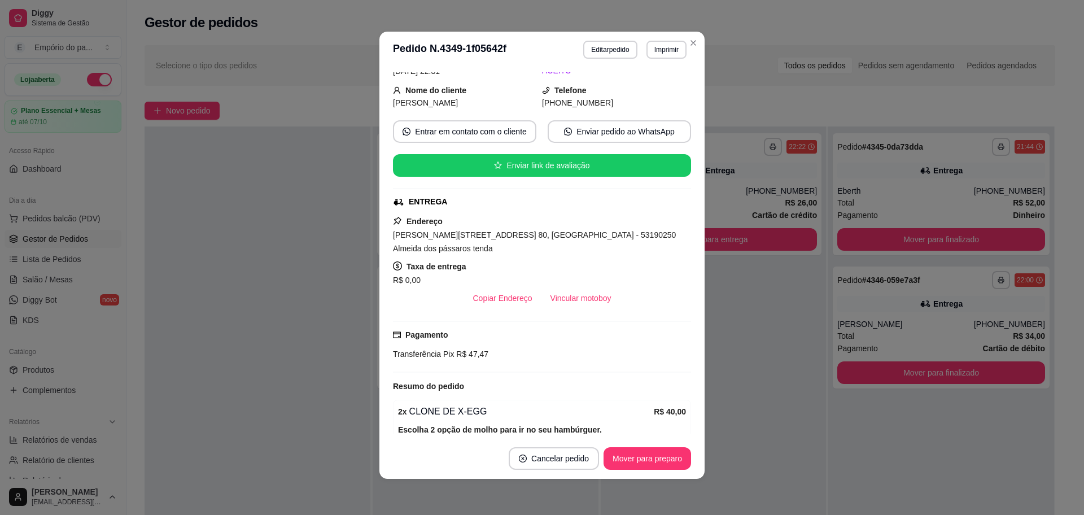
scroll to position [57, 0]
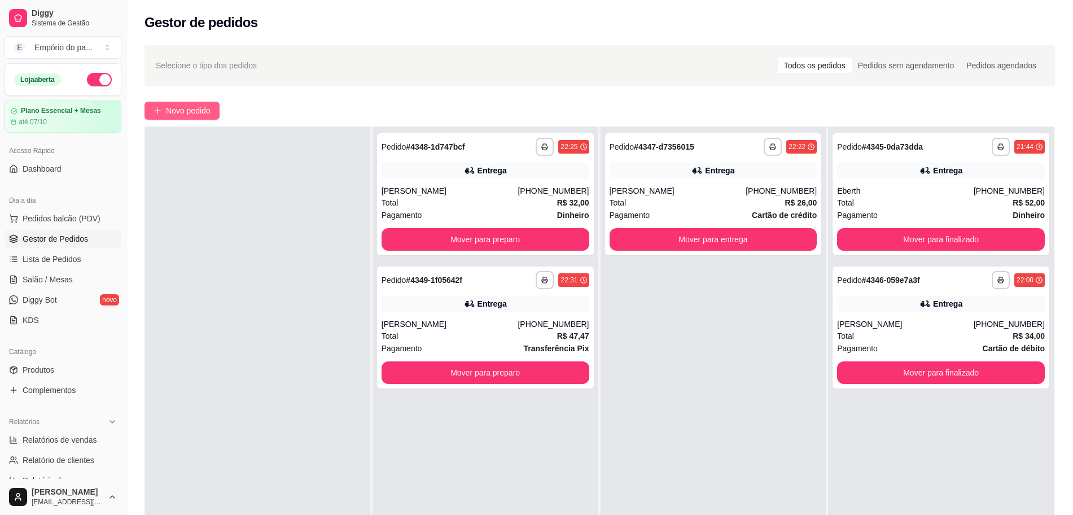
click at [171, 115] on span "Novo pedido" at bounding box center [188, 110] width 45 height 12
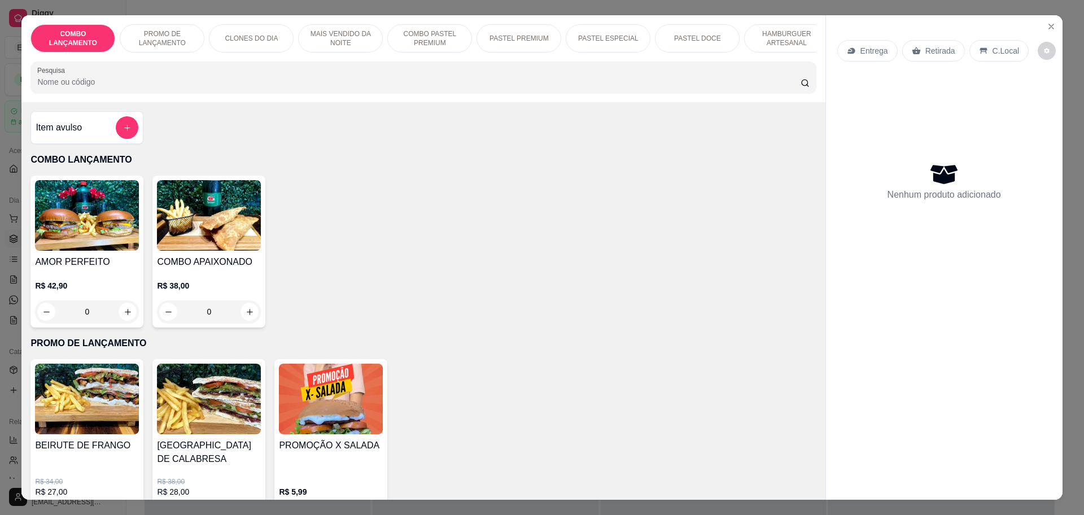
click at [945, 50] on p "Retirada" at bounding box center [940, 50] width 30 height 11
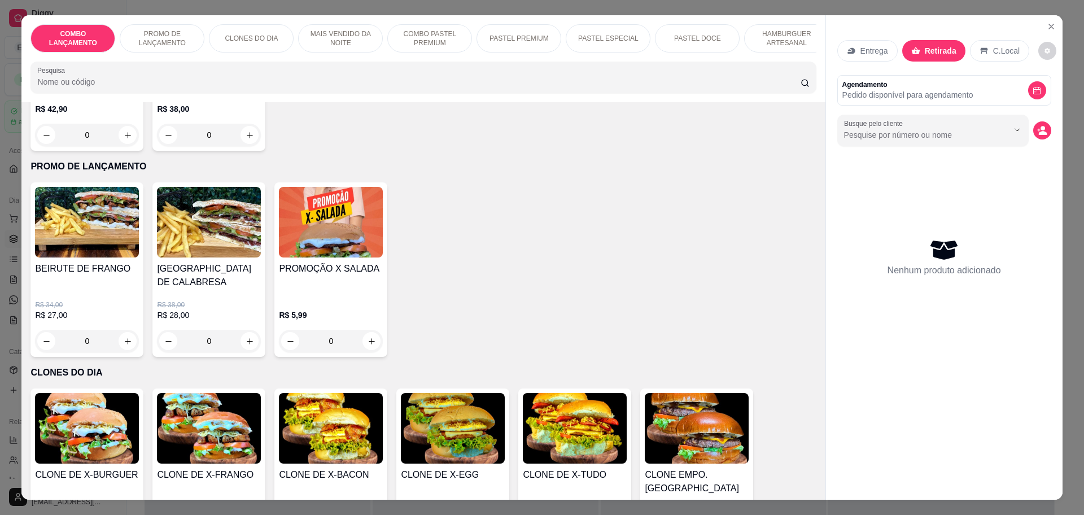
scroll to position [141, 0]
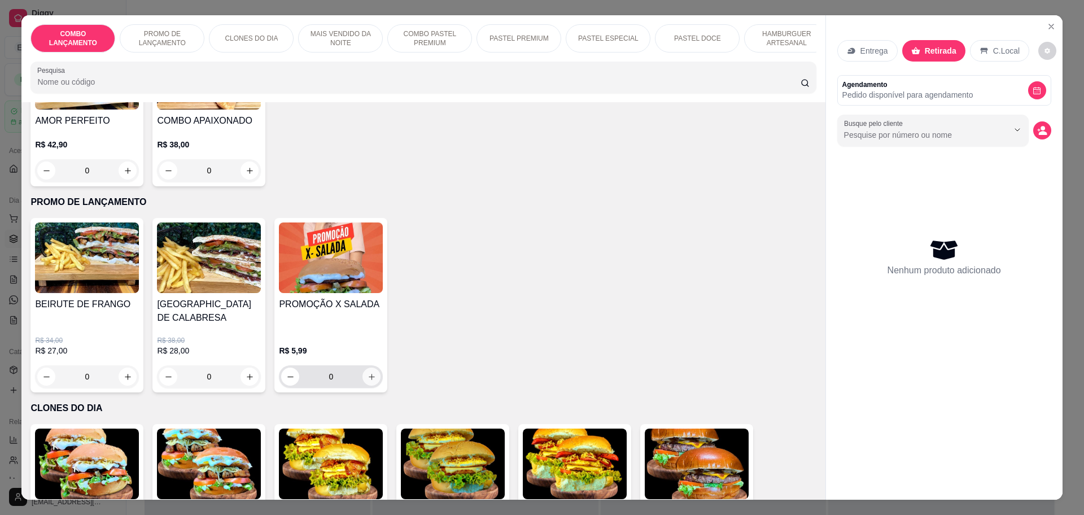
click at [368, 373] on icon "increase-product-quantity" at bounding box center [372, 377] width 8 height 8
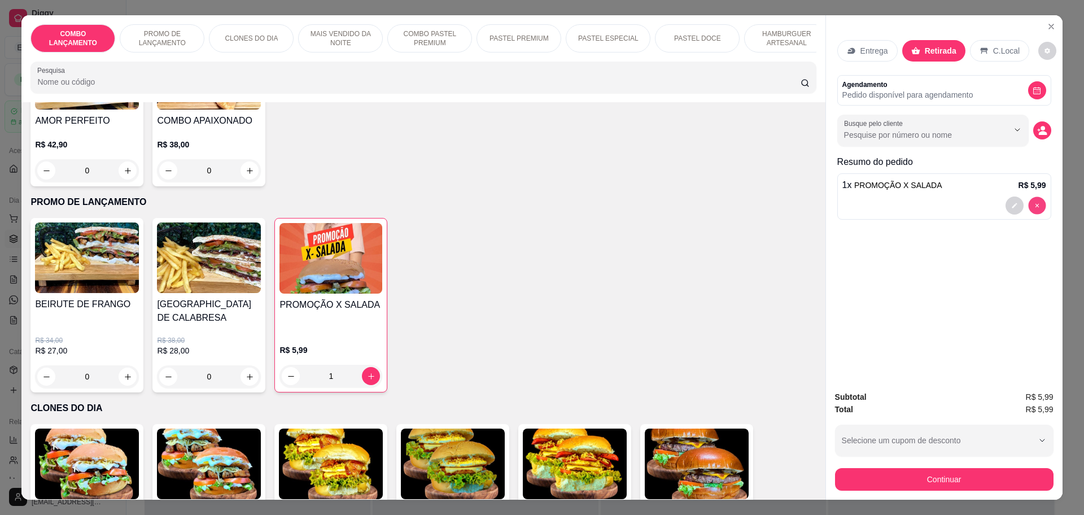
type input "0"
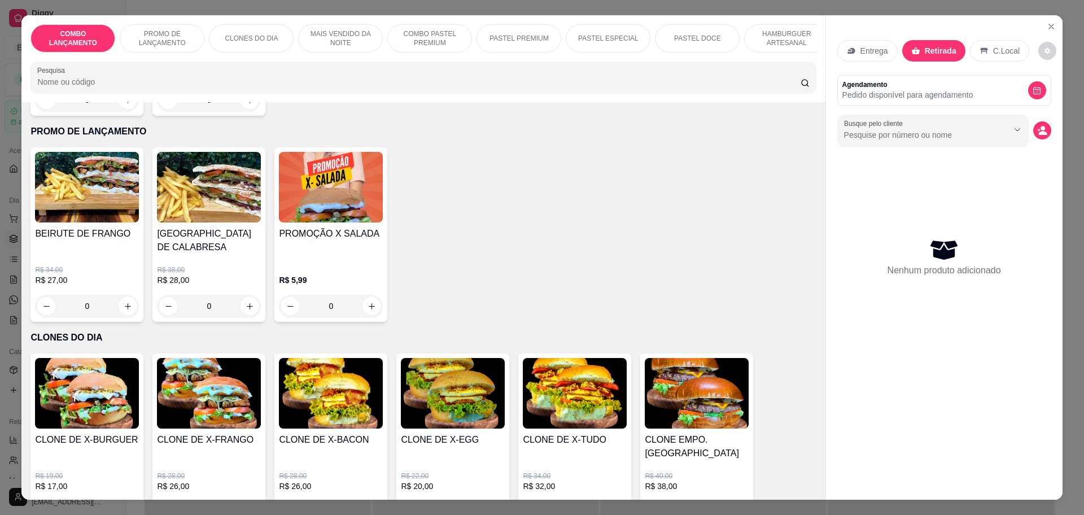
scroll to position [282, 0]
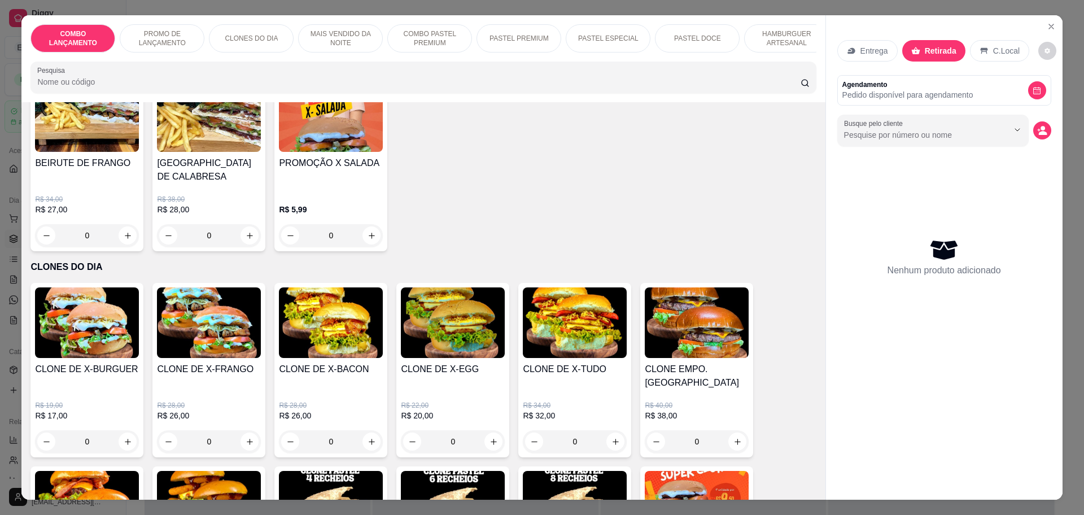
click at [368, 430] on div "0" at bounding box center [331, 441] width 104 height 23
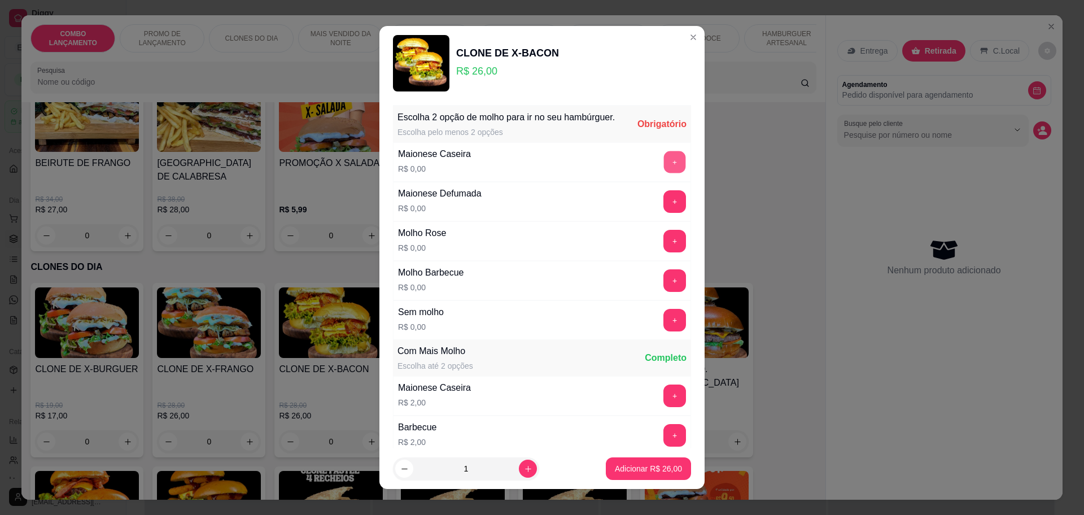
click at [664, 173] on button "+" at bounding box center [675, 162] width 22 height 22
click at [663, 287] on button "+" at bounding box center [674, 280] width 23 height 23
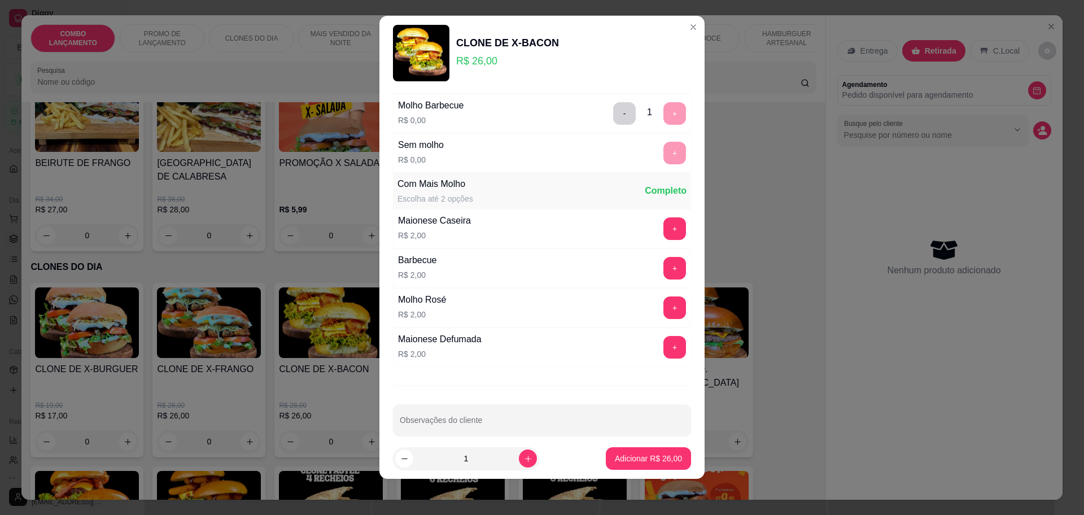
scroll to position [170, 0]
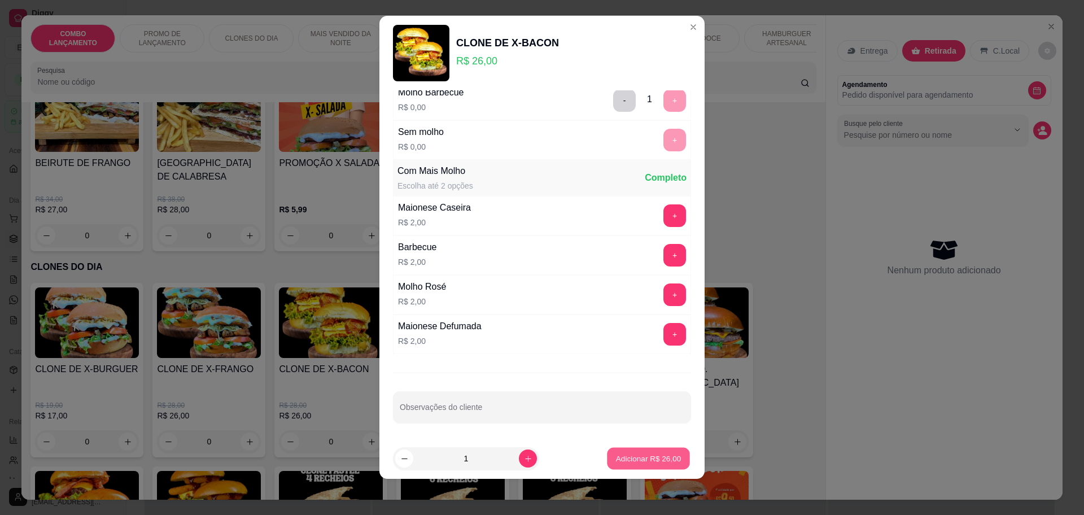
click at [640, 454] on p "Adicionar R$ 26,00" at bounding box center [648, 458] width 65 height 11
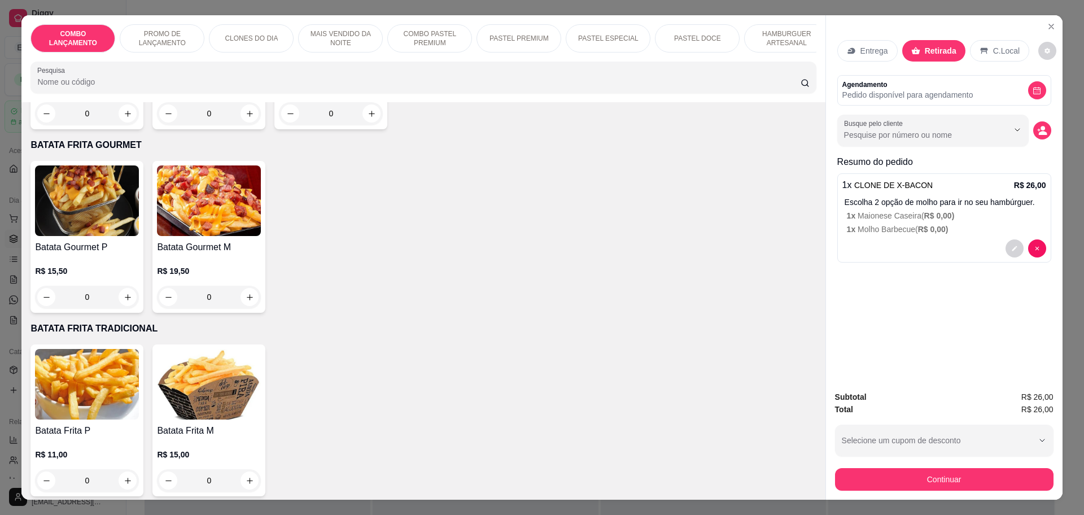
scroll to position [3050, 0]
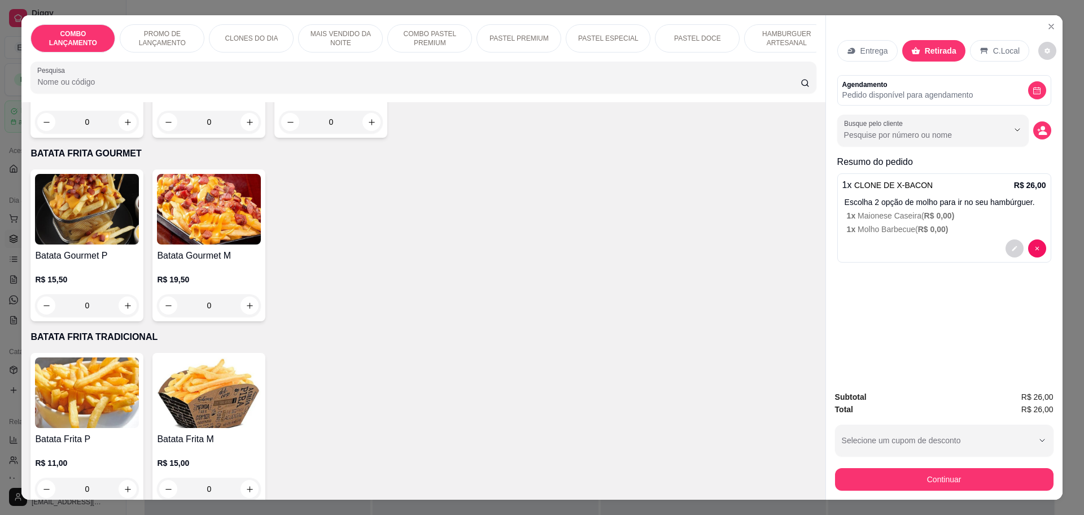
click at [245, 294] on div "0" at bounding box center [209, 305] width 104 height 23
click at [124, 294] on div "0" at bounding box center [87, 305] width 104 height 23
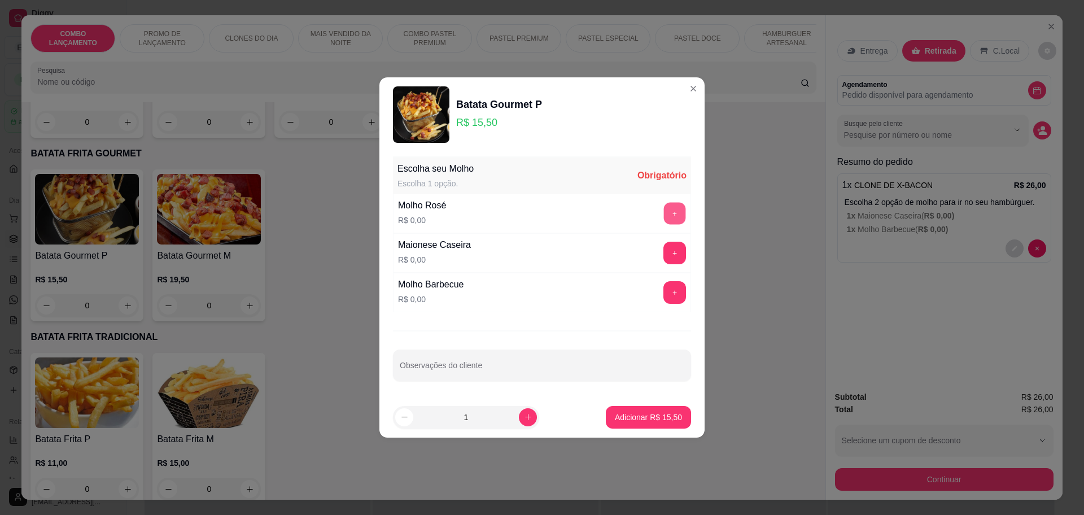
click at [668, 212] on button "+" at bounding box center [675, 213] width 22 height 22
click at [654, 422] on p "Adicionar R$ 15,50" at bounding box center [648, 417] width 65 height 11
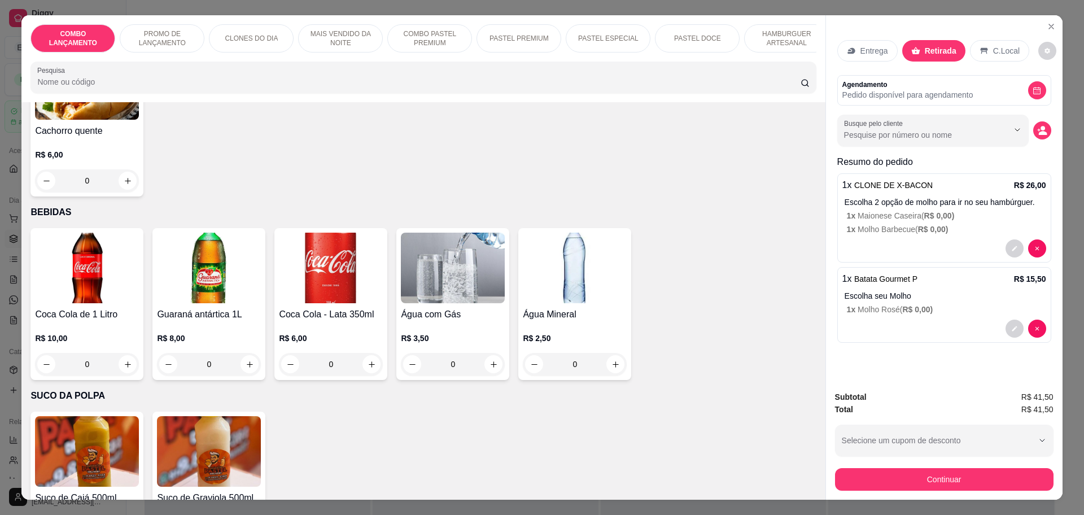
scroll to position [3545, 0]
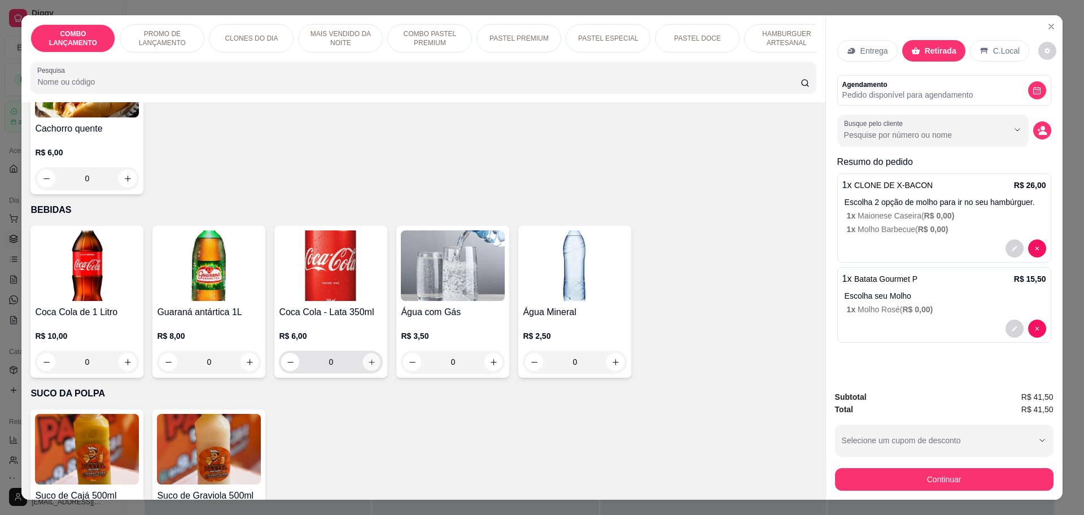
click at [369, 359] on icon "increase-product-quantity" at bounding box center [372, 362] width 6 height 6
type input "1"
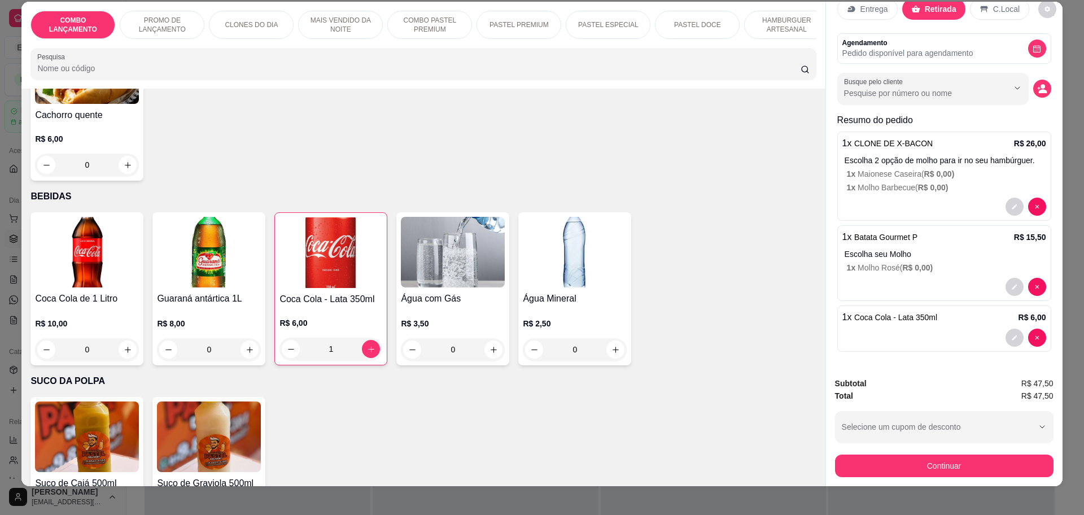
scroll to position [21, 0]
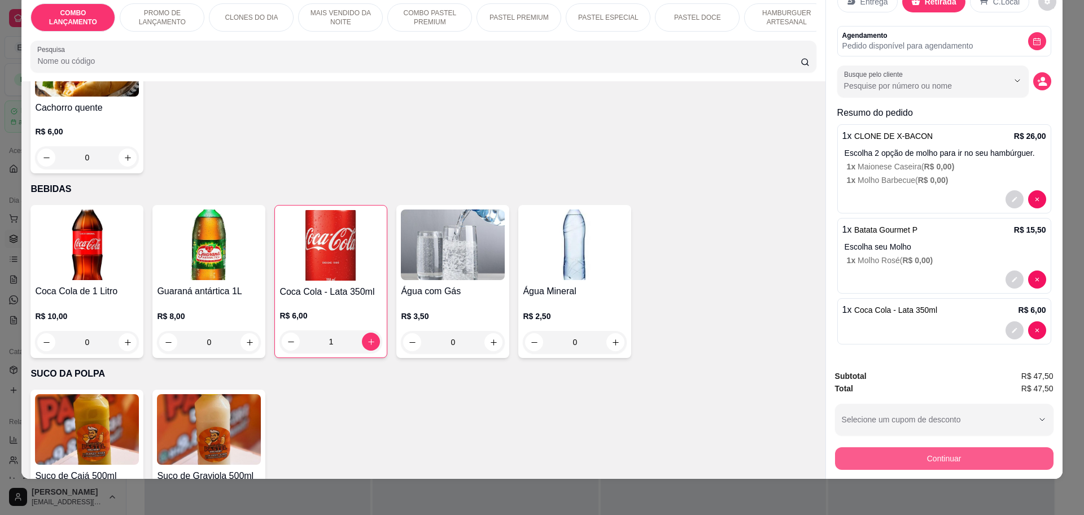
click at [899, 453] on button "Continuar" at bounding box center [944, 458] width 218 height 23
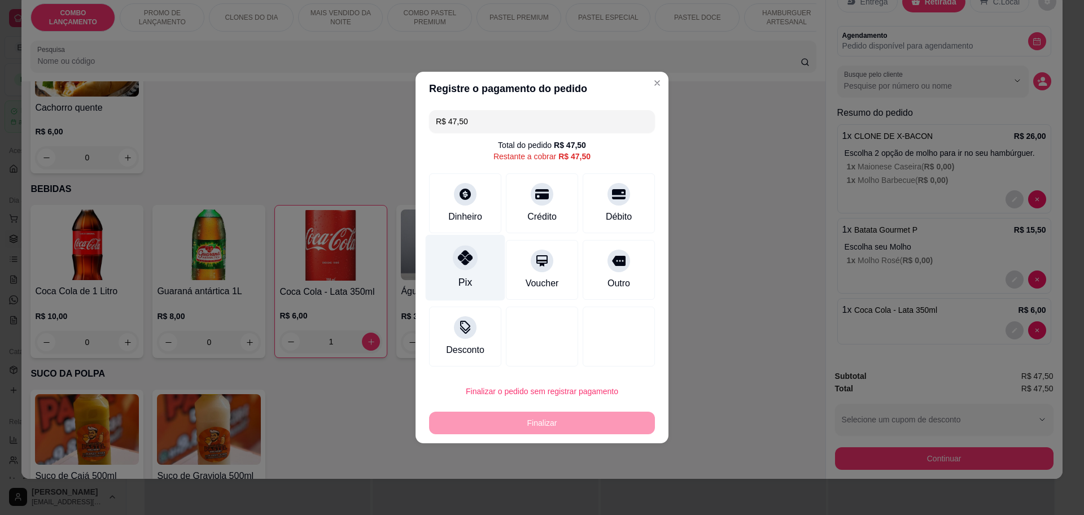
click at [460, 269] on div at bounding box center [465, 257] width 25 height 25
type input "R$ 0,00"
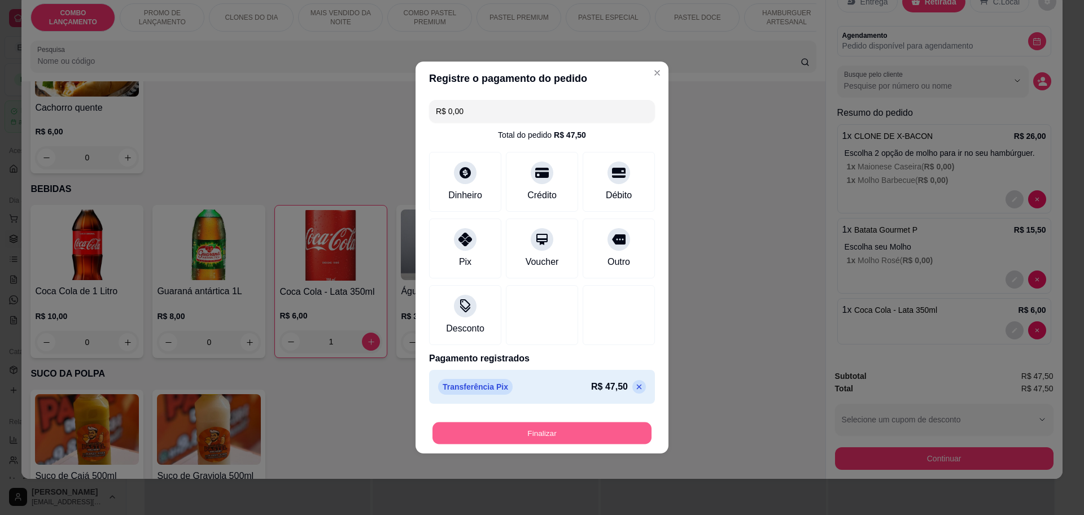
click at [543, 429] on button "Finalizar" at bounding box center [541, 433] width 219 height 22
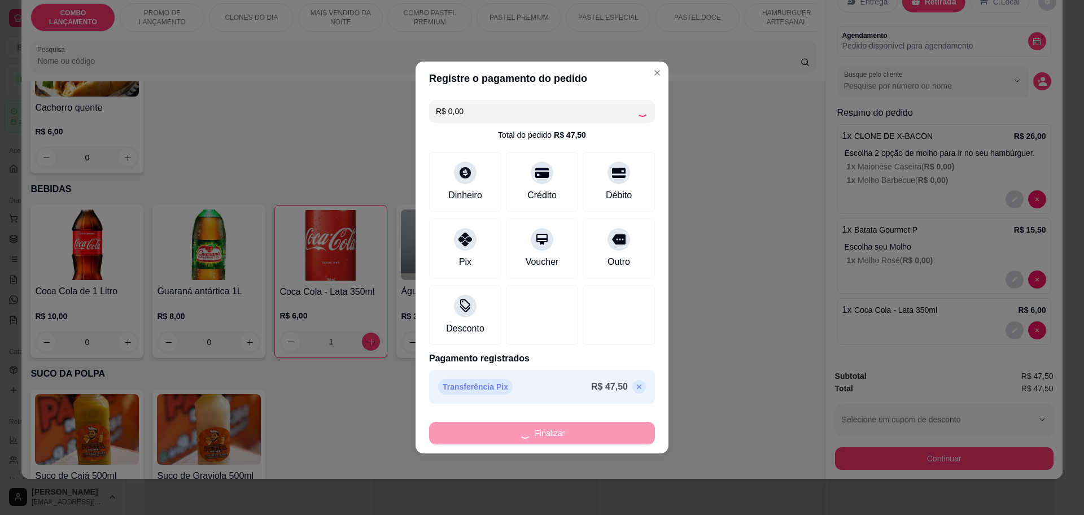
type input "0"
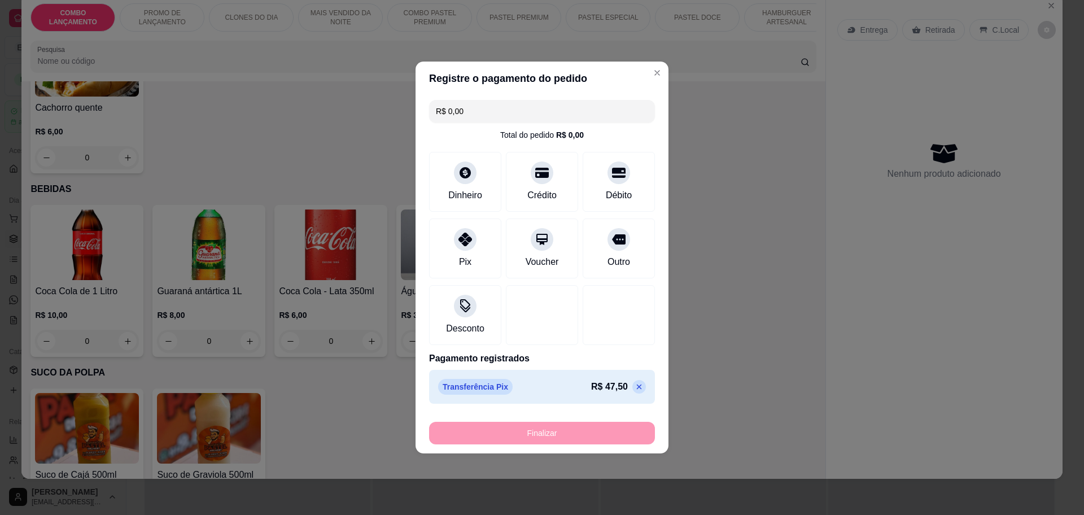
type input "-R$ 47,50"
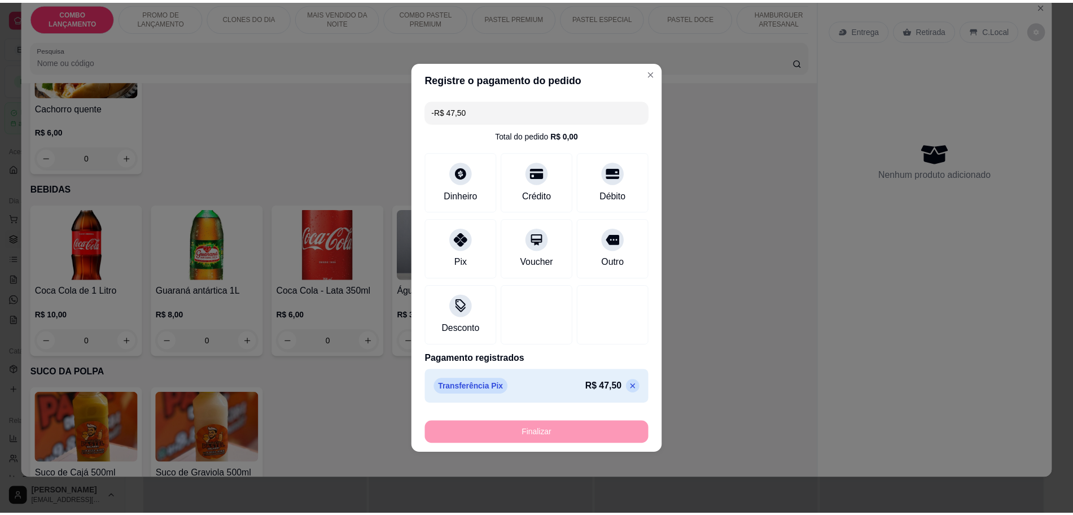
scroll to position [0, 0]
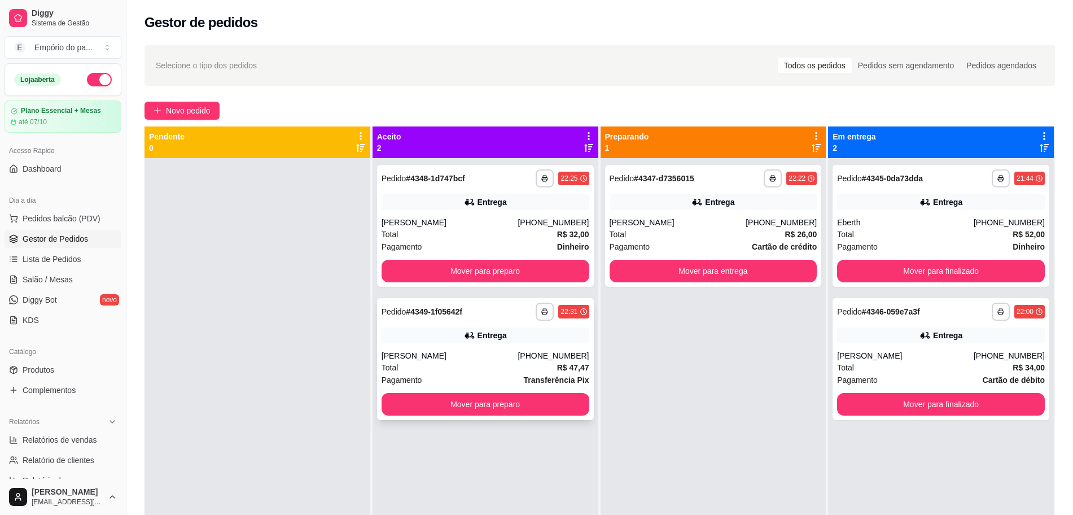
click at [436, 358] on div "[PERSON_NAME]" at bounding box center [450, 355] width 137 height 11
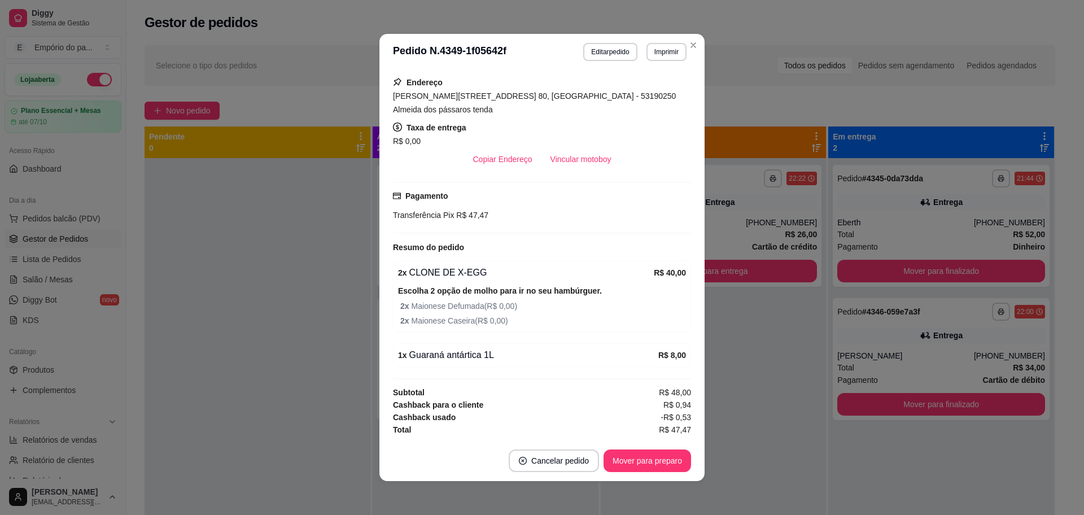
scroll to position [254, 0]
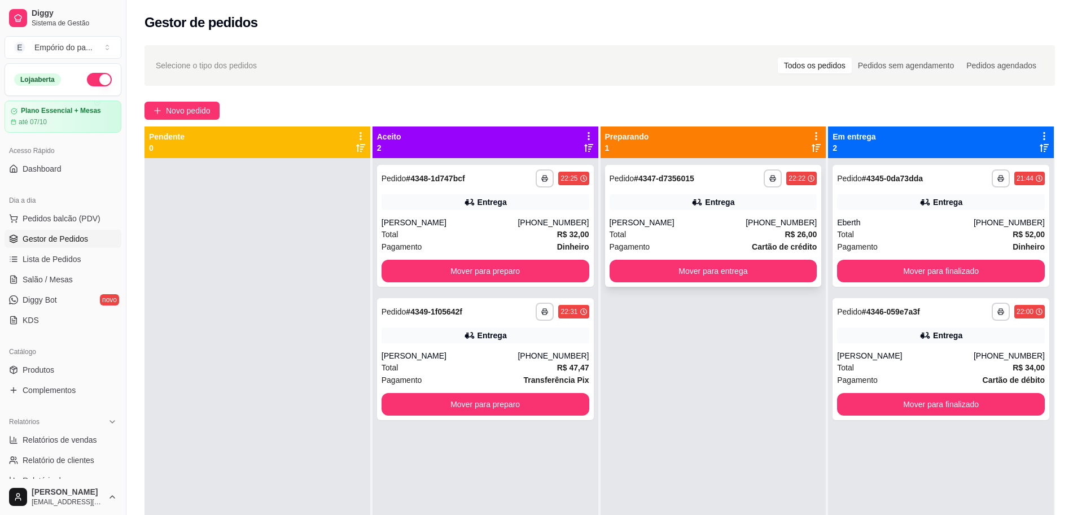
click at [719, 231] on div "Total R$ 26,00" at bounding box center [714, 234] width 208 height 12
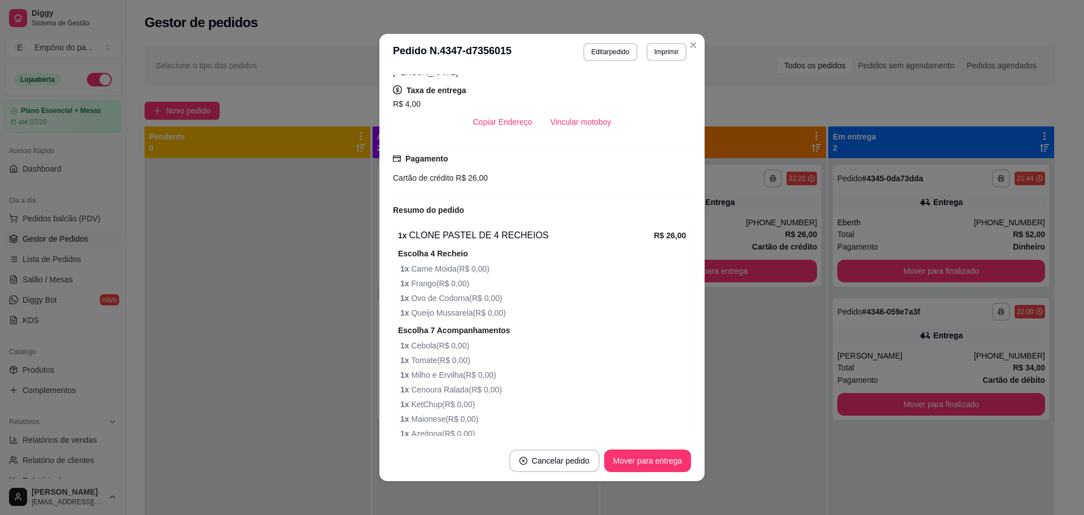
scroll to position [356, 0]
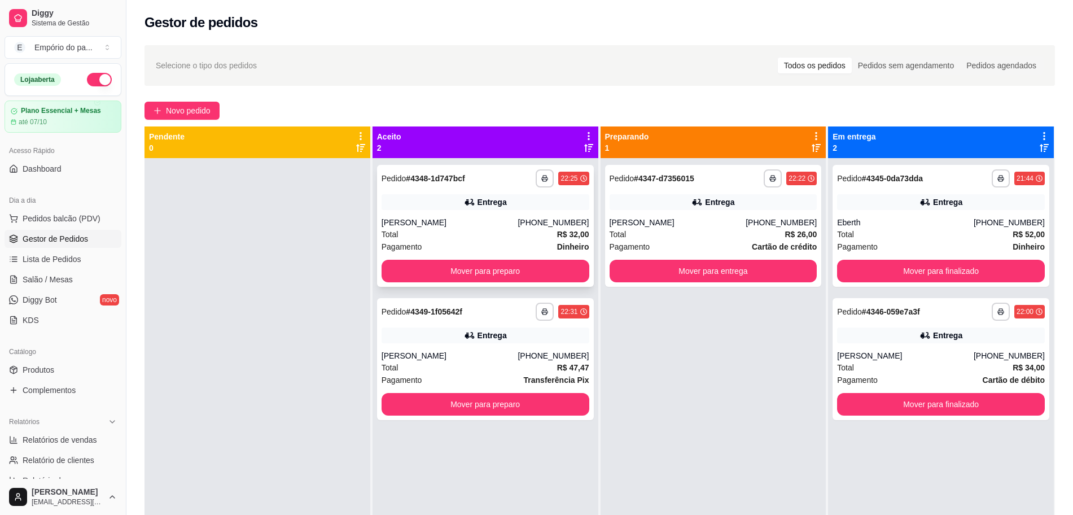
click at [423, 214] on div "**********" at bounding box center [485, 226] width 217 height 122
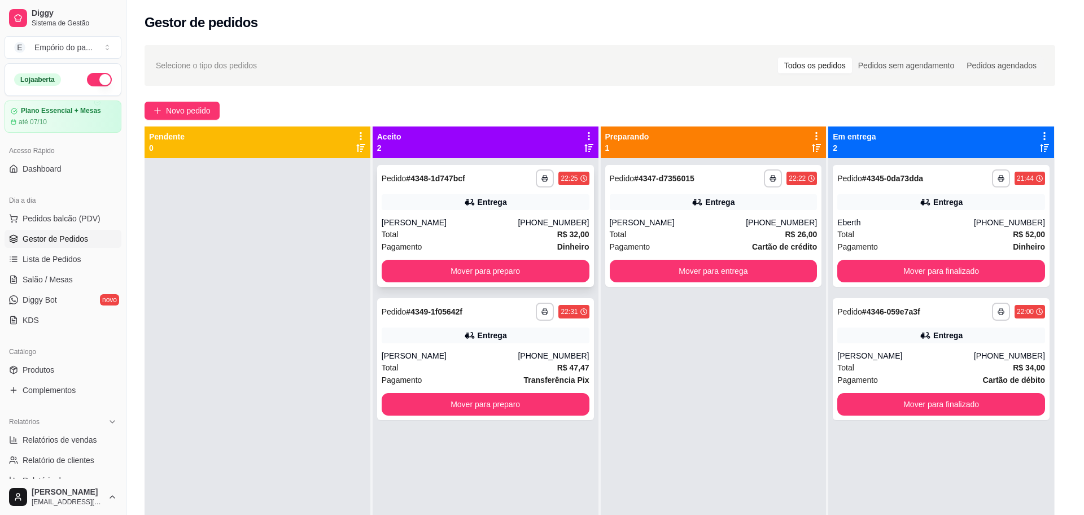
scroll to position [217, 0]
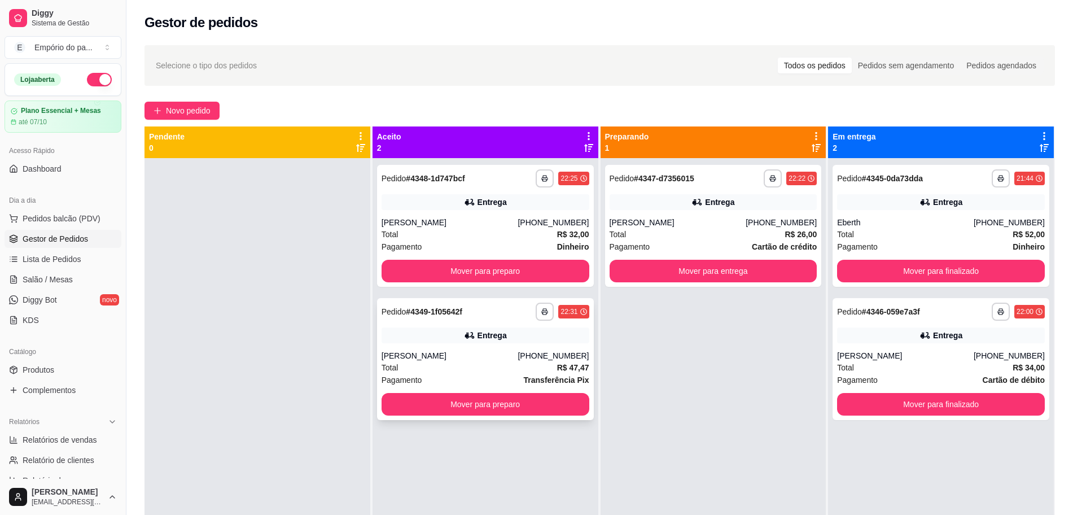
click at [432, 369] on div "Total R$ 47,47" at bounding box center [486, 367] width 208 height 12
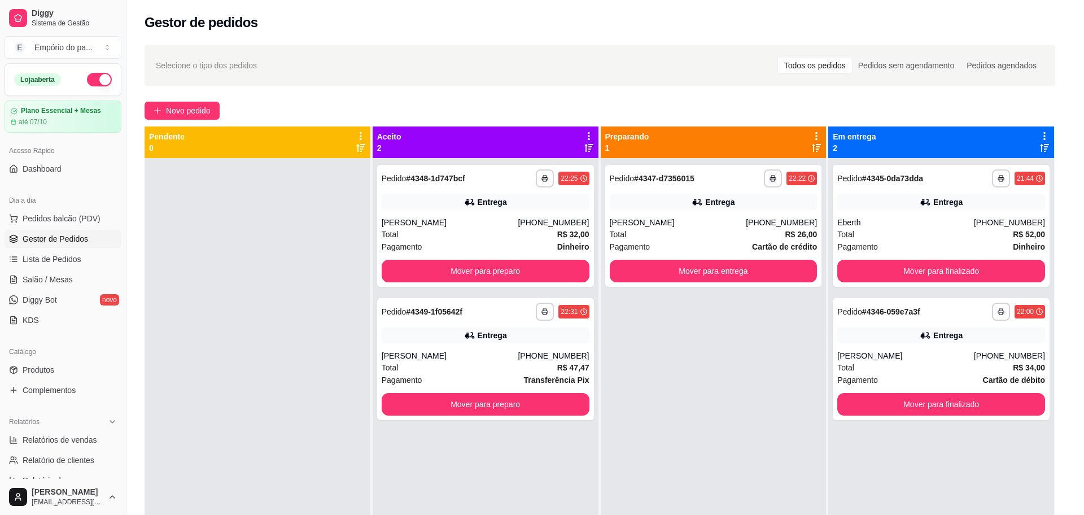
scroll to position [254, 0]
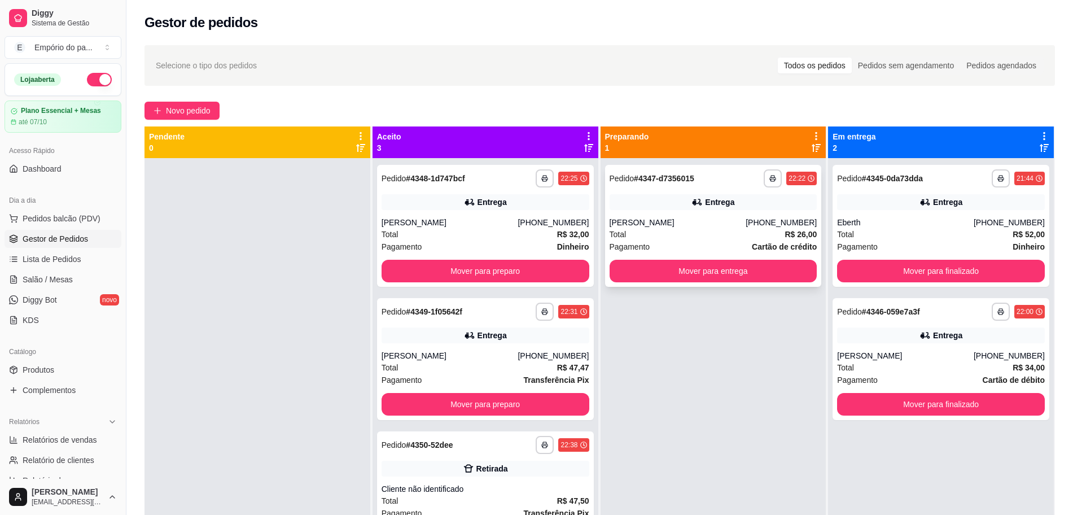
click at [725, 223] on div "[PERSON_NAME]" at bounding box center [678, 222] width 137 height 11
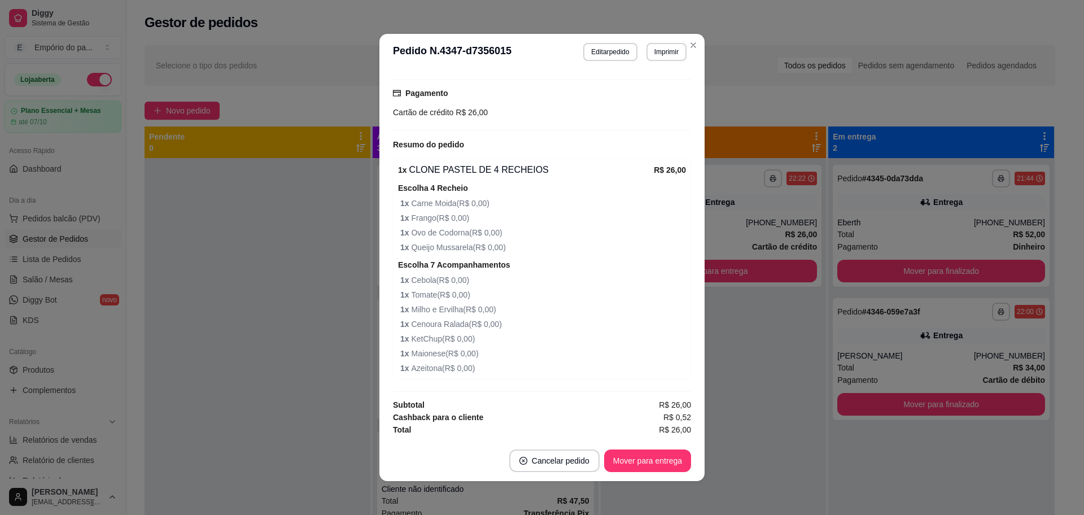
scroll to position [2, 0]
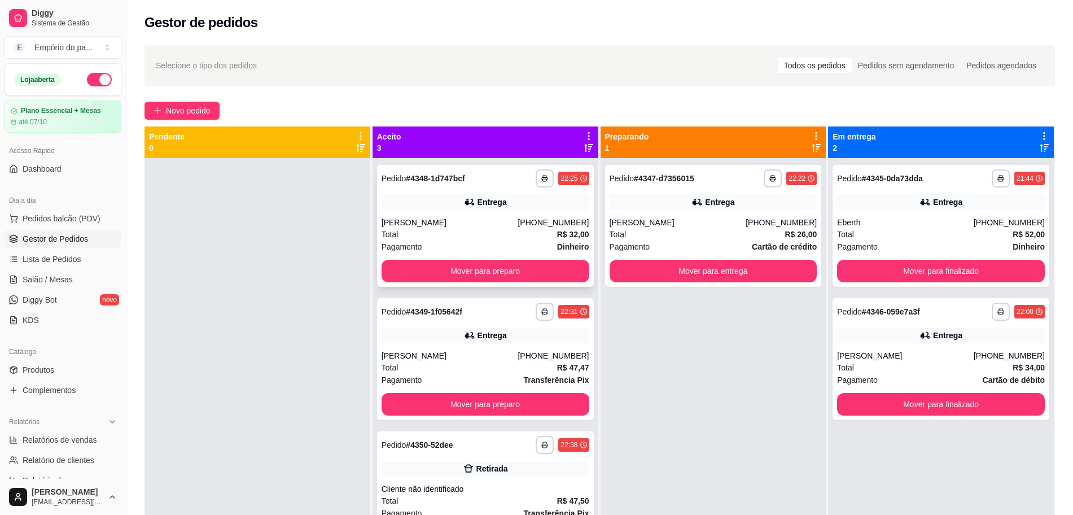
click at [433, 229] on div "Total R$ 32,00" at bounding box center [486, 234] width 208 height 12
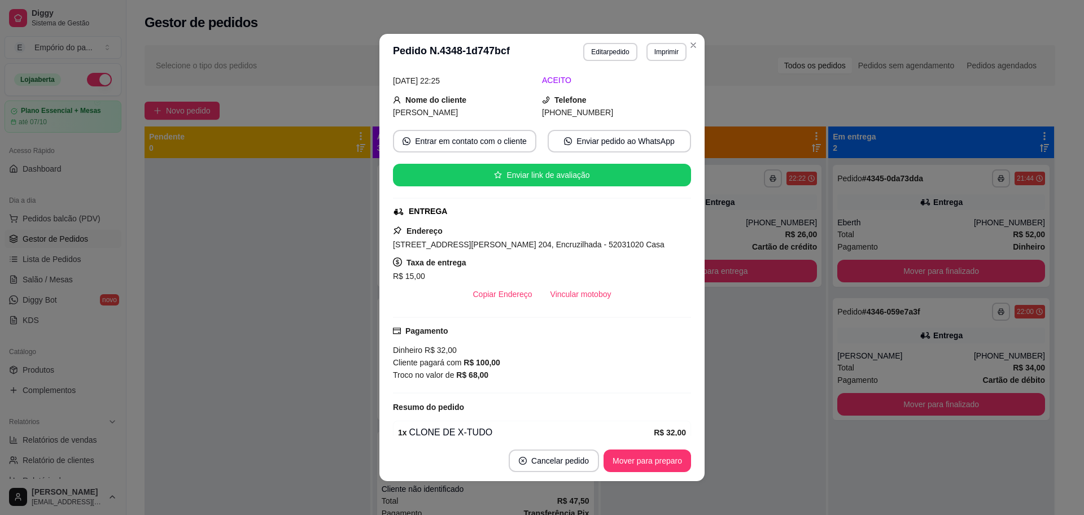
scroll to position [212, 0]
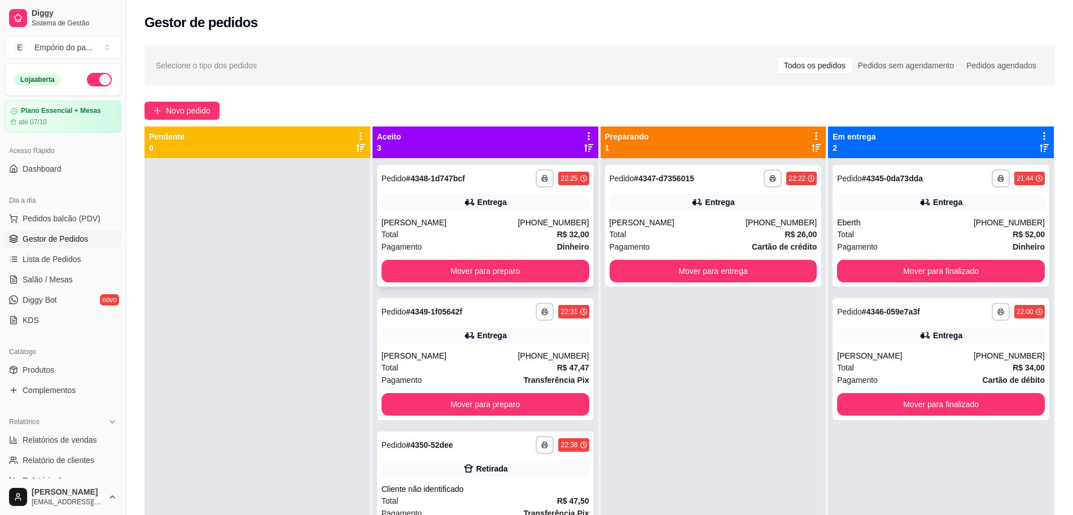
click at [432, 242] on div "Pagamento Dinheiro" at bounding box center [486, 247] width 208 height 12
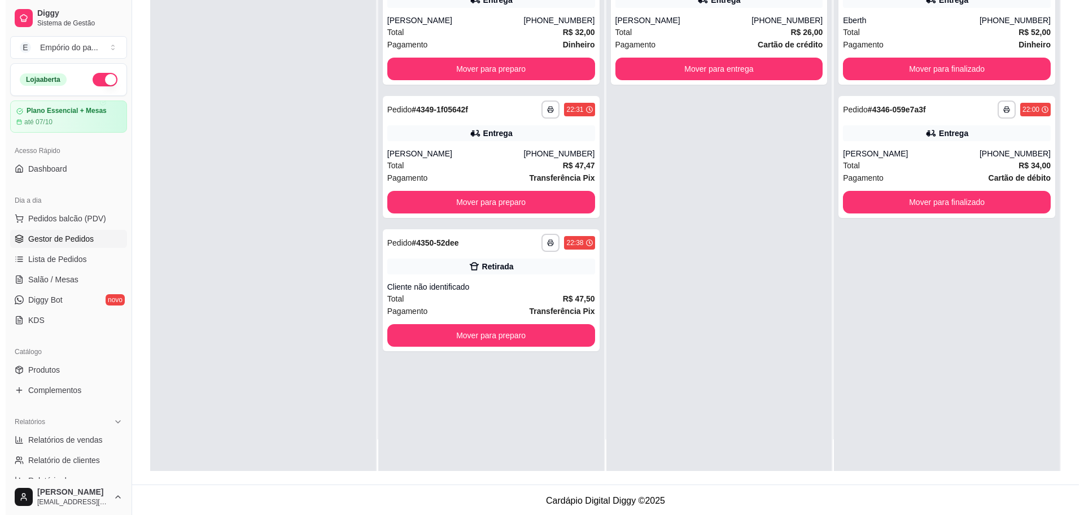
scroll to position [172, 0]
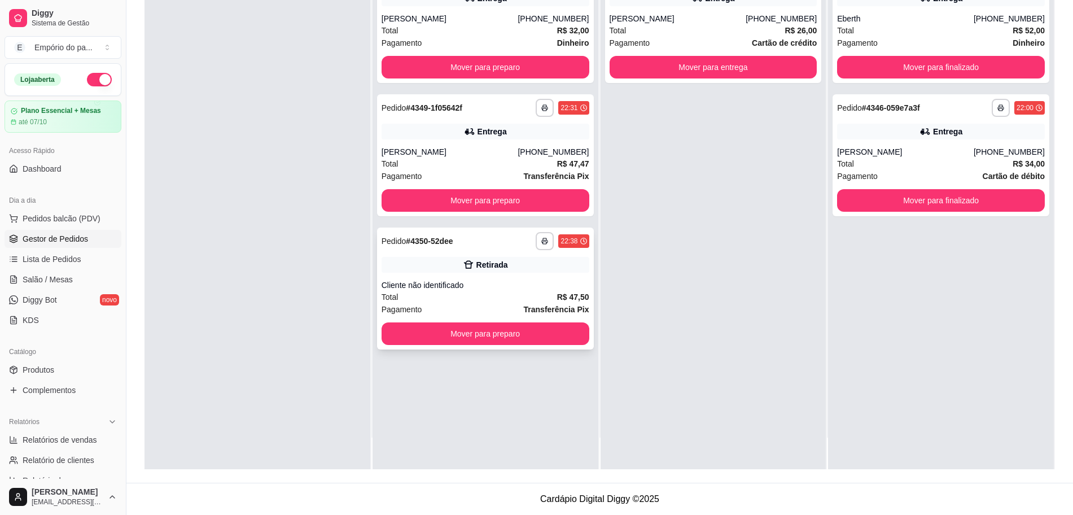
click at [477, 294] on div "Total R$ 47,50" at bounding box center [486, 297] width 208 height 12
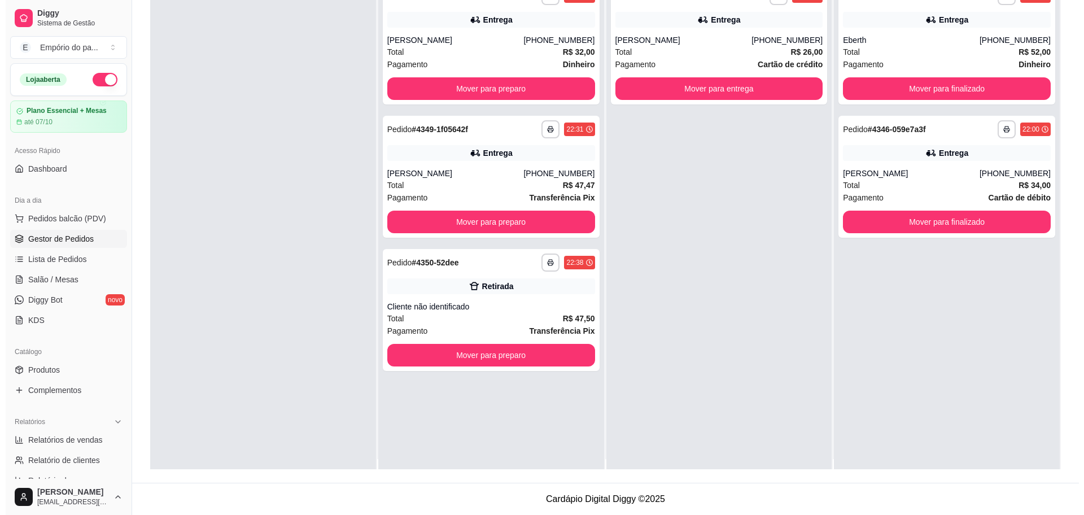
scroll to position [0, 0]
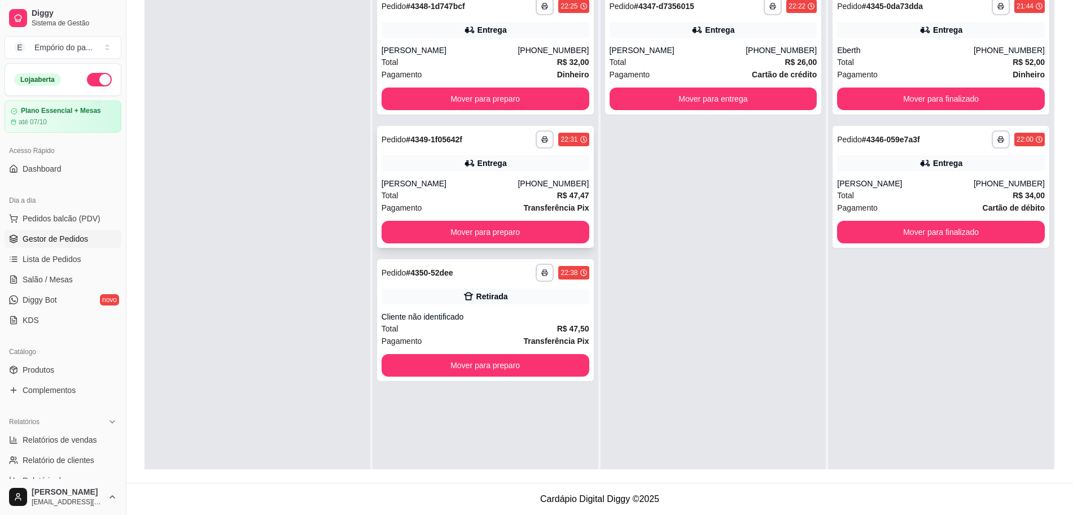
click at [408, 200] on div "Total R$ 47,47" at bounding box center [486, 195] width 208 height 12
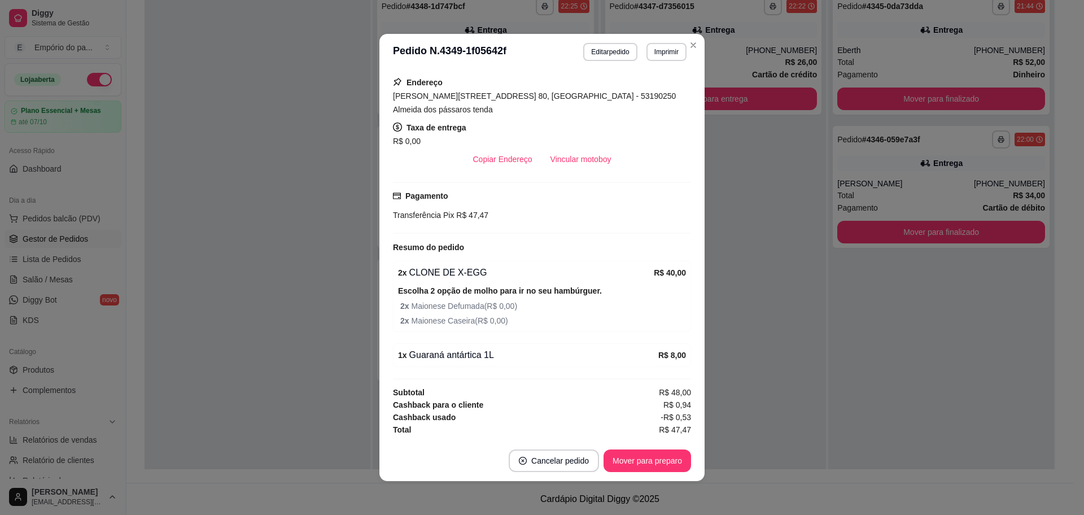
scroll to position [254, 0]
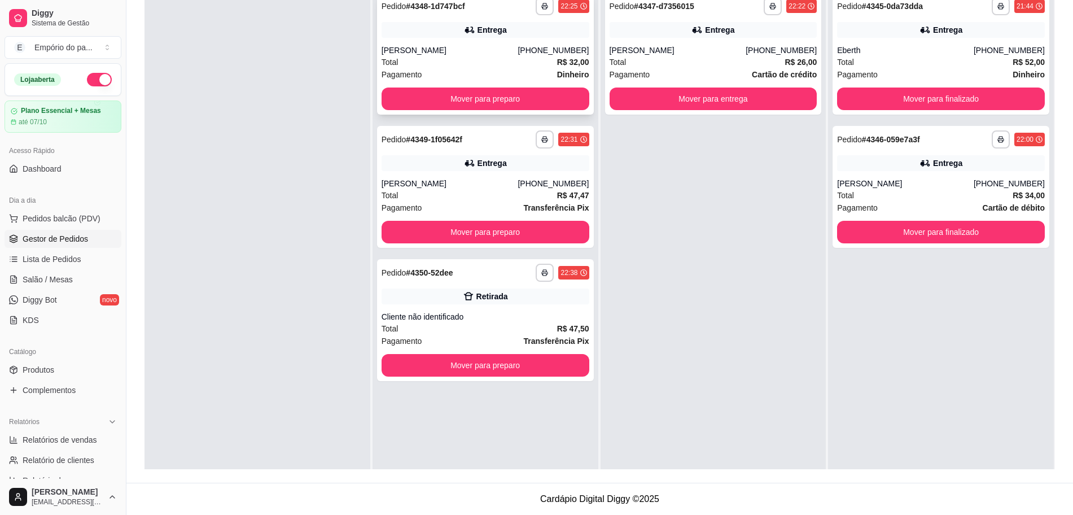
click at [496, 60] on div "Total R$ 32,00" at bounding box center [486, 62] width 208 height 12
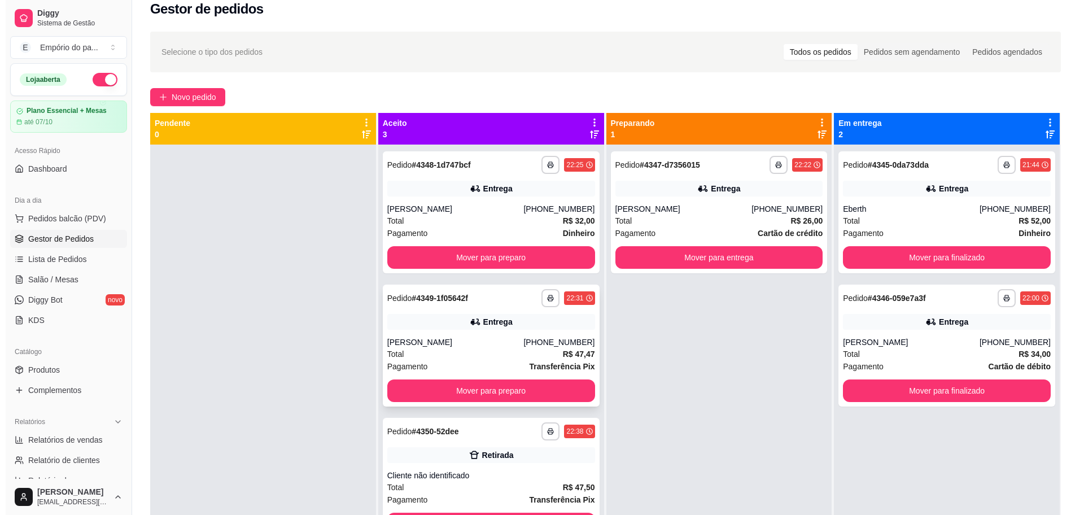
scroll to position [0, 0]
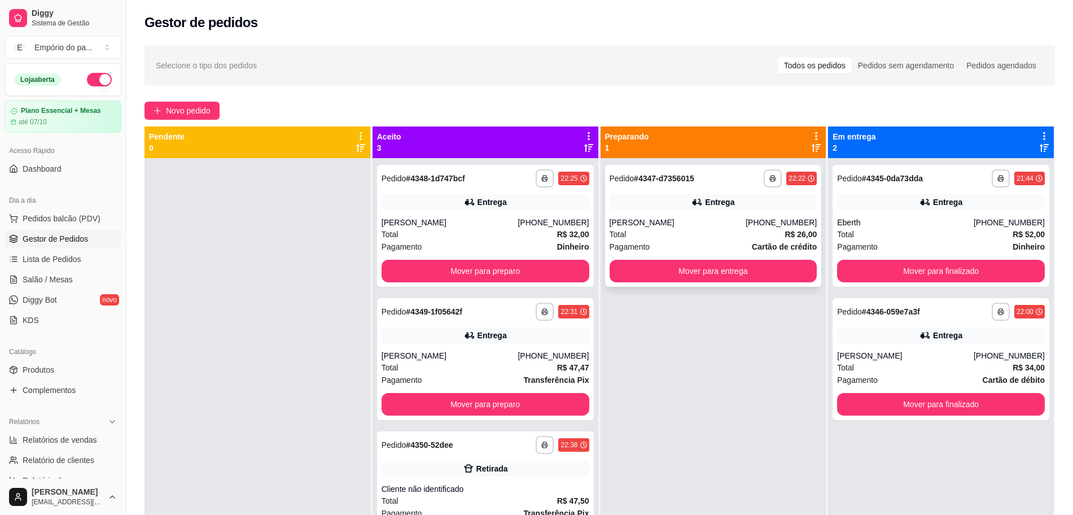
click at [706, 233] on div "Total R$ 26,00" at bounding box center [714, 234] width 208 height 12
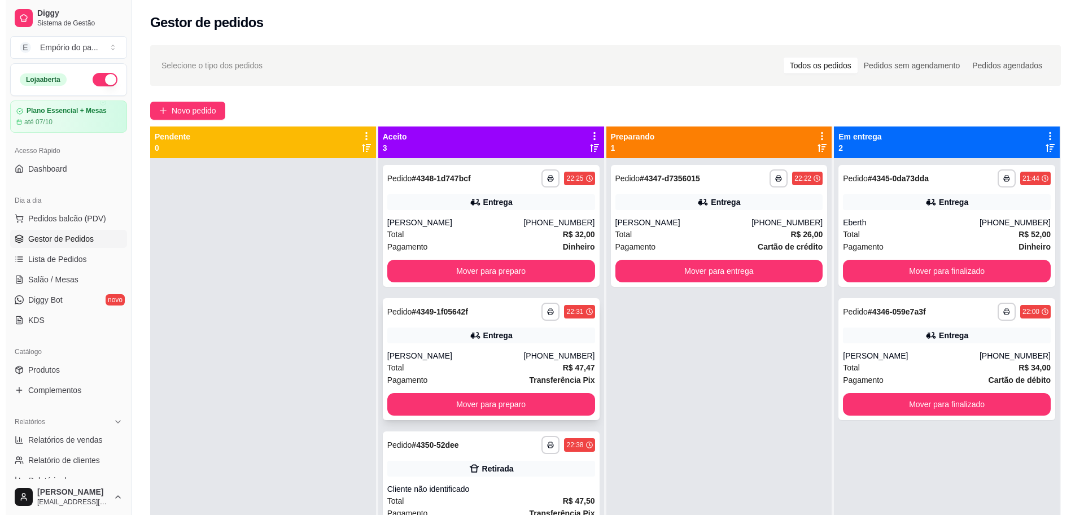
scroll to position [32, 0]
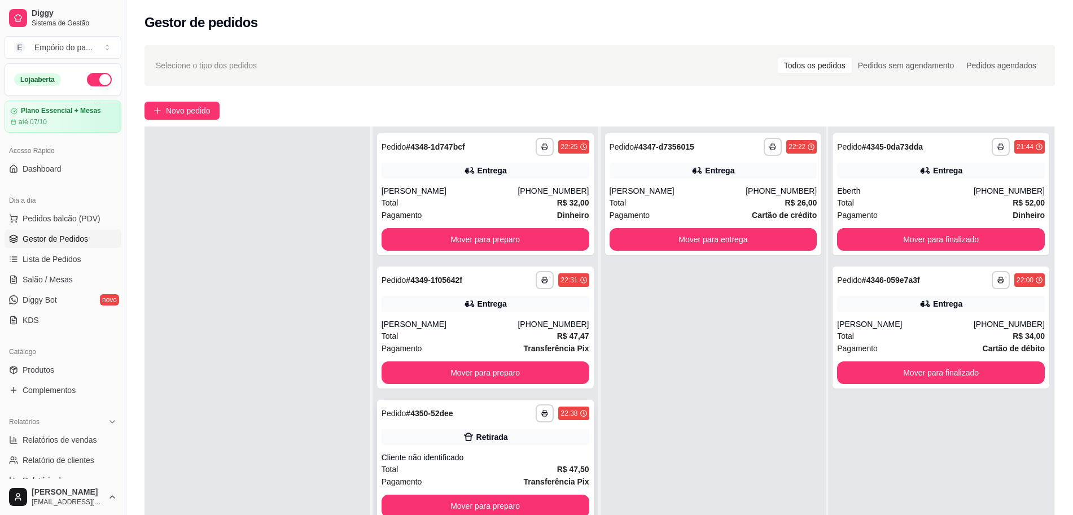
click at [521, 453] on div "Cliente não identificado" at bounding box center [486, 457] width 208 height 11
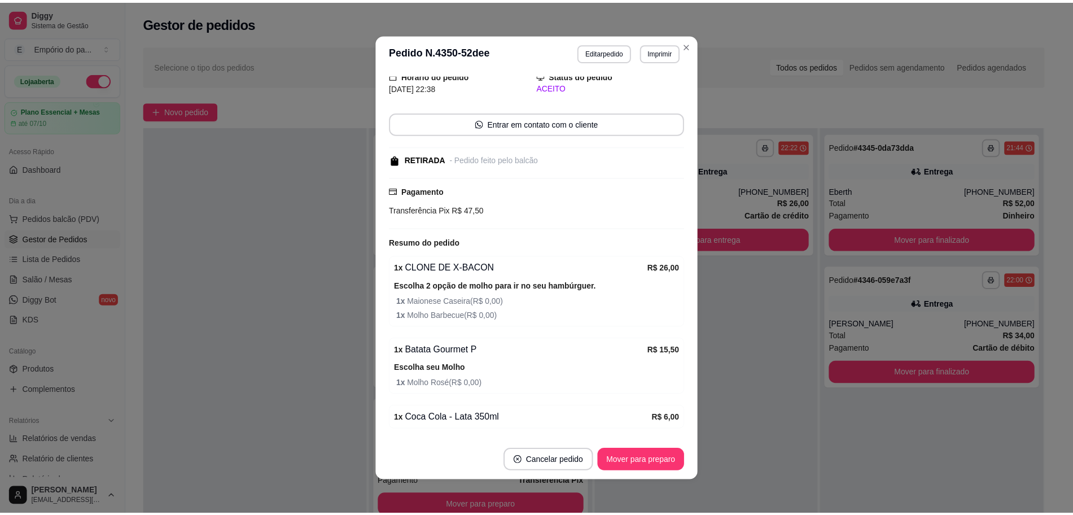
scroll to position [81, 0]
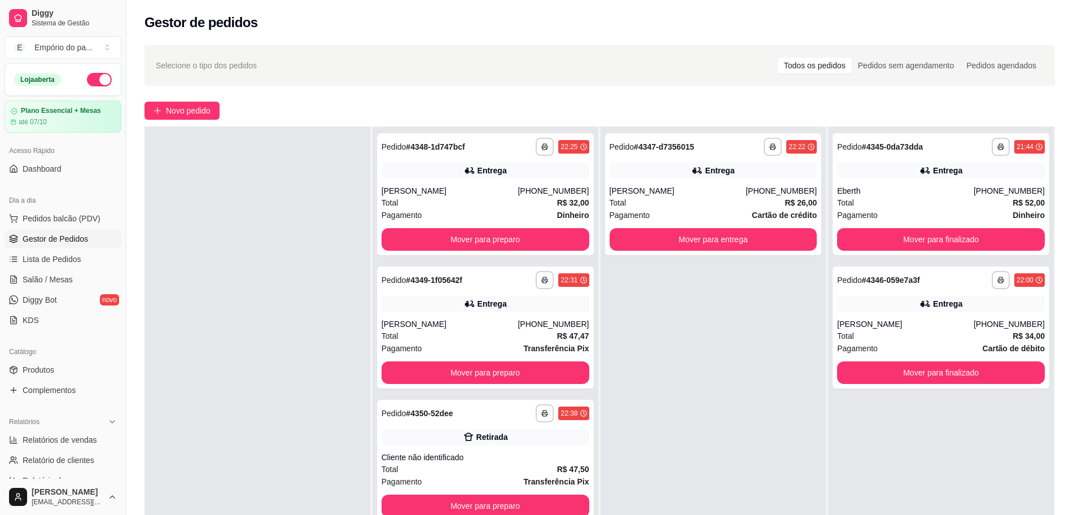
click at [702, 424] on div "**********" at bounding box center [714, 383] width 226 height 515
click at [944, 246] on button "Mover para finalizado" at bounding box center [941, 239] width 208 height 23
click at [945, 237] on div "Mover para finalizado" at bounding box center [941, 239] width 208 height 23
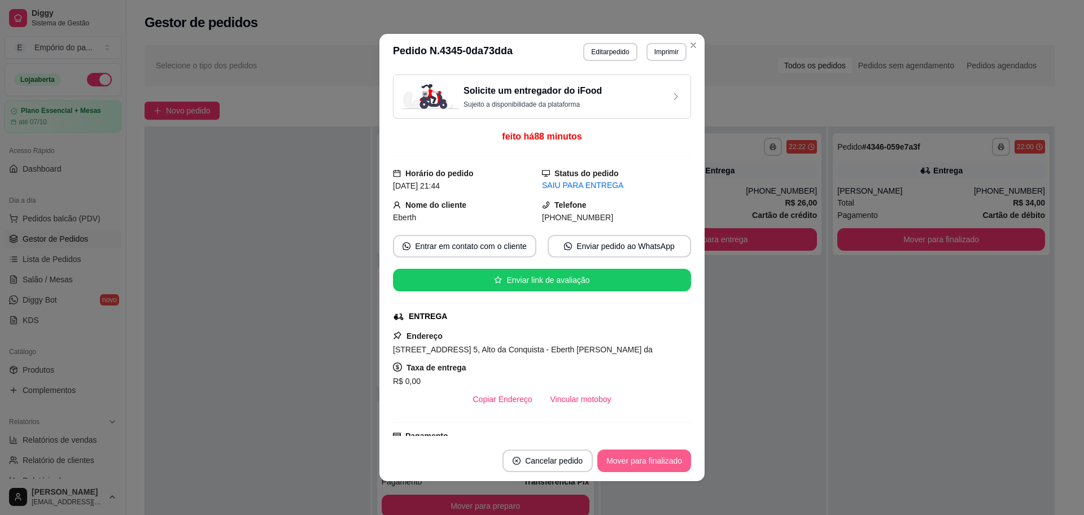
click at [660, 458] on button "Mover para finalizado" at bounding box center [644, 460] width 94 height 23
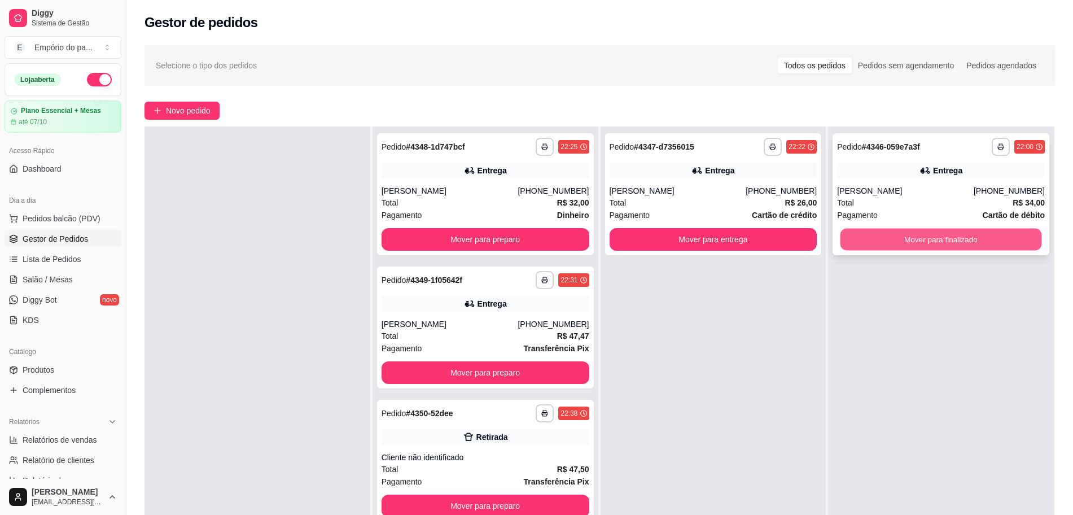
click at [908, 242] on button "Mover para finalizado" at bounding box center [942, 240] width 202 height 22
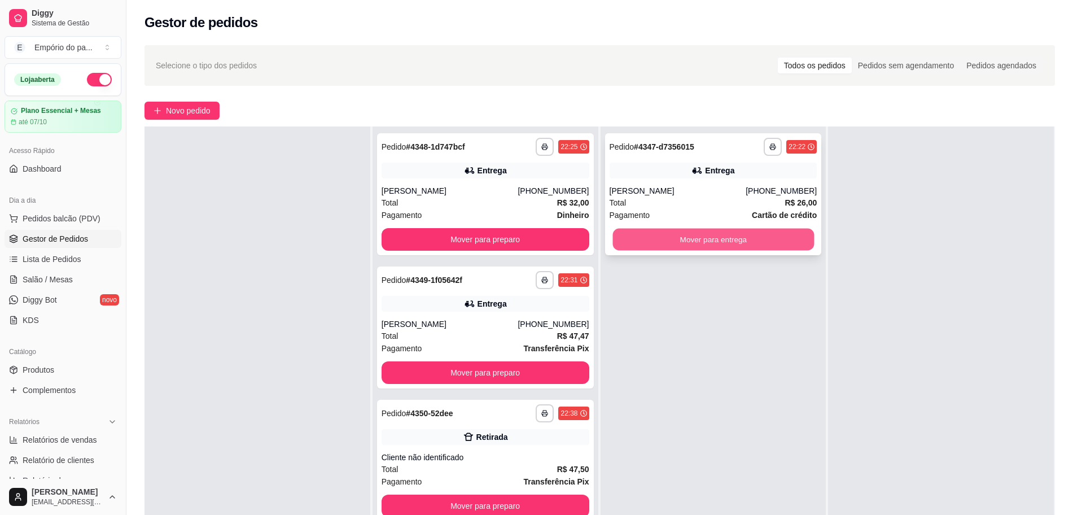
click at [719, 242] on button "Mover para entrega" at bounding box center [714, 240] width 202 height 22
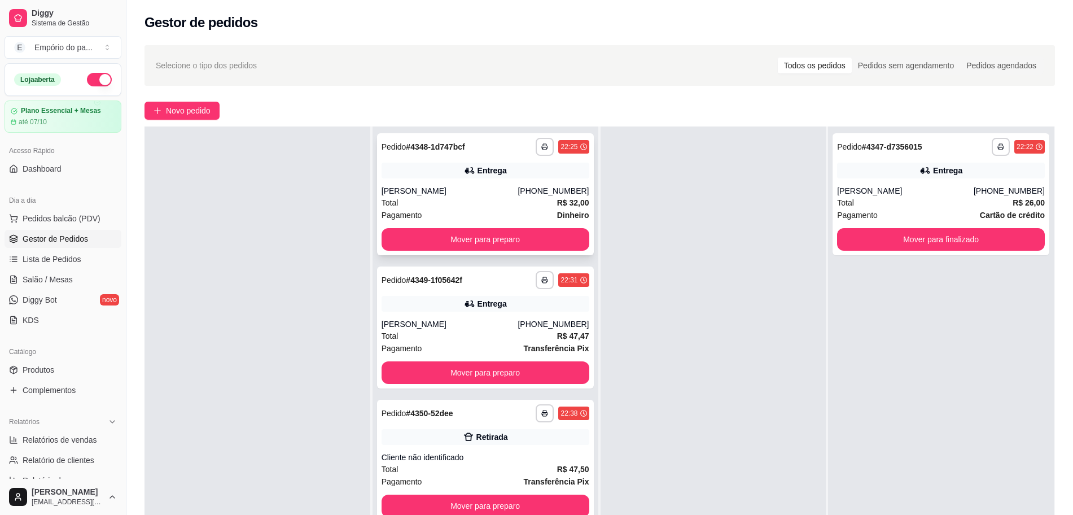
click at [556, 227] on div "**********" at bounding box center [485, 194] width 217 height 122
click at [525, 238] on button "Mover para preparo" at bounding box center [486, 239] width 208 height 23
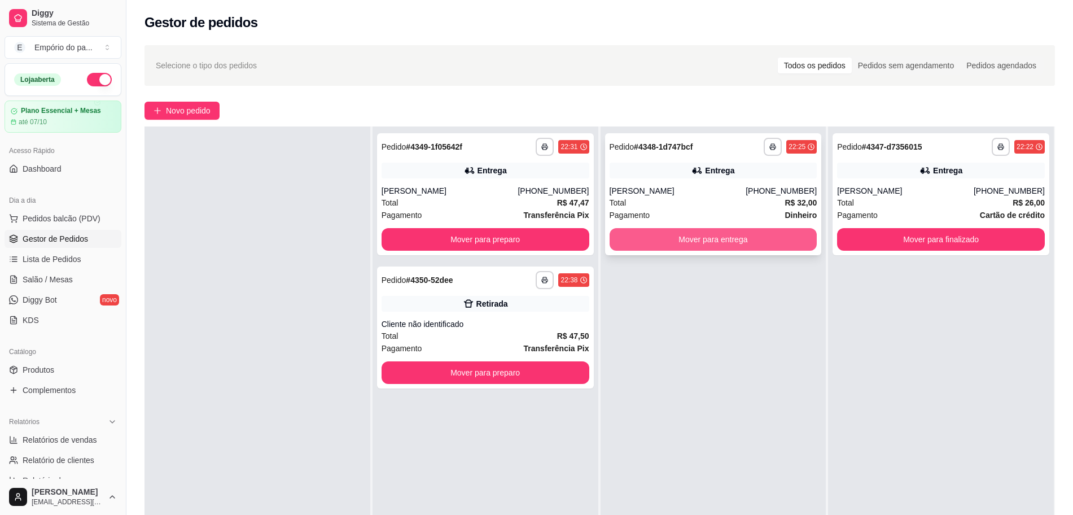
click at [687, 239] on button "Mover para entrega" at bounding box center [714, 239] width 208 height 23
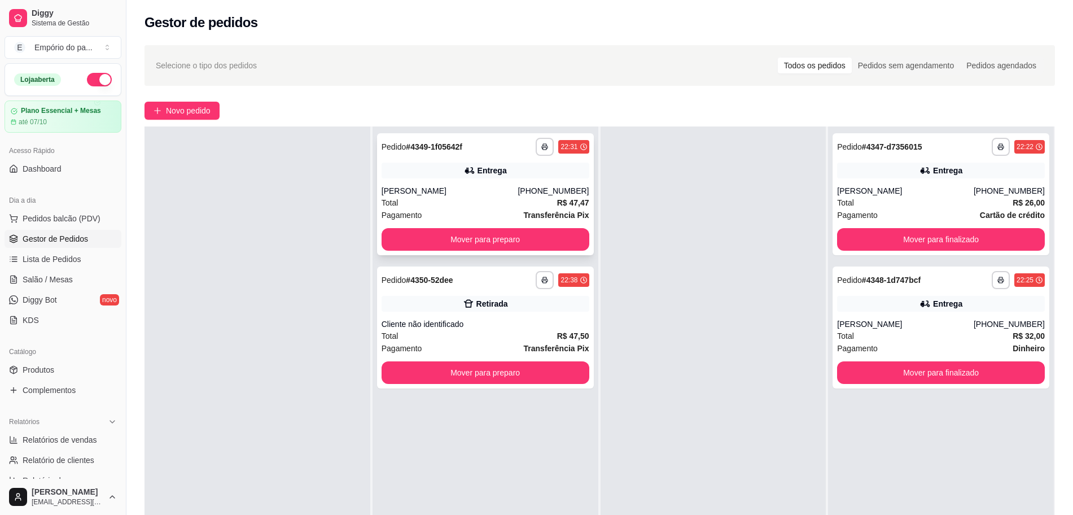
click at [557, 252] on div "**********" at bounding box center [485, 194] width 217 height 122
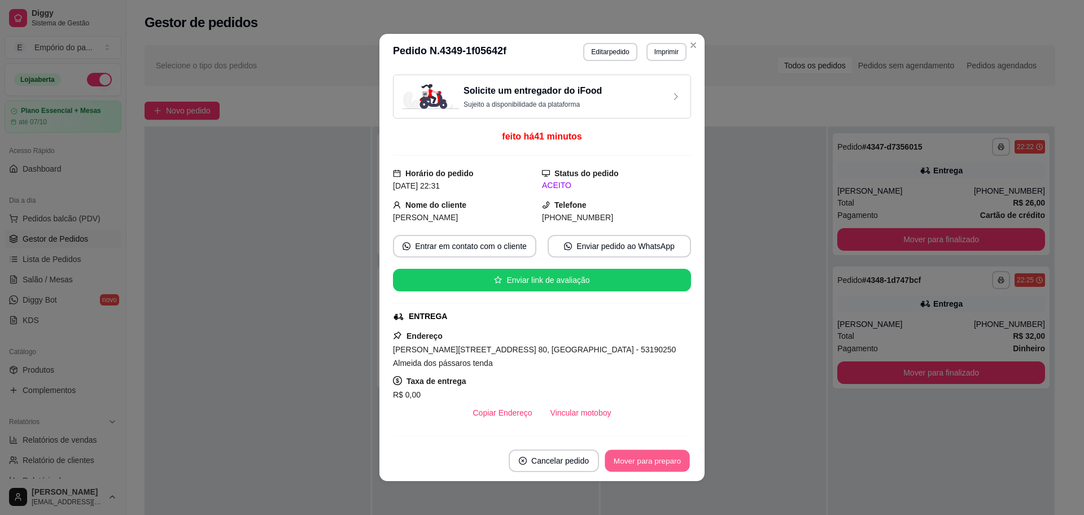
click at [653, 457] on button "Mover para preparo" at bounding box center [647, 461] width 85 height 22
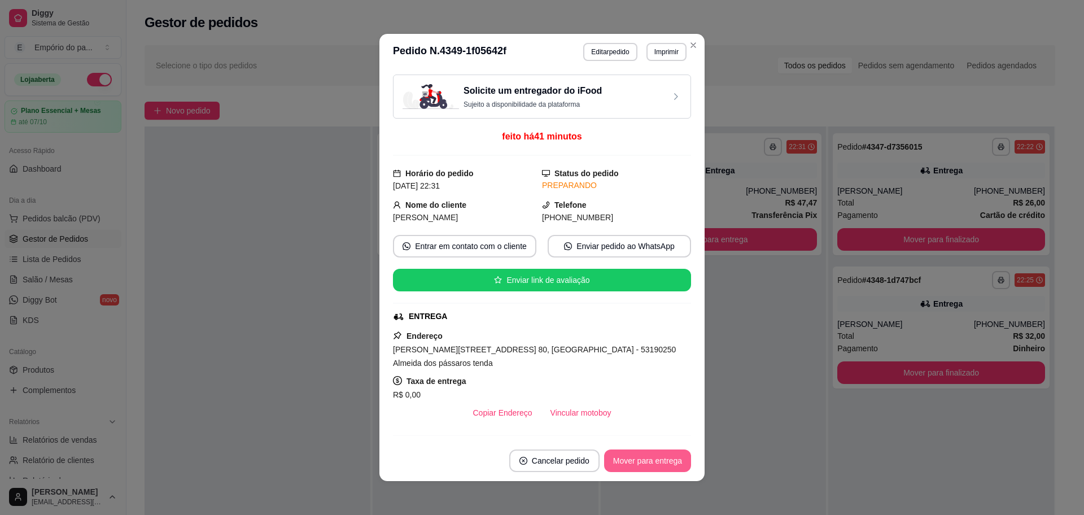
click at [654, 457] on button "Mover para entrega" at bounding box center [647, 460] width 87 height 23
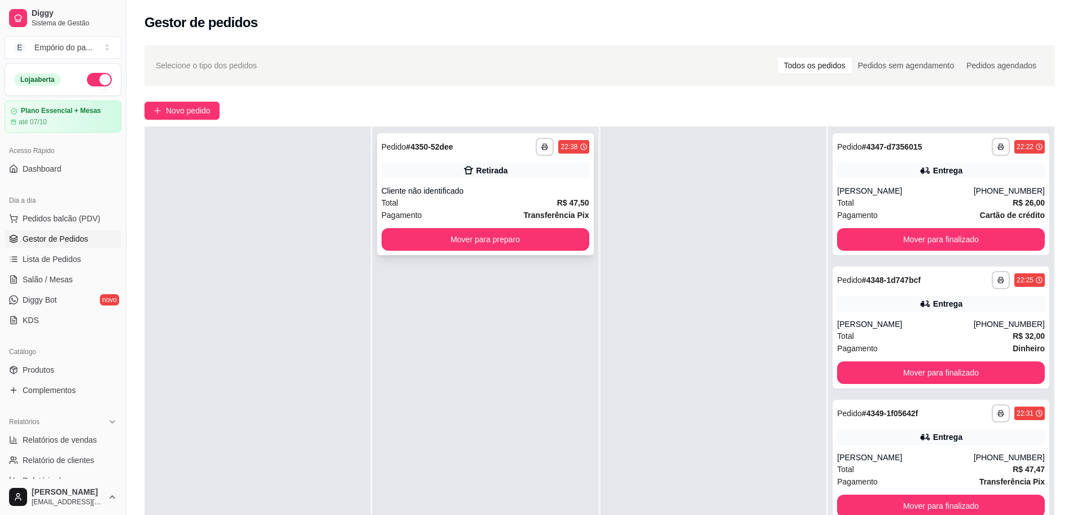
click at [463, 205] on div "Total R$ 47,50" at bounding box center [486, 202] width 208 height 12
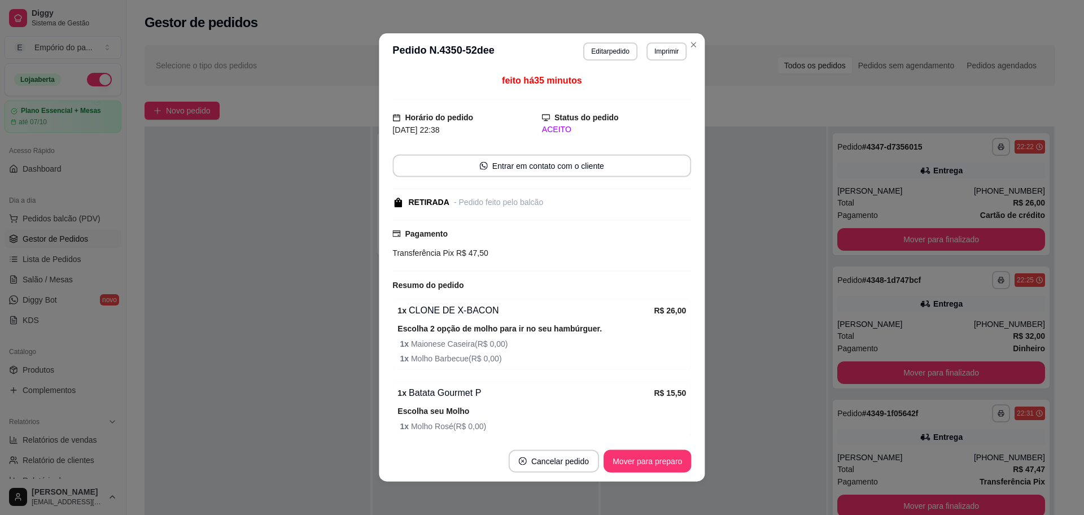
click at [663, 461] on button "Mover para preparo" at bounding box center [648, 461] width 88 height 23
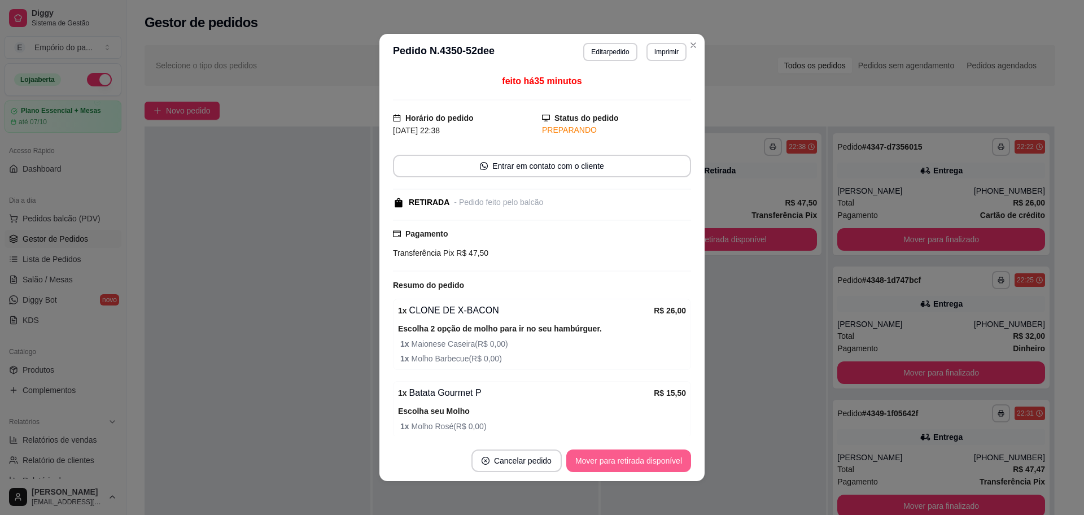
click at [663, 461] on button "Mover para retirada disponível" at bounding box center [628, 460] width 125 height 23
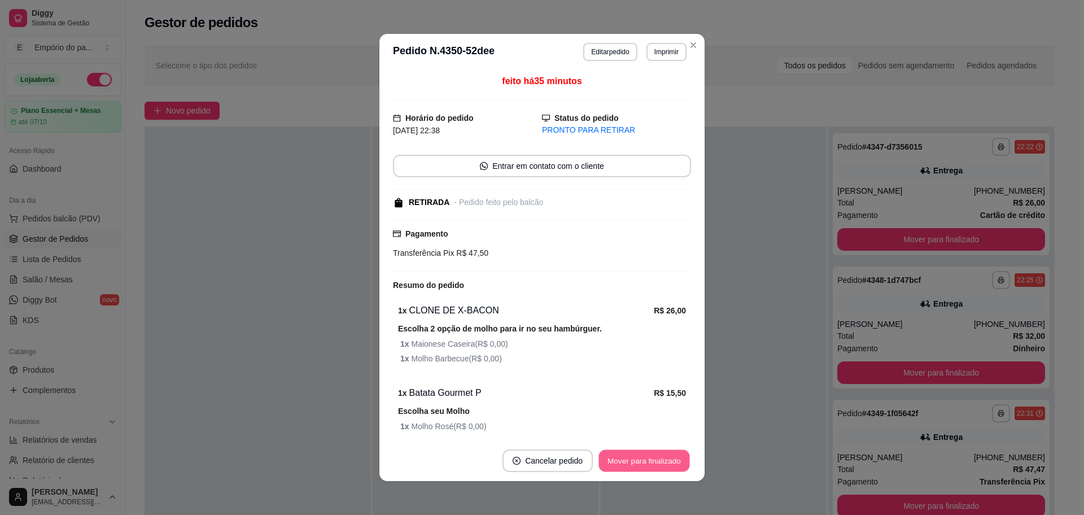
click at [662, 461] on button "Mover para finalizado" at bounding box center [644, 461] width 91 height 22
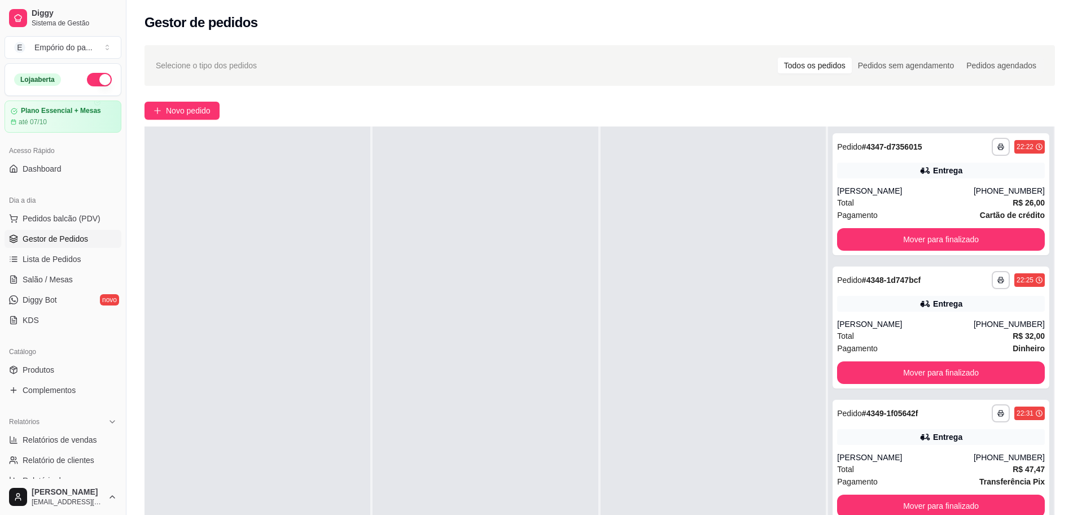
click at [486, 203] on div at bounding box center [486, 383] width 226 height 515
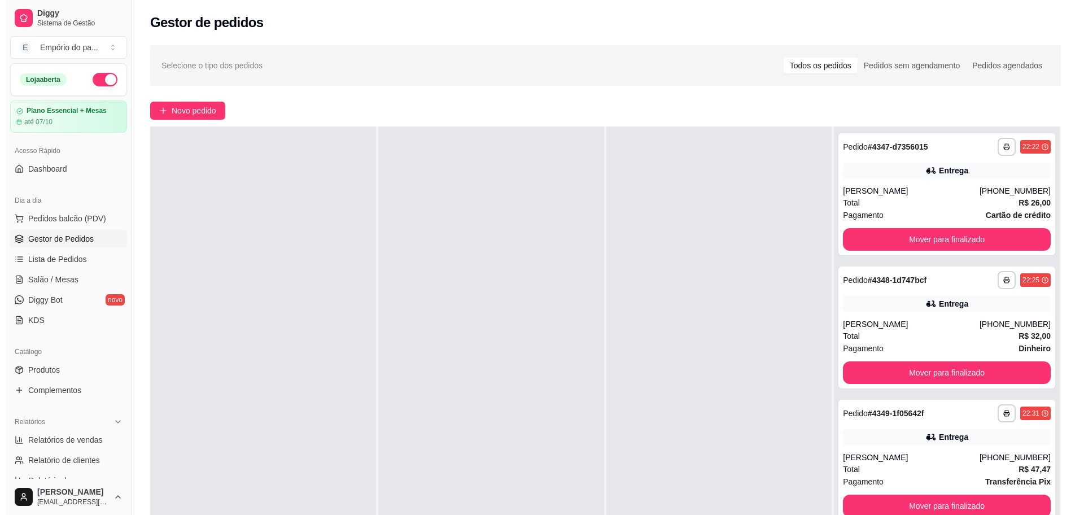
scroll to position [172, 0]
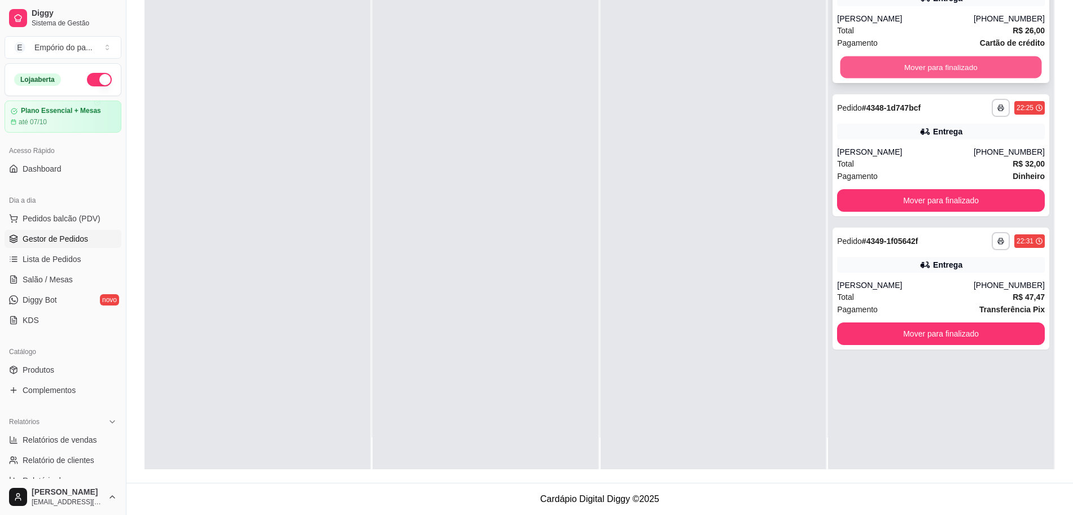
click at [897, 75] on button "Mover para finalizado" at bounding box center [942, 67] width 202 height 22
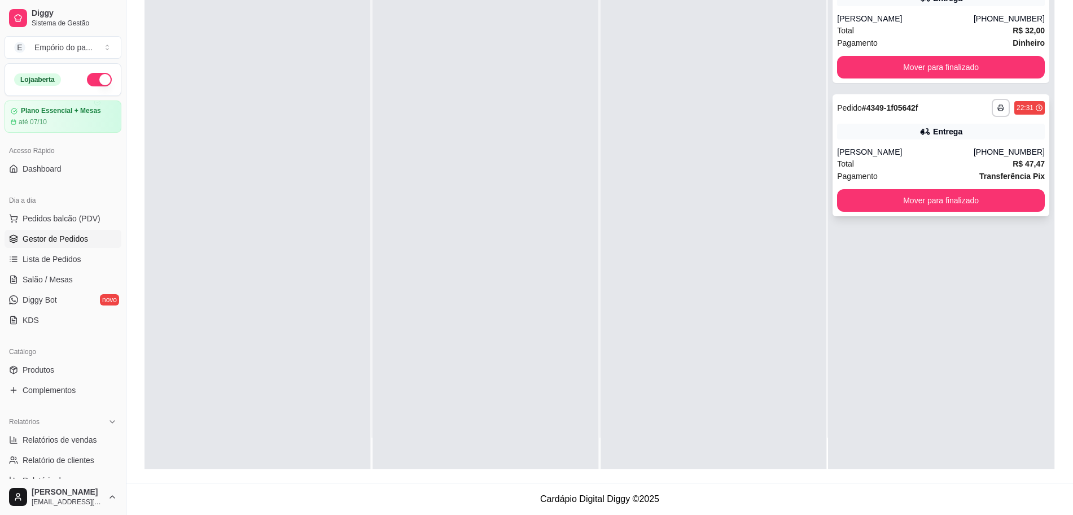
click at [896, 167] on div "Total R$ 47,47" at bounding box center [941, 164] width 208 height 12
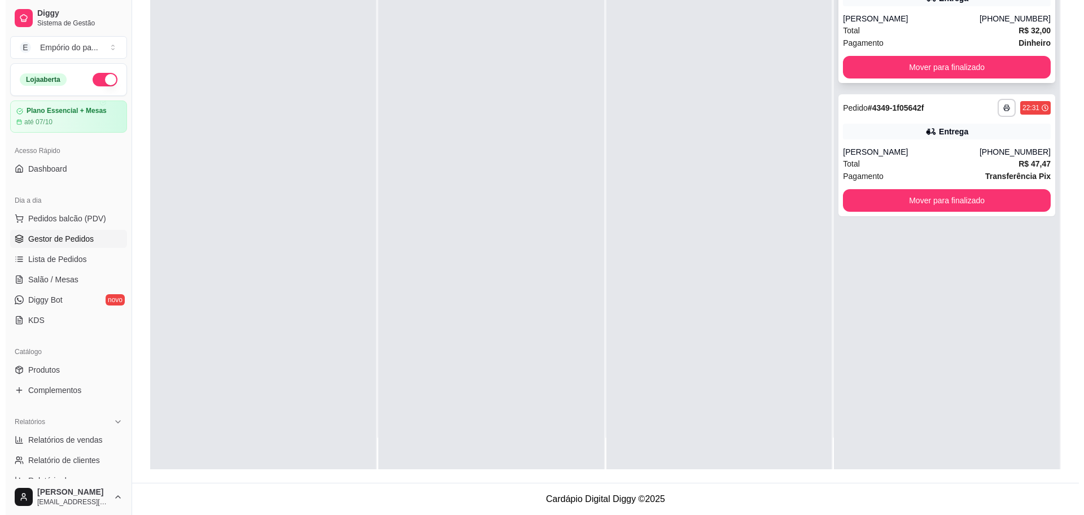
scroll to position [0, 0]
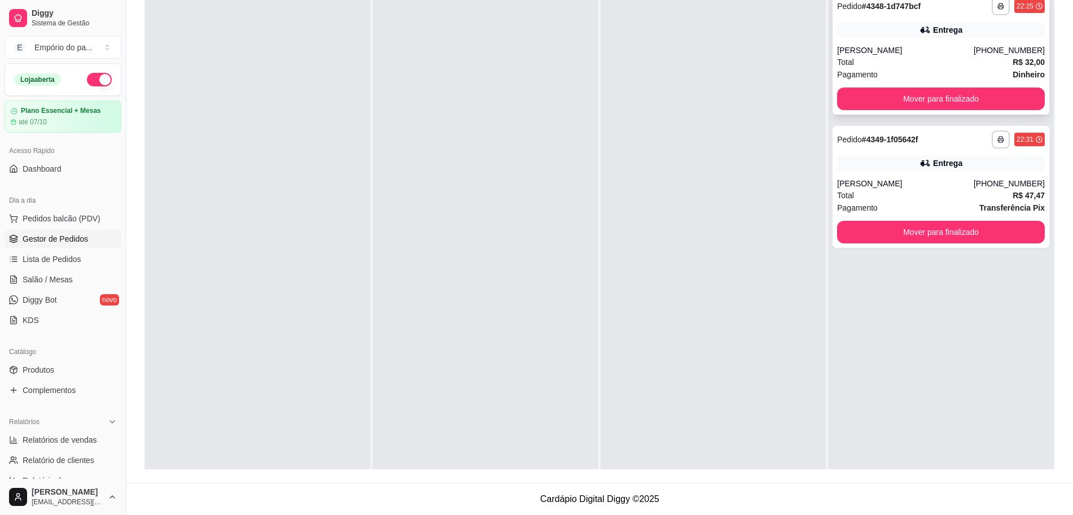
click at [881, 51] on div "[PERSON_NAME]" at bounding box center [905, 50] width 137 height 11
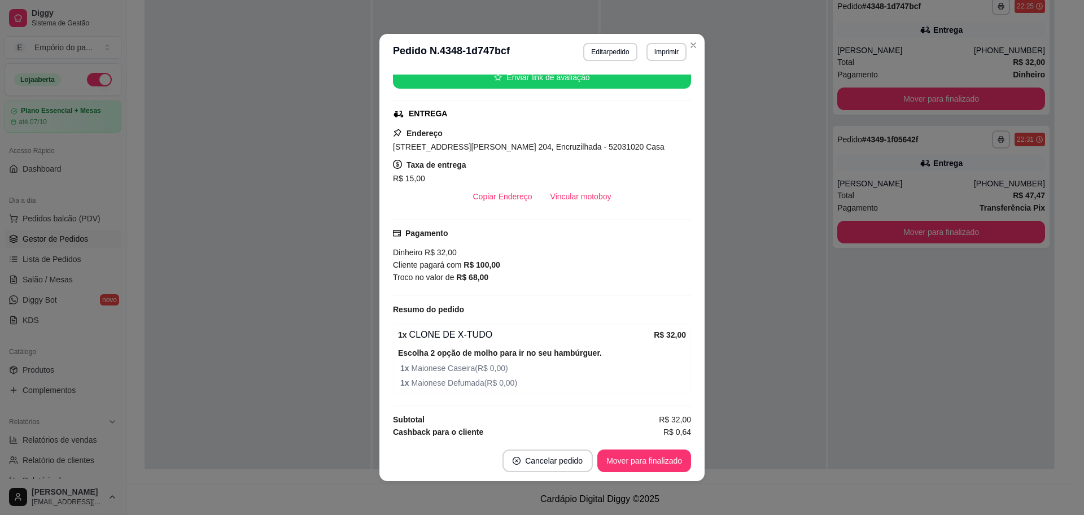
scroll to position [217, 0]
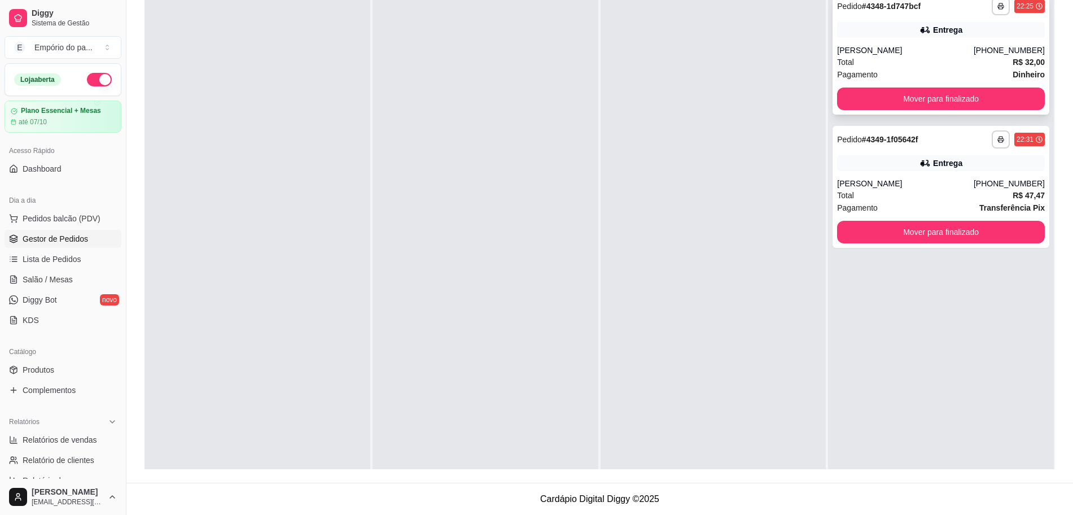
click at [904, 73] on div "Pagamento Dinheiro" at bounding box center [941, 74] width 208 height 12
click at [845, 194] on span "Total" at bounding box center [845, 195] width 17 height 12
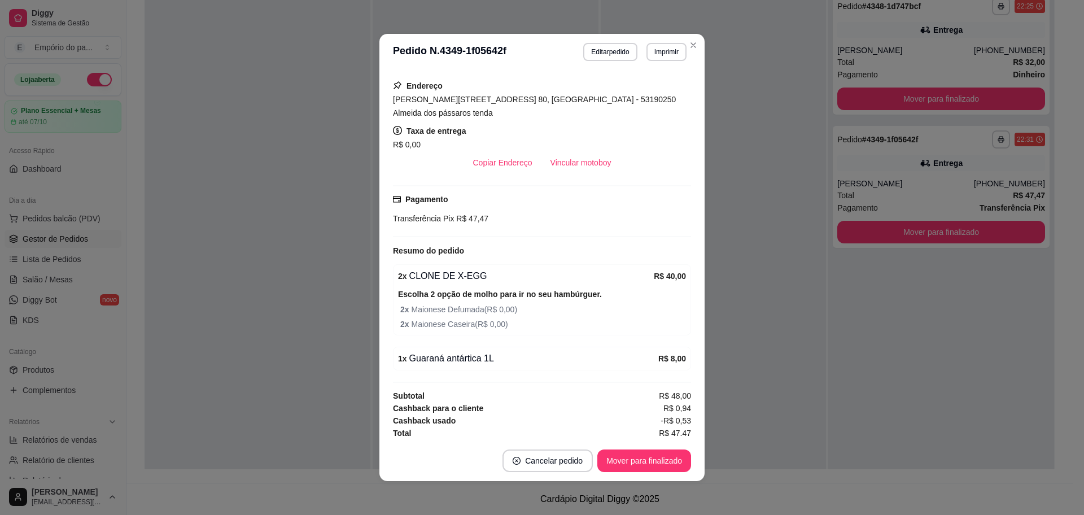
scroll to position [254, 0]
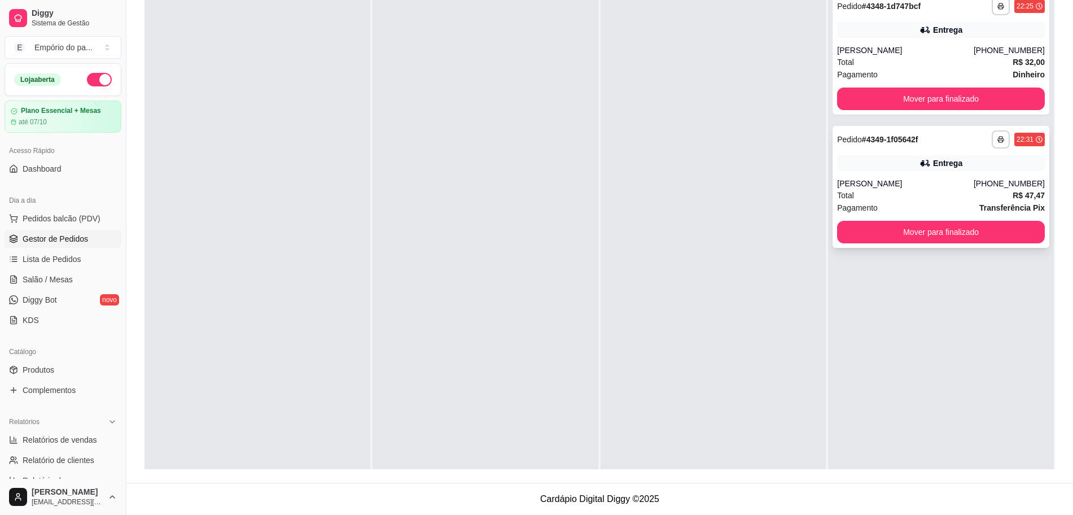
click at [927, 208] on div "Pagamento Transferência Pix" at bounding box center [941, 208] width 208 height 12
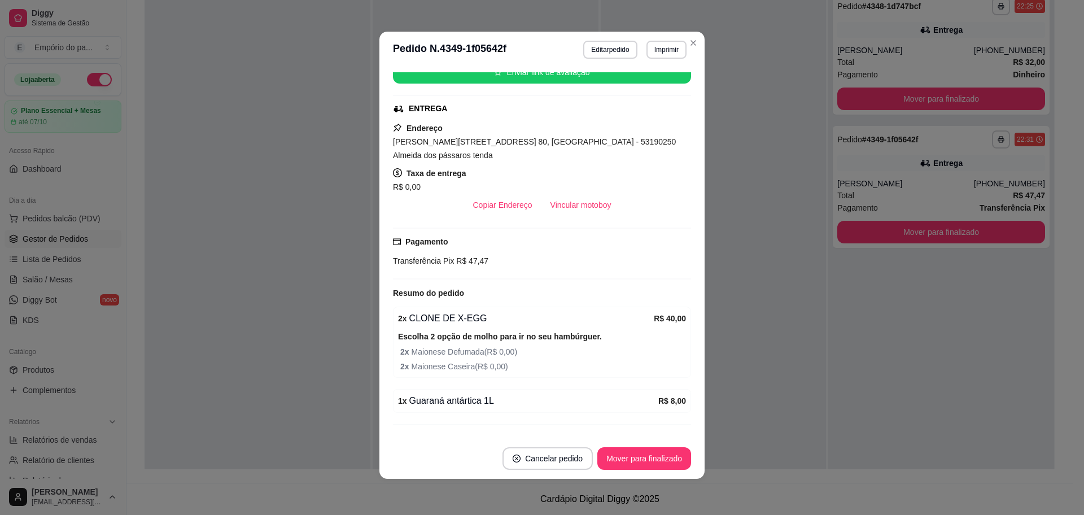
scroll to position [183, 0]
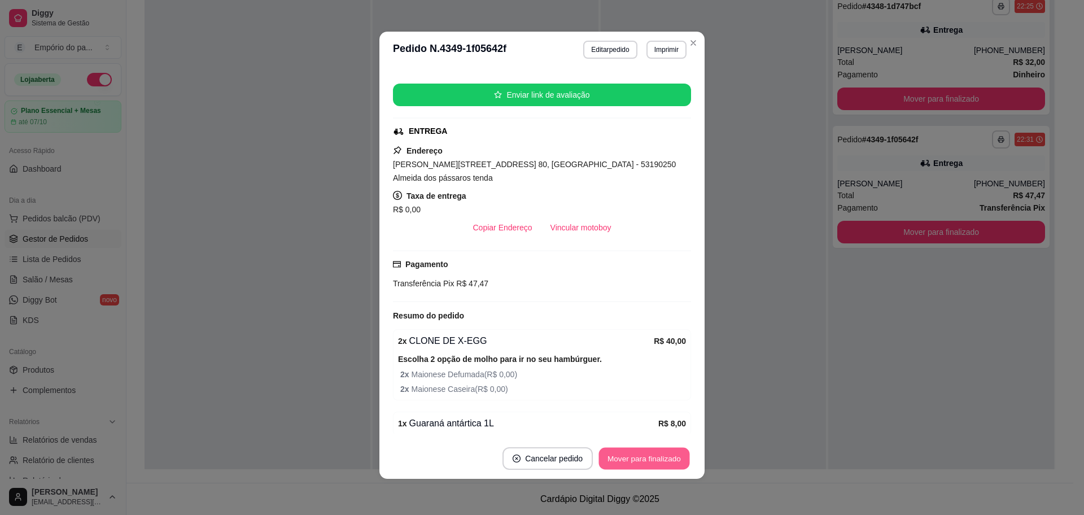
click at [624, 459] on button "Mover para finalizado" at bounding box center [644, 459] width 91 height 22
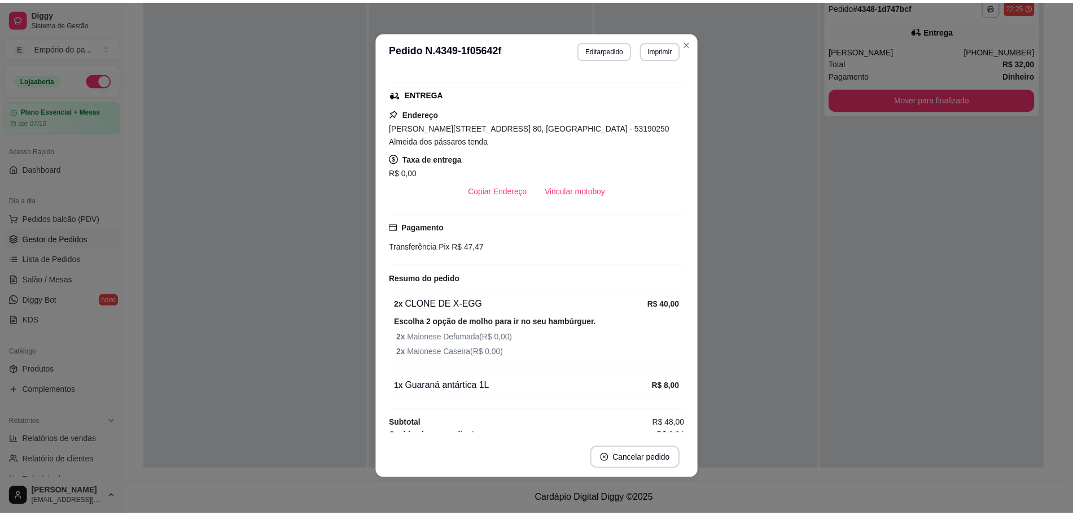
scroll to position [146, 0]
